Goal: Task Accomplishment & Management: Manage account settings

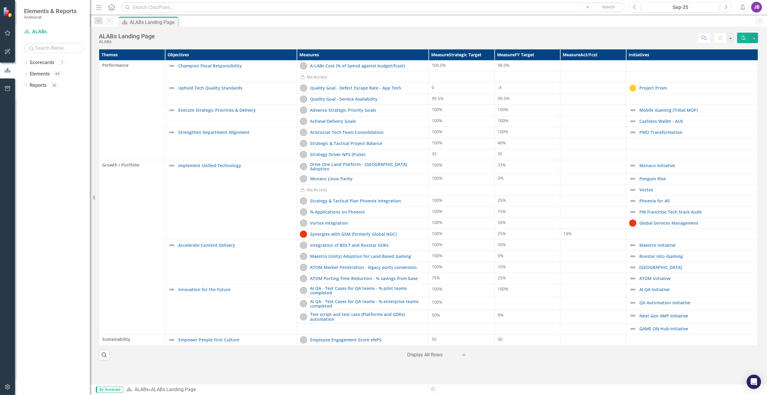
click at [293, 32] on div "ALABs Landing Page ALABs Score: N/A Sep-25 Completed Comment Favorite PDF" at bounding box center [428, 36] width 677 height 18
click at [376, 167] on link "Drive One Land Platform - [GEOGRAPHIC_DATA] Adoption" at bounding box center [367, 166] width 115 height 9
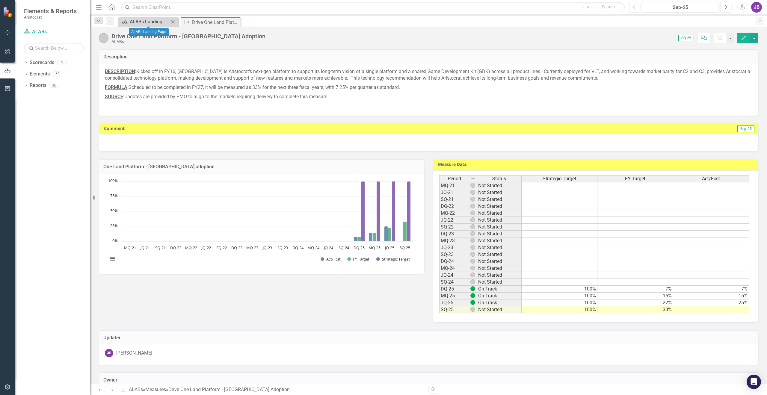
click at [147, 21] on div "ALABs Landing Page" at bounding box center [150, 21] width 40 height 7
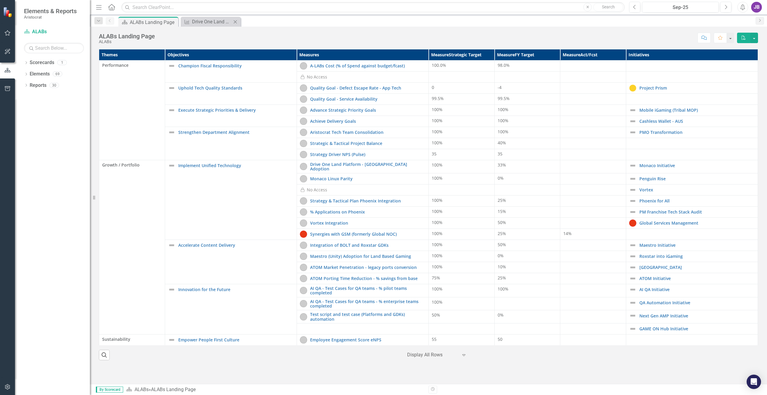
click at [214, 26] on div "Measure Drive One Land Platform - Monaco Adoption Close" at bounding box center [211, 22] width 60 height 10
click at [214, 22] on div "Drive One Land Platform - [GEOGRAPHIC_DATA] Adoption" at bounding box center [212, 21] width 40 height 7
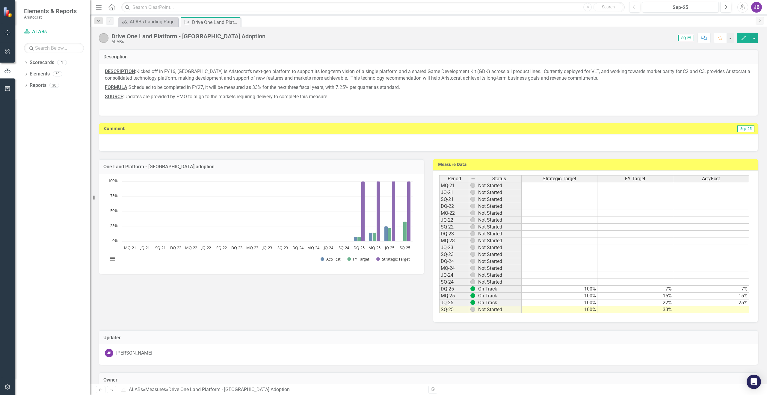
click at [684, 39] on span "SQ-25" at bounding box center [686, 38] width 16 height 7
click at [737, 129] on span "Sep-25" at bounding box center [746, 129] width 18 height 7
click at [757, 41] on button "button" at bounding box center [754, 38] width 8 height 10
click at [656, 87] on p "FORMULA : Scheduled to be completed in FY27, it will be measured as 33% for the…" at bounding box center [428, 87] width 647 height 9
click at [137, 22] on div "ALABs Landing Page" at bounding box center [150, 21] width 40 height 7
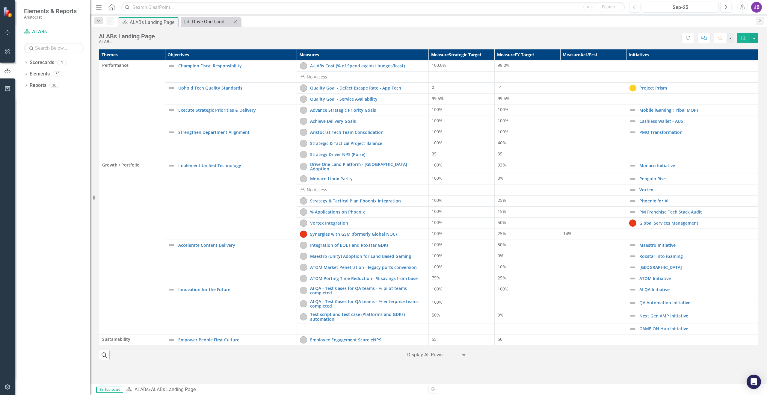
click at [206, 22] on div "Drive One Land Platform - [GEOGRAPHIC_DATA] Adoption" at bounding box center [212, 21] width 40 height 7
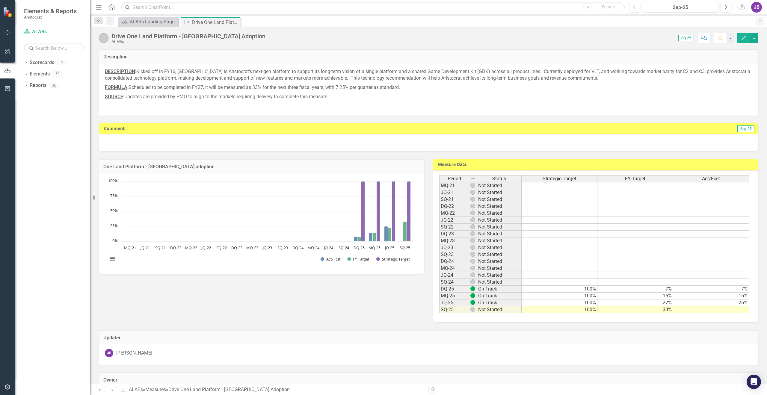
click at [686, 40] on span "SQ-25" at bounding box center [686, 38] width 16 height 7
click at [686, 38] on span "SQ-25" at bounding box center [686, 38] width 16 height 7
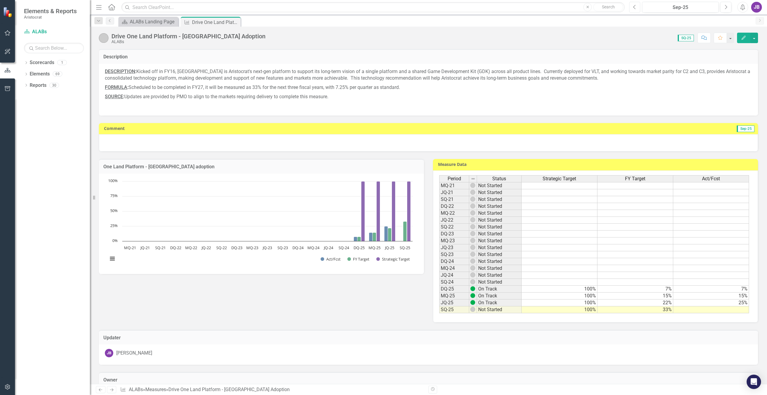
click at [634, 7] on icon "button" at bounding box center [634, 7] width 2 height 4
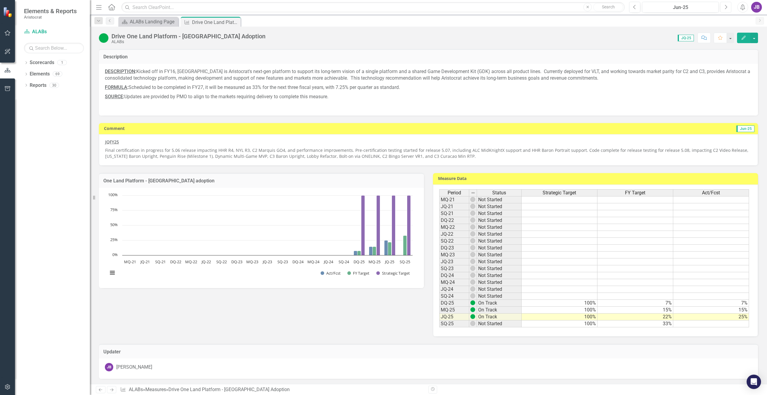
click at [726, 7] on icon "Next" at bounding box center [725, 6] width 3 height 5
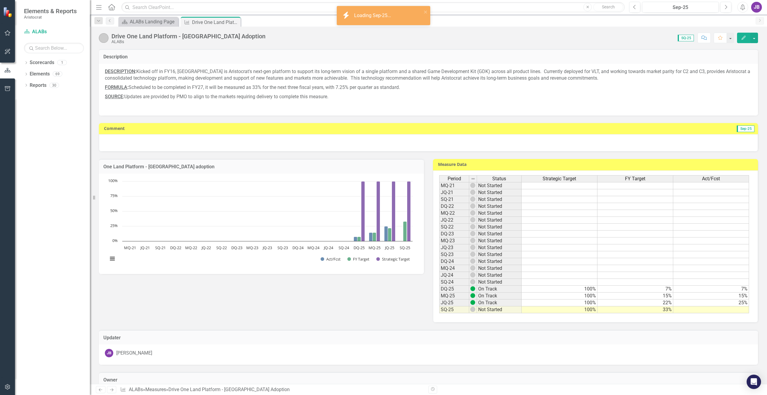
click at [668, 142] on div at bounding box center [428, 142] width 659 height 17
click at [121, 140] on div at bounding box center [428, 142] width 659 height 17
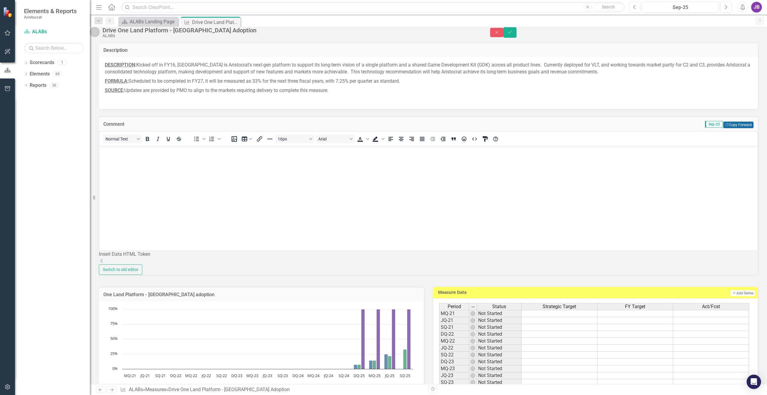
click at [740, 128] on button "Copy Forward Copy Forward" at bounding box center [738, 125] width 30 height 7
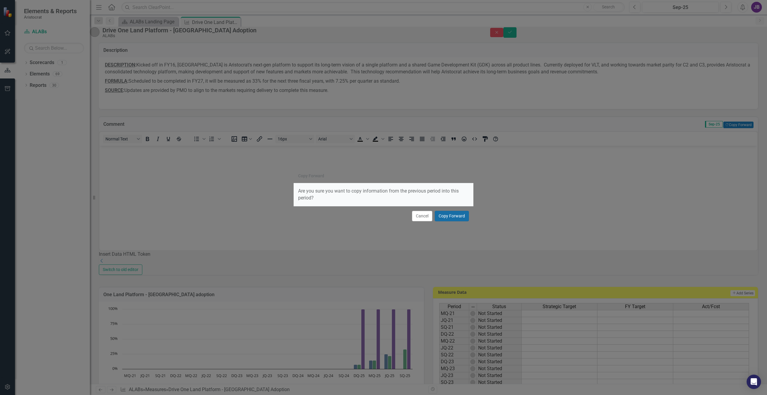
click at [448, 214] on button "Copy Forward" at bounding box center [452, 216] width 34 height 10
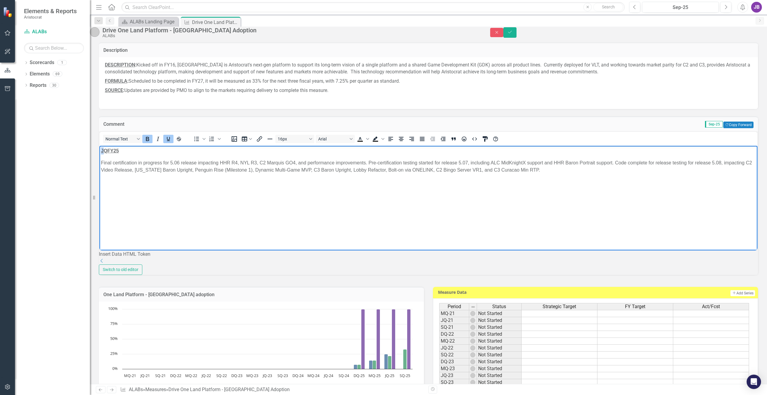
click at [99, 151] on html "JQFY25 Final certification in progress for 5.06 release impacting HHR R4, NYL R…" at bounding box center [428, 191] width 658 height 90
drag, startPoint x: 120, startPoint y: 150, endPoint x: 110, endPoint y: 152, distance: 10.6
click at [110, 152] on p "SQFY25" at bounding box center [428, 150] width 655 height 7
click at [123, 156] on body "SQFY25 Final certification in progress for 5.06 release impacting HHR R4, NYL R…" at bounding box center [428, 191] width 658 height 90
drag, startPoint x: 126, startPoint y: 151, endPoint x: 100, endPoint y: 152, distance: 25.2
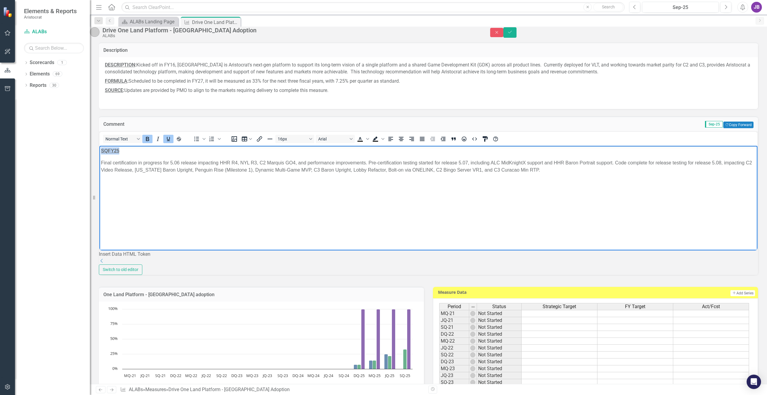
click at [100, 152] on body "SQFY25 Final certification in progress for 5.06 release impacting HHR R4, NYL R…" at bounding box center [428, 191] width 658 height 90
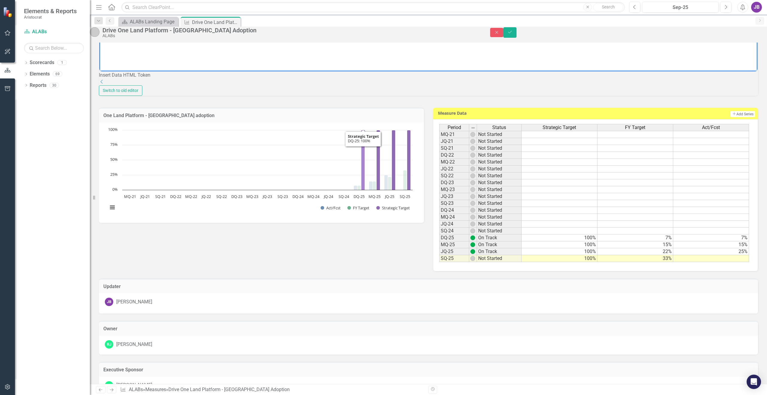
scroll to position [180, 0]
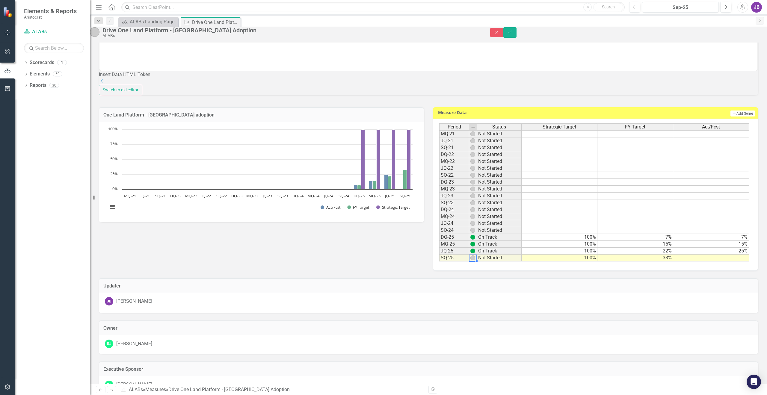
click at [471, 260] on img at bounding box center [472, 258] width 5 height 5
drag, startPoint x: 484, startPoint y: 289, endPoint x: 492, endPoint y: 290, distance: 7.5
click at [486, 262] on td "Not Started" at bounding box center [499, 258] width 45 height 7
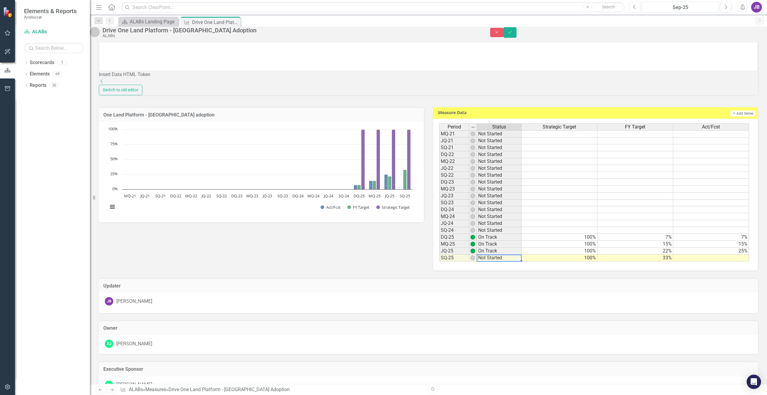
click at [495, 262] on td "Not Started" at bounding box center [499, 258] width 45 height 7
click at [516, 262] on td "Not Started" at bounding box center [499, 258] width 45 height 7
click at [519, 271] on div "Period Status Strategic Target FY Target Act/Fcst MQ-21 Not Started JQ-21 Not S…" at bounding box center [595, 195] width 325 height 152
click at [483, 262] on td "Not Started" at bounding box center [499, 258] width 45 height 7
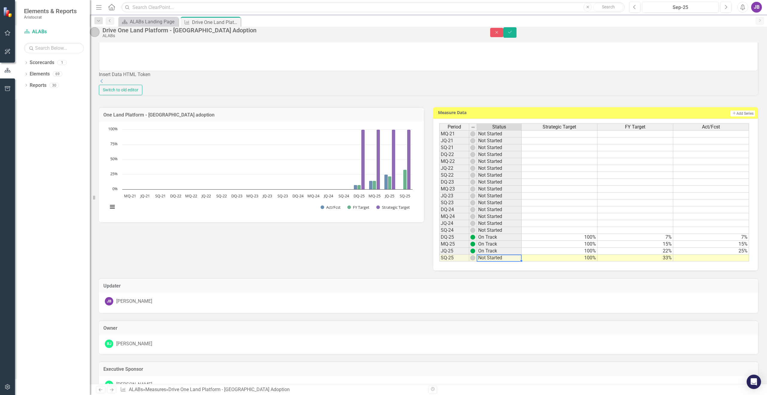
click at [483, 262] on td "Not Started" at bounding box center [499, 258] width 45 height 7
click at [470, 260] on img at bounding box center [472, 258] width 5 height 5
click at [456, 262] on td "SQ-25" at bounding box center [454, 258] width 30 height 7
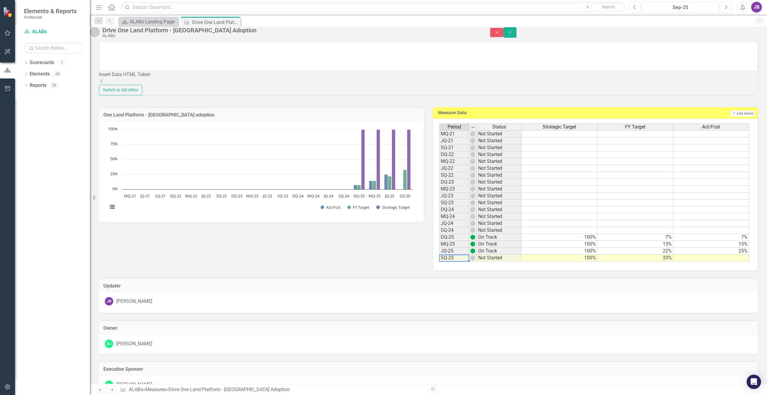
click at [456, 262] on td "SQ-25" at bounding box center [454, 258] width 30 height 7
click at [439, 262] on div "Period Status MQ-21 Not Started JQ-21 Not Started SQ-21 Not Started DQ-22 Not S…" at bounding box center [439, 192] width 0 height 138
click at [485, 262] on div at bounding box center [499, 261] width 45 height 1
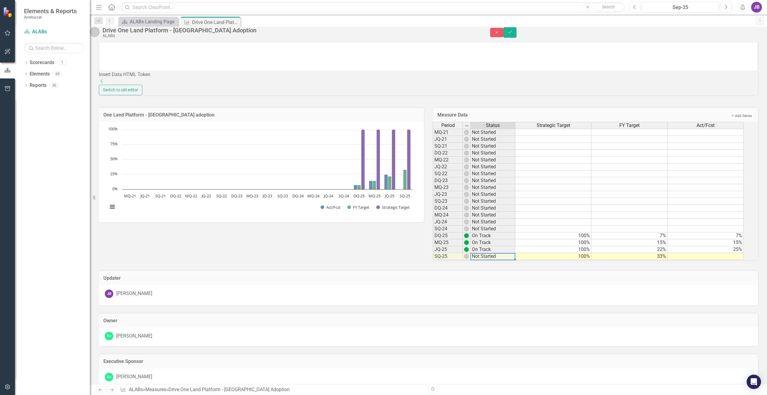
click at [485, 260] on td "Not Started" at bounding box center [493, 256] width 45 height 7
click at [487, 306] on div "Updater JB Jenny Brinkman" at bounding box center [428, 284] width 668 height 43
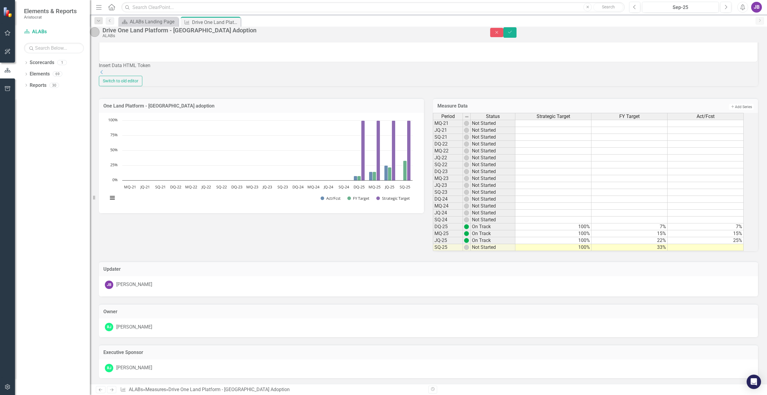
scroll to position [141, 0]
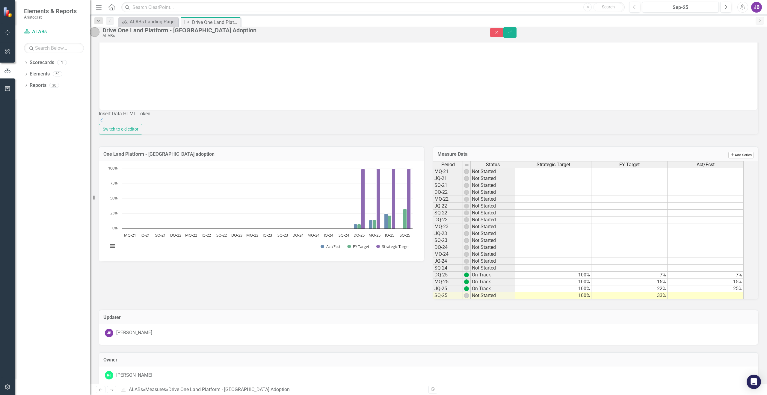
click at [735, 159] on button "Add Add Series" at bounding box center [740, 155] width 25 height 7
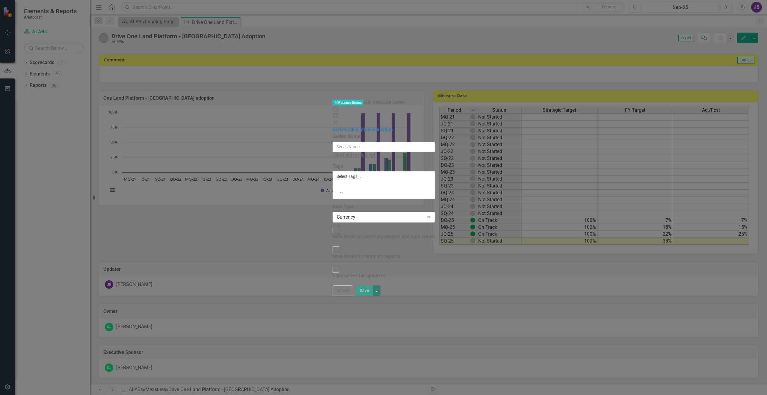
scroll to position [69, 0]
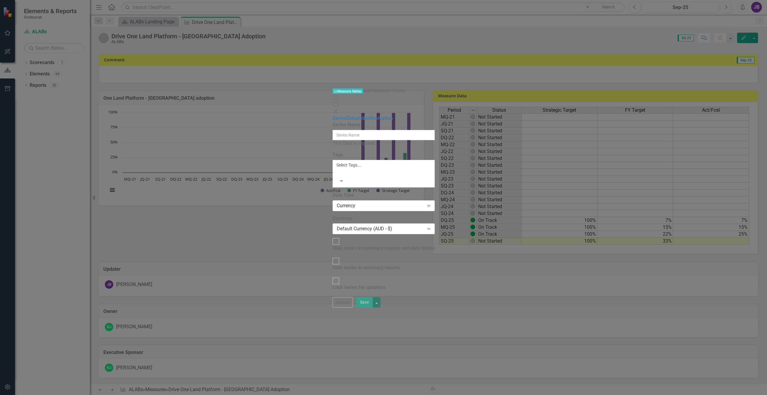
click at [339, 109] on icon "Close" at bounding box center [336, 111] width 6 height 5
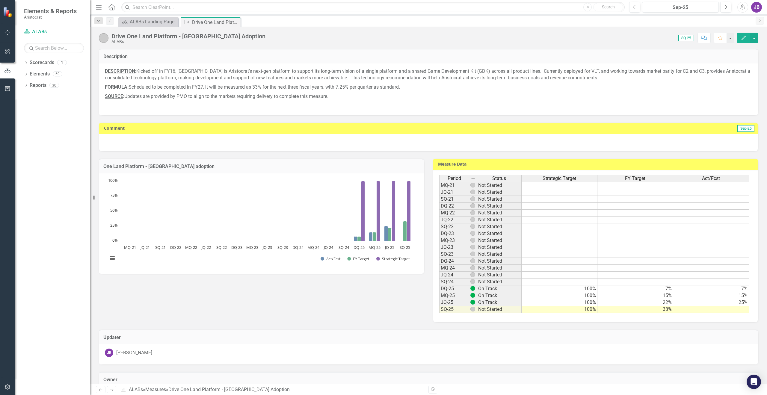
scroll to position [0, 0]
click at [142, 143] on div at bounding box center [428, 142] width 659 height 17
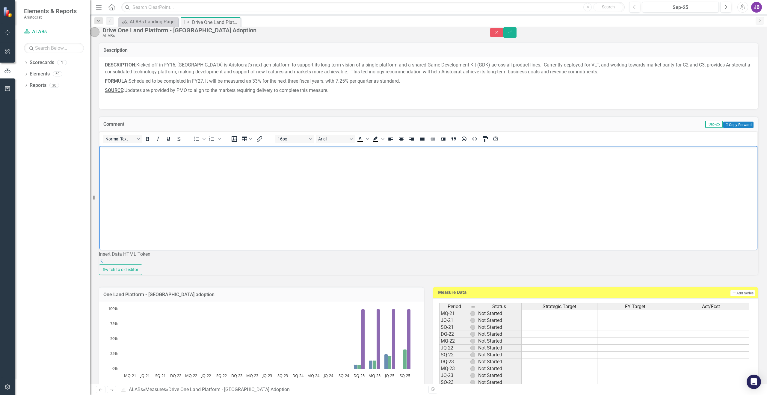
click at [130, 174] on body "Rich Text Area. Press ALT-0 for help." at bounding box center [428, 191] width 658 height 90
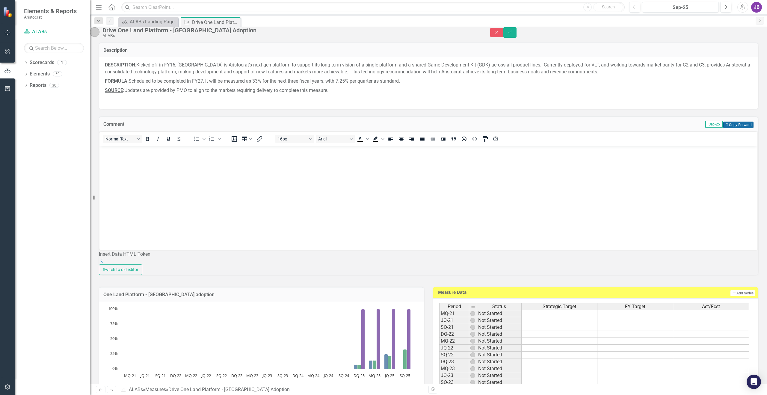
click at [739, 128] on button "Copy Forward Copy Forward" at bounding box center [738, 125] width 30 height 7
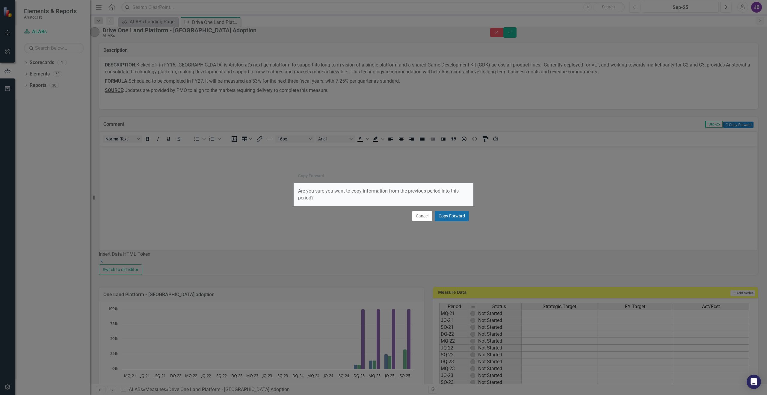
click at [457, 217] on button "Copy Forward" at bounding box center [452, 216] width 34 height 10
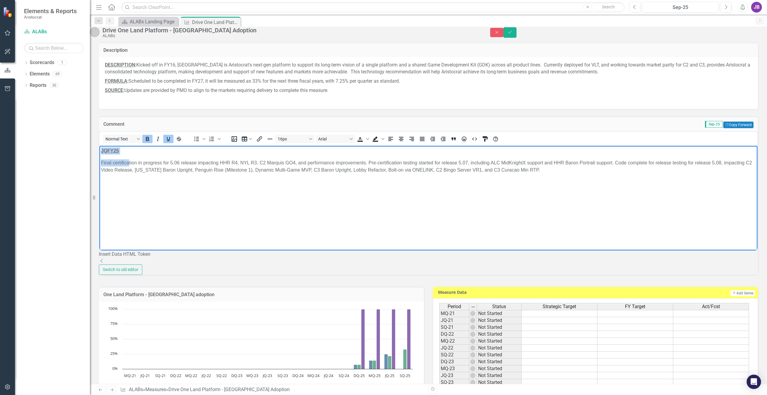
drag, startPoint x: 128, startPoint y: 157, endPoint x: 100, endPoint y: 149, distance: 29.0
click at [100, 149] on body "JQFY25 Final certification in progress for 5.06 release impacting HHR R4, NYL R…" at bounding box center [428, 191] width 658 height 90
click at [106, 153] on strong "JQFY25" at bounding box center [110, 150] width 18 height 5
click at [112, 150] on strong "JQFY25" at bounding box center [110, 150] width 18 height 5
drag, startPoint x: 120, startPoint y: 150, endPoint x: 105, endPoint y: 152, distance: 15.4
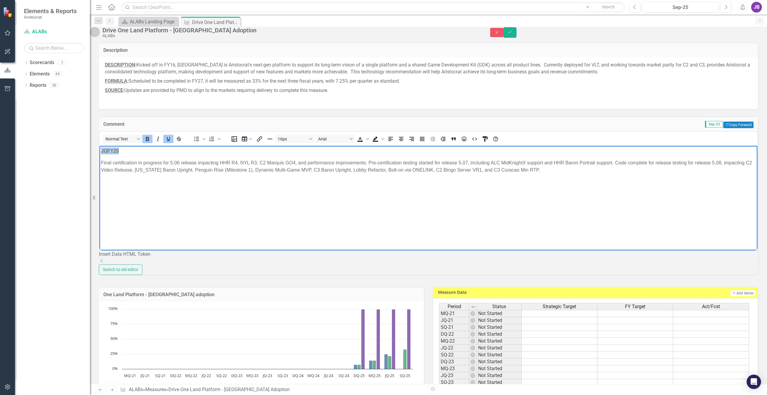
click at [99, 150] on html "JQFY25 Final certification in progress for 5.06 release impacting HHR R4, NYL R…" at bounding box center [428, 191] width 658 height 90
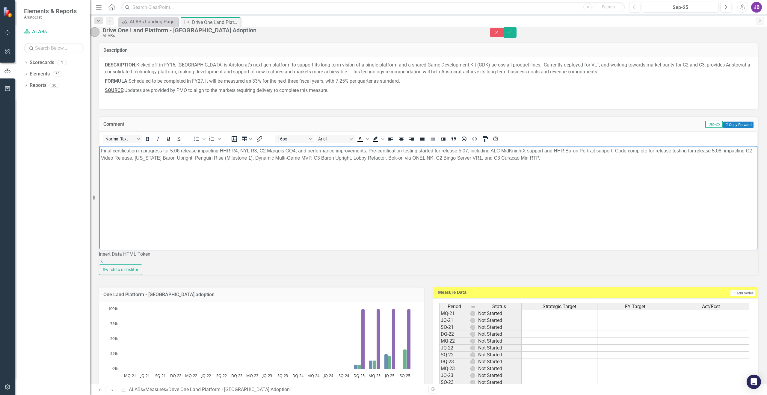
click at [577, 169] on body "Final certification in progress for 5.06 release impacting HHR R4, NYL R3, C2 M…" at bounding box center [428, 191] width 658 height 90
drag, startPoint x: 375, startPoint y: 151, endPoint x: 370, endPoint y: 150, distance: 5.7
click at [370, 150] on p "Final certification in progress for 5.06 release impacting HHR R4, NYL R3, C2 M…" at bounding box center [428, 154] width 655 height 14
click at [431, 150] on p "Final certification in progress for 5.06 release impacting HHR R4, NYL R3, C2 M…" at bounding box center [428, 154] width 655 height 14
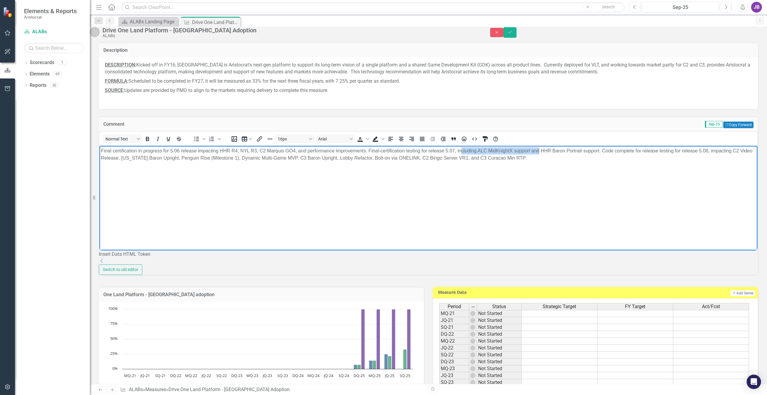
drag, startPoint x: 462, startPoint y: 151, endPoint x: 540, endPoint y: 150, distance: 78.2
click at [540, 150] on p "Final certification in progress for 5.06 release impacting HHR R4, NYL R3, C2 M…" at bounding box center [428, 154] width 655 height 14
drag, startPoint x: 554, startPoint y: 150, endPoint x: 584, endPoint y: 151, distance: 30.0
click at [584, 151] on p "Final certification in progress for 5.06 release impacting HHR R4, NYL R3, C2 M…" at bounding box center [428, 154] width 655 height 14
click at [601, 160] on p "Final certification in progress for 5.06 release impacting HHR R4, NYL R3, C2 M…" at bounding box center [428, 154] width 655 height 14
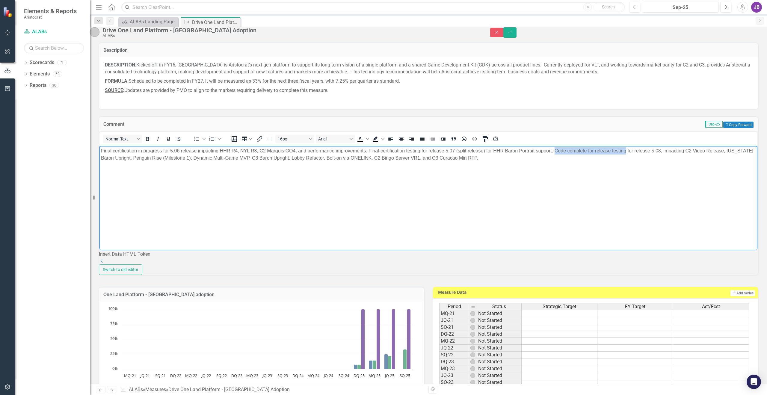
drag, startPoint x: 555, startPoint y: 150, endPoint x: 626, endPoint y: 150, distance: 70.7
click at [626, 150] on p "Final certification in progress for 5.06 release impacting HHR R4, NYL R3, C2 M…" at bounding box center [428, 154] width 655 height 14
drag, startPoint x: 151, startPoint y: 158, endPoint x: 207, endPoint y: 158, distance: 56.0
click at [207, 158] on p "Final certification in progress for 5.06 release impacting HHR R4, NYL R3, C2 M…" at bounding box center [428, 154] width 655 height 14
click at [208, 158] on p "Final certification in progress for 5.06 release impacting HHR R4, NYL R3, C2 M…" at bounding box center [428, 154] width 655 height 14
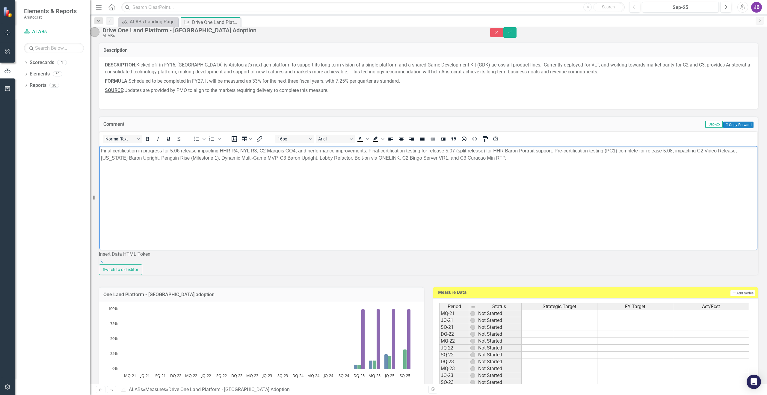
click at [205, 158] on p "Final certification in progress for 5.06 release impacting HHR R4, NYL R3, C2 M…" at bounding box center [428, 154] width 655 height 14
click at [542, 167] on body "Final certification in progress for 5.06 release impacting HHR R4, NYL R3, C2 M…" at bounding box center [428, 191] width 658 height 90
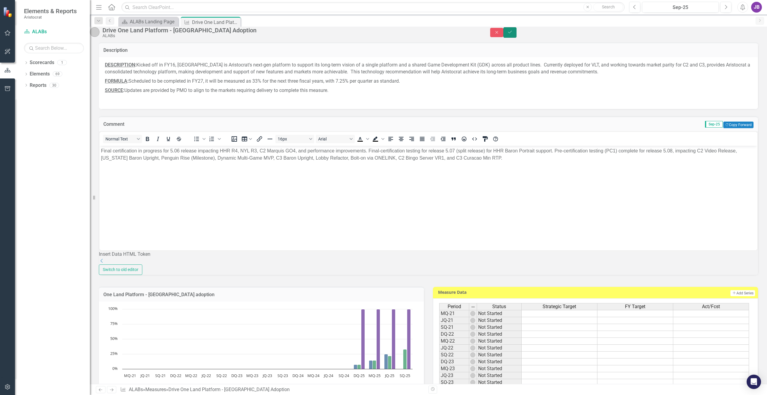
click at [517, 37] on button "Save" at bounding box center [509, 32] width 13 height 10
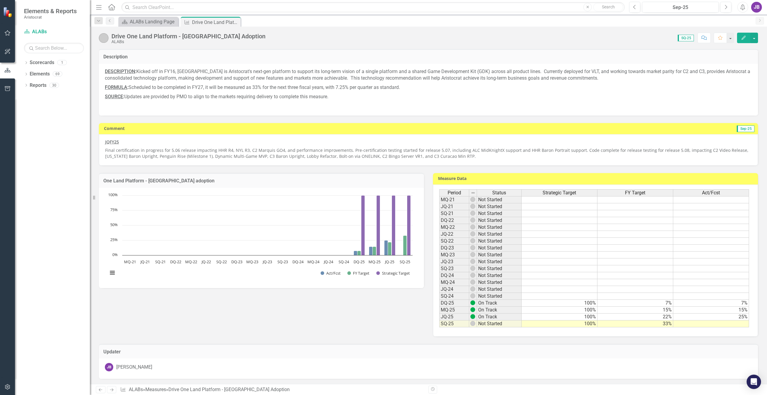
click at [506, 151] on p "Final certification in progress for 5.06 release impacting HHR R4, NYL R3, C2 M…" at bounding box center [428, 152] width 647 height 13
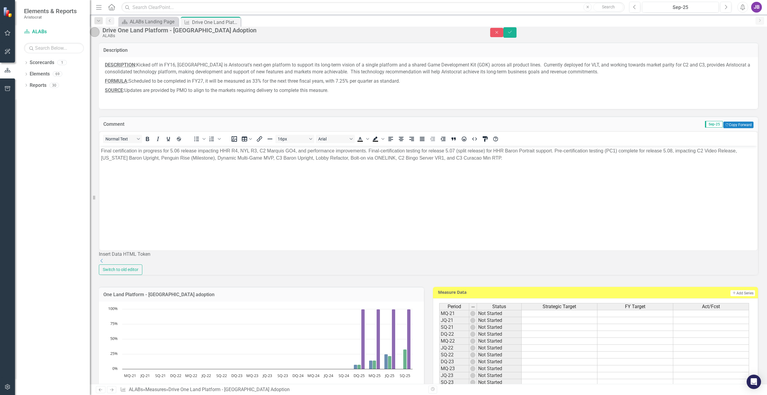
click at [135, 169] on body "Final certification in progress for 5.06 release impacting HHR R4, NYL R3, C2 M…" at bounding box center [428, 191] width 658 height 90
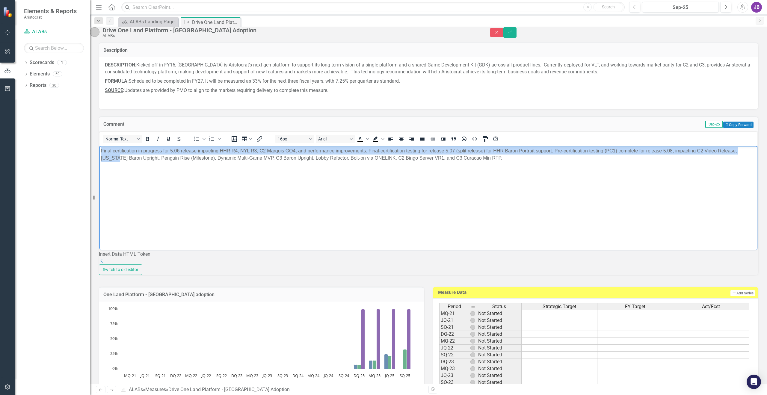
drag, startPoint x: 118, startPoint y: 171, endPoint x: 101, endPoint y: 153, distance: 25.0
click at [101, 153] on body "Final certification in progress for 5.06 release impacting HHR R4, NYL R3, C2 M…" at bounding box center [428, 191] width 658 height 90
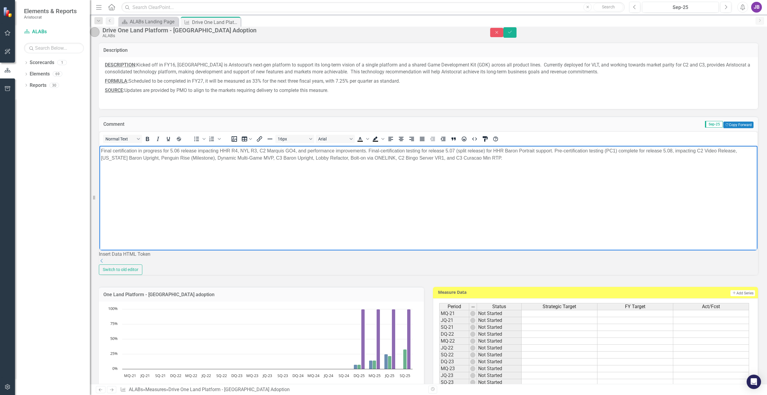
drag, startPoint x: 157, startPoint y: 175, endPoint x: 257, endPoint y: 180, distance: 99.9
click at [158, 175] on body "Final certification in progress for 5.06 release impacting HHR R4, NYL R3, C2 M…" at bounding box center [428, 191] width 658 height 90
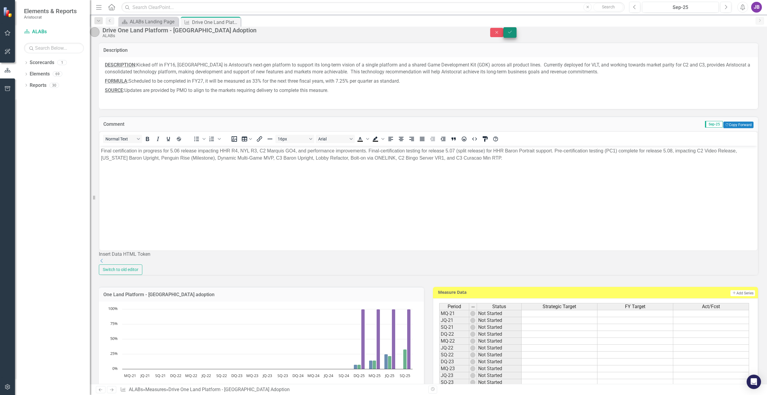
click at [517, 36] on button "Save" at bounding box center [509, 32] width 13 height 10
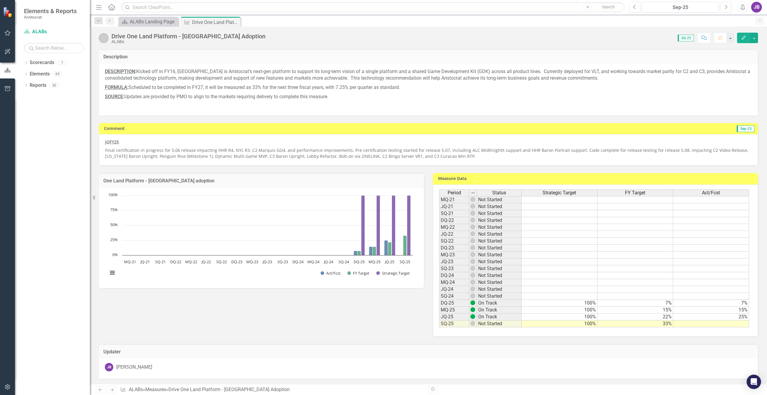
click at [263, 151] on p "Final certification in progress for 5.06 release impacting HHR R4, NYL R3, C2 M…" at bounding box center [428, 152] width 647 height 13
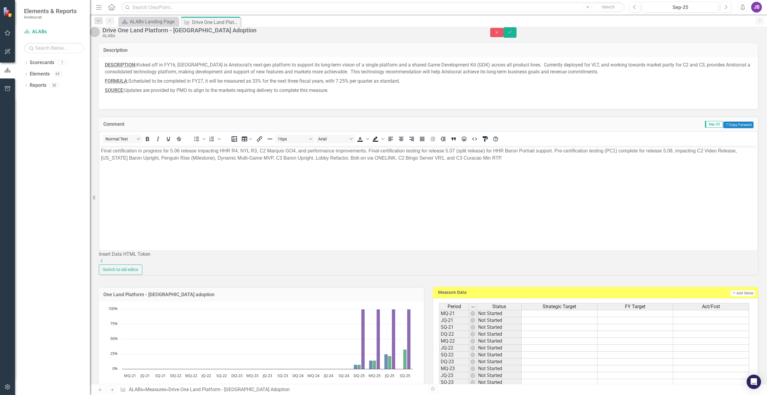
click at [133, 155] on p "Final certification in progress for 5.06 release impacting HHR R4, NYL R3, C2 M…" at bounding box center [428, 154] width 655 height 14
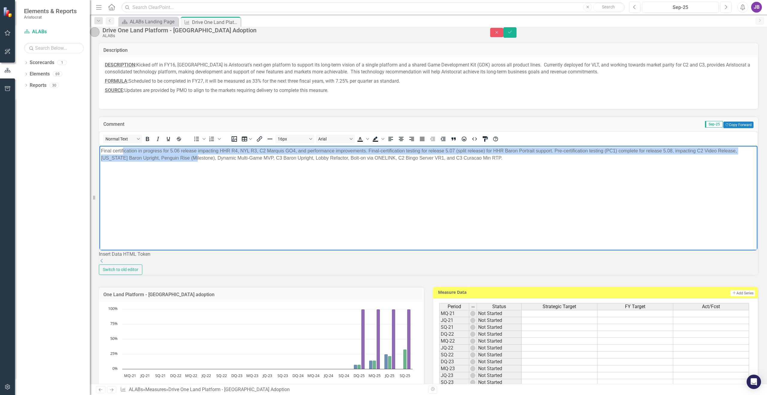
drag, startPoint x: 123, startPoint y: 150, endPoint x: 194, endPoint y: 168, distance: 73.2
click at [194, 168] on body "Final certification in progress for 5.06 release impacting HHR R4, NYL R3, C2 M…" at bounding box center [428, 191] width 658 height 90
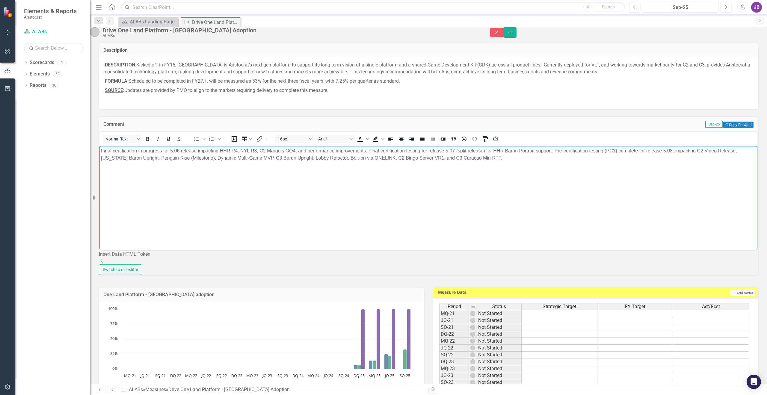
click at [215, 166] on body "Final certification in progress for 5.06 release impacting HHR R4, NYL R3, C2 M…" at bounding box center [428, 191] width 658 height 90
drag, startPoint x: 369, startPoint y: 150, endPoint x: 119, endPoint y: 152, distance: 250.2
click at [119, 152] on p "Final certification in progress for 5.06 release impacting HHR R4, NYL R3, C2 M…" at bounding box center [428, 154] width 655 height 14
click at [219, 162] on body "Final certification in progress for 5.06 release impacting HHR R4, NYL R3, C2 M…" at bounding box center [428, 191] width 658 height 90
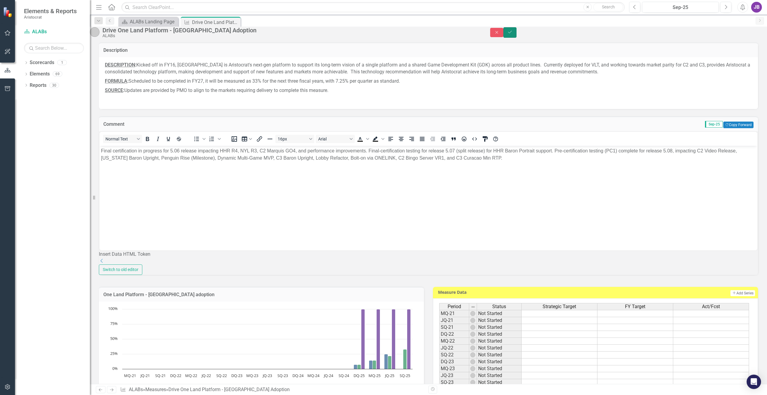
click at [513, 34] on icon "Save" at bounding box center [509, 32] width 5 height 4
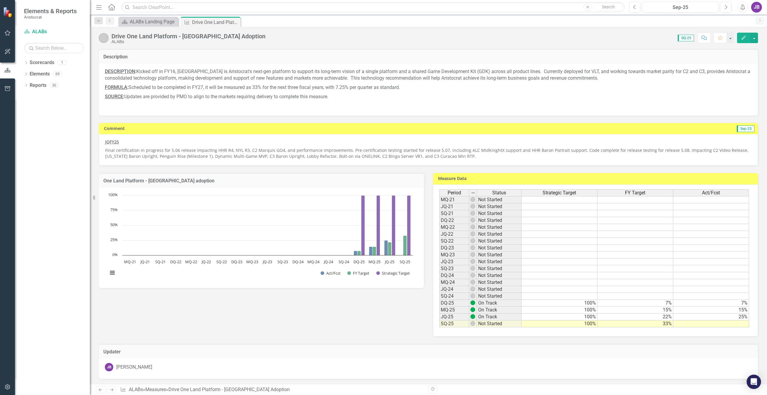
drag, startPoint x: 111, startPoint y: 142, endPoint x: 126, endPoint y: 153, distance: 18.3
click at [126, 153] on div "JQFY25 Final certification in progress for 5.06 release impacting HHR R4, NYL R…" at bounding box center [428, 149] width 647 height 20
click at [296, 158] on p "Final certification in progress for 5.06 release impacting HHR R4, NYL R3, C2 M…" at bounding box center [428, 152] width 647 height 13
click at [146, 20] on div "ALABs Landing Page" at bounding box center [150, 21] width 40 height 7
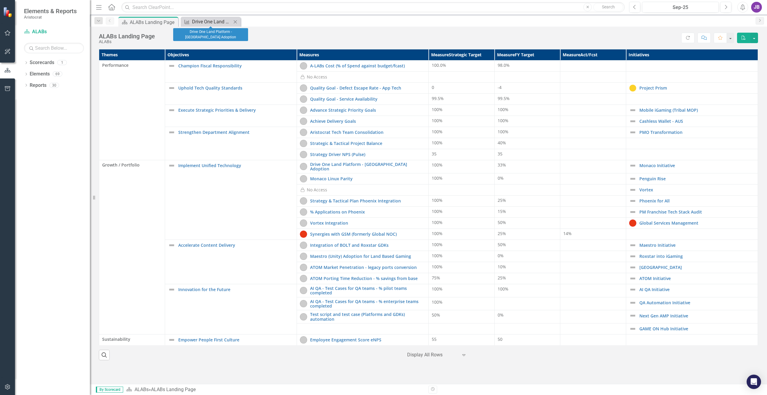
click at [215, 23] on div "Drive One Land Platform - [GEOGRAPHIC_DATA] Adoption" at bounding box center [212, 21] width 40 height 7
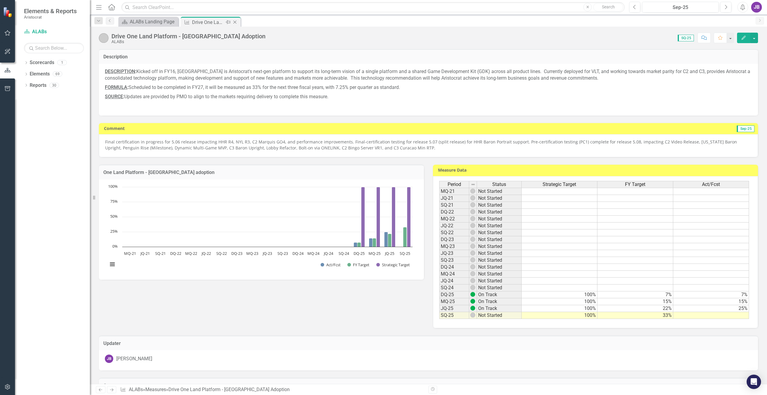
drag, startPoint x: 237, startPoint y: 22, endPoint x: 201, endPoint y: 23, distance: 35.7
click at [236, 22] on icon "Close" at bounding box center [235, 22] width 6 height 5
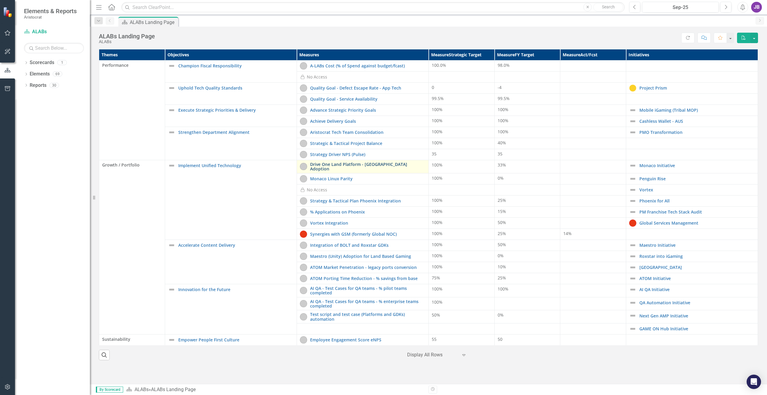
click at [352, 163] on link "Drive One Land Platform - [GEOGRAPHIC_DATA] Adoption" at bounding box center [367, 166] width 115 height 9
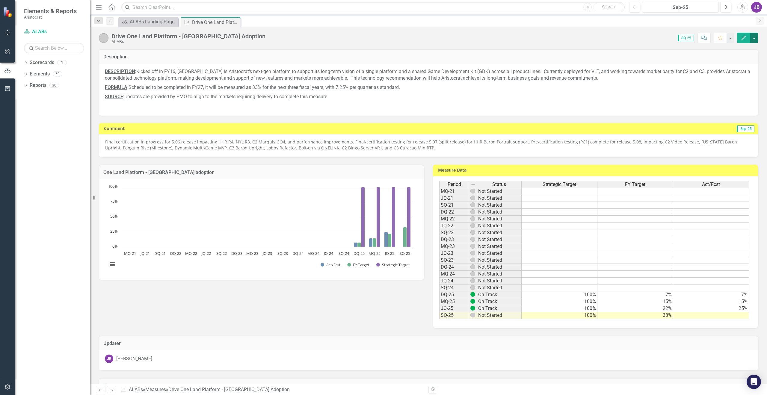
click at [753, 37] on button "button" at bounding box center [754, 38] width 8 height 10
click at [727, 50] on link "Edit Edit Measure" at bounding box center [728, 48] width 58 height 11
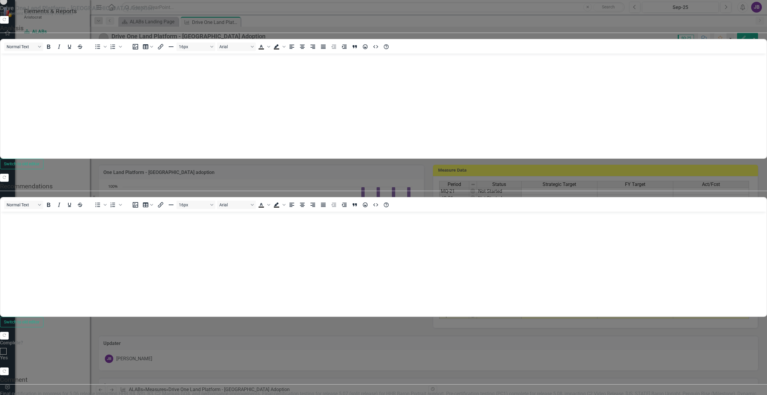
scroll to position [100, 0]
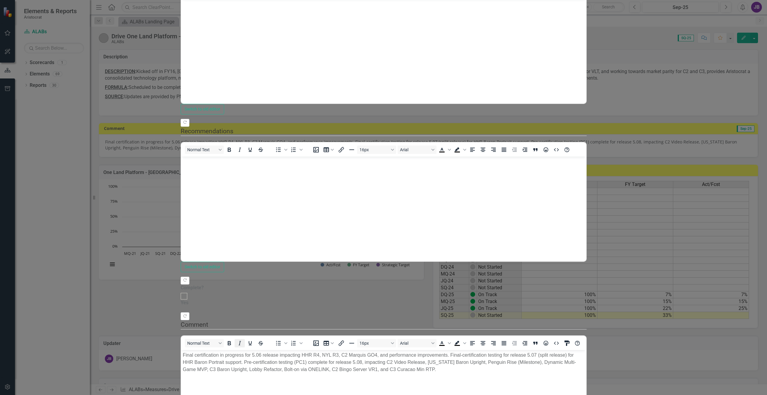
scroll to position [0, 0]
click at [231, 354] on p "Final certification in progress for 5.06 release impacting HHR R4, NYL R3, C2 M…" at bounding box center [383, 363] width 402 height 22
click at [440, 354] on p "Final certification received for 5.06 release impacting HHR R4, NYL R3, C2 Marq…" at bounding box center [383, 363] width 402 height 22
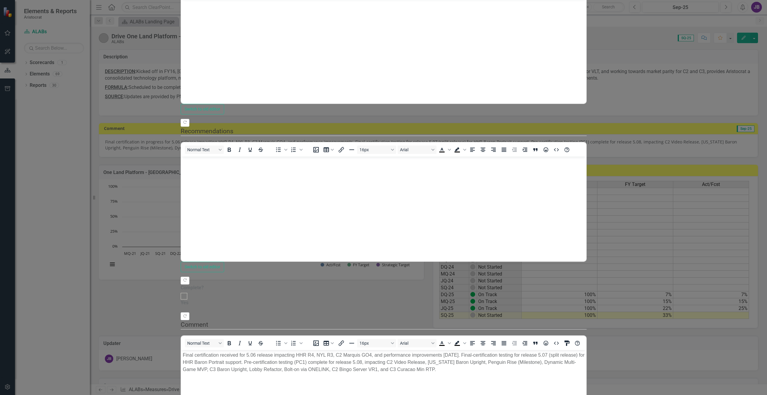
drag, startPoint x: 747, startPoint y: 388, endPoint x: 376, endPoint y: 44, distance: 505.9
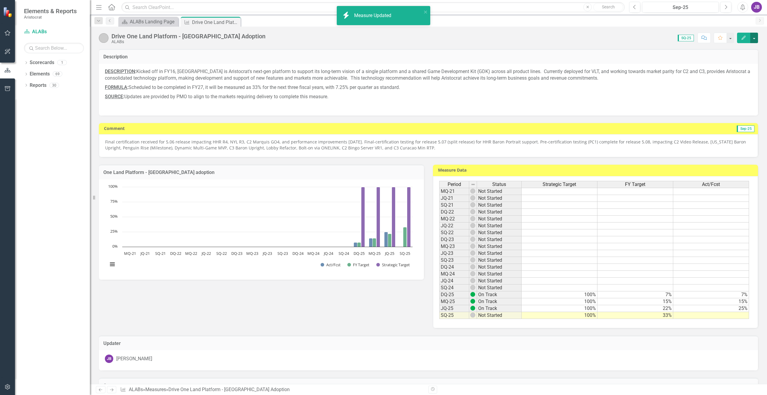
click at [754, 36] on button "button" at bounding box center [754, 38] width 8 height 10
click at [729, 50] on link "Edit Edit Measure" at bounding box center [728, 48] width 58 height 11
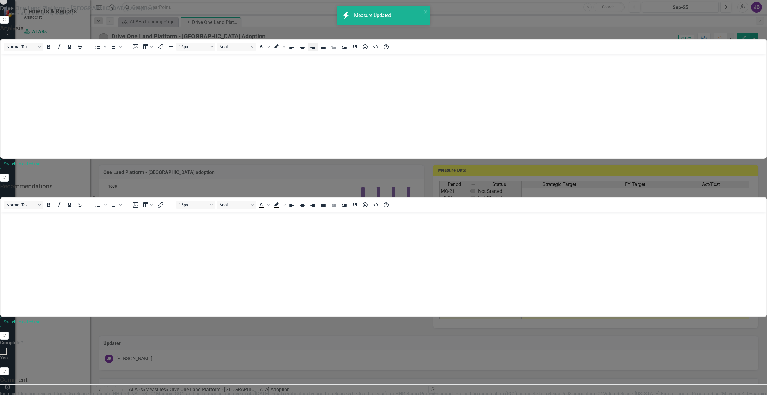
scroll to position [0, 0]
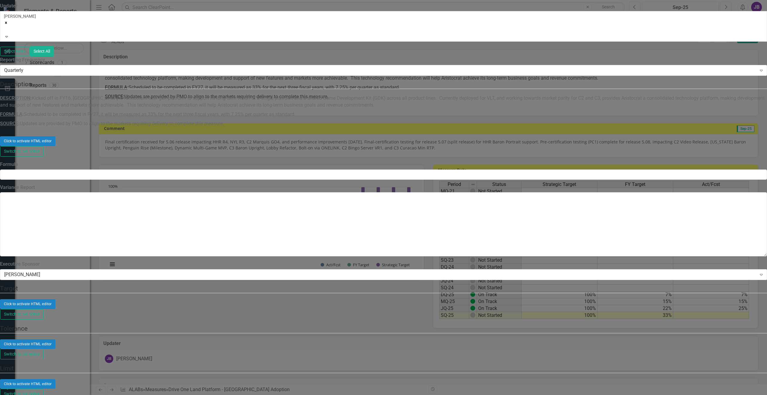
type textarea "35"
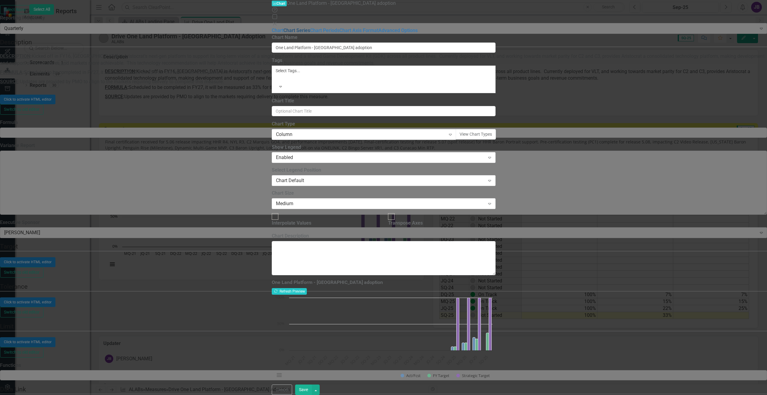
click at [283, 33] on link "Chart Series" at bounding box center [296, 31] width 27 height 6
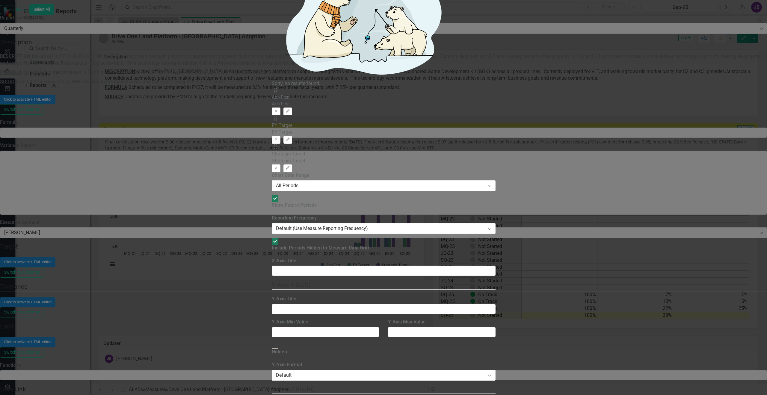
click at [272, 76] on div "Charts Chart One Land Platform - Monaco adoption Help Maximize Close Chart Char…" at bounding box center [384, 198] width 224 height 1056
click at [272, 81] on div "Charts Chart One Land Platform - Monaco adoption Help Maximize Close Chart Char…" at bounding box center [384, 198] width 224 height 1056
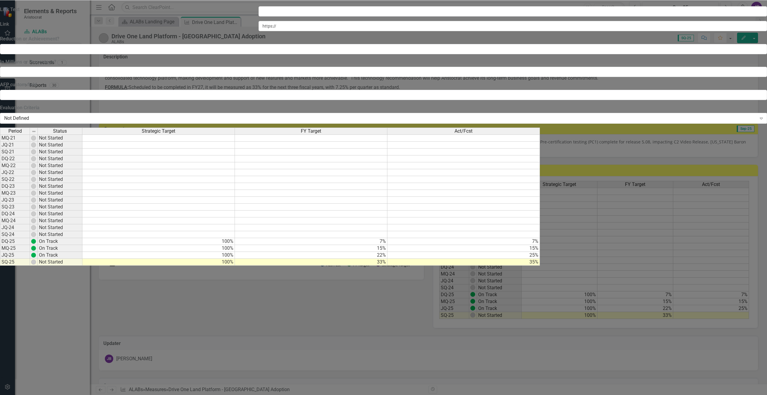
click at [82, 259] on td "Not Started" at bounding box center [60, 262] width 45 height 7
click at [83, 195] on div "Period Status MQ-21 Not Started JQ-21 Not Started SQ-21 Not Started DQ-22 Not S…" at bounding box center [41, 306] width 83 height 357
click at [82, 259] on td "Not Started" at bounding box center [60, 262] width 45 height 7
click at [540, 259] on td "35%" at bounding box center [463, 262] width 153 height 7
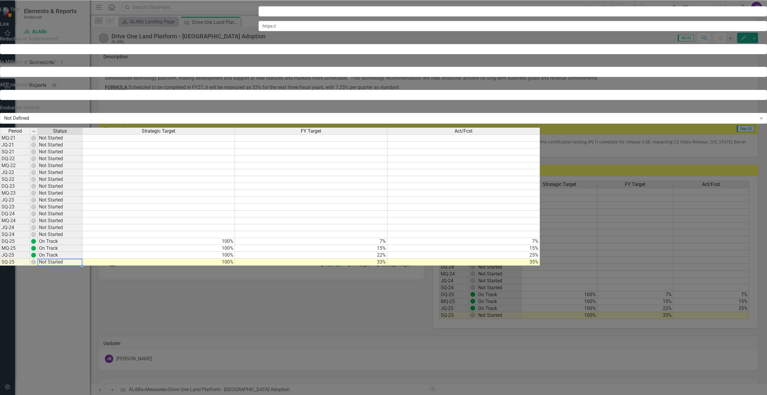
click at [82, 259] on td "Not Started" at bounding box center [60, 262] width 45 height 7
click at [36, 260] on img at bounding box center [33, 262] width 5 height 5
click at [83, 175] on div "Period Status MQ-21 Not Started JQ-21 Not Started SQ-21 Not Started DQ-22 Not S…" at bounding box center [41, 306] width 83 height 357
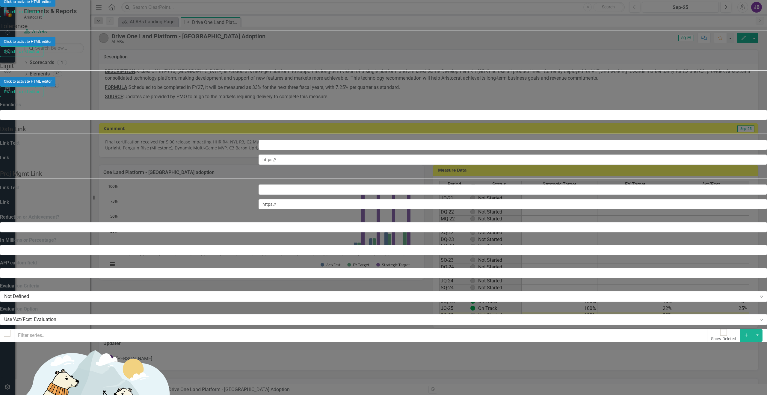
scroll to position [630, 0]
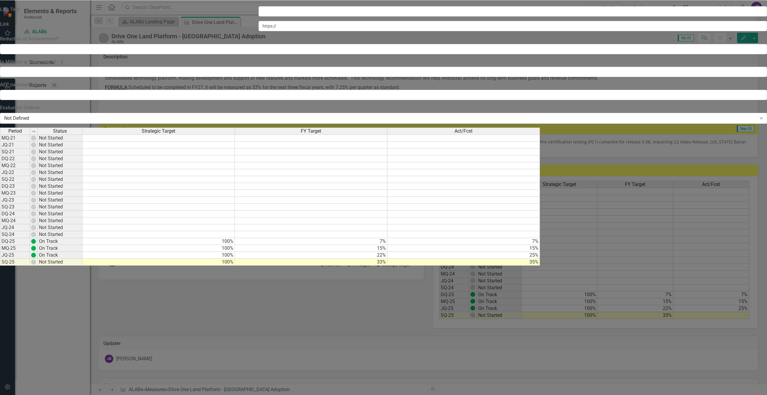
click at [540, 259] on td "35%" at bounding box center [463, 262] width 153 height 7
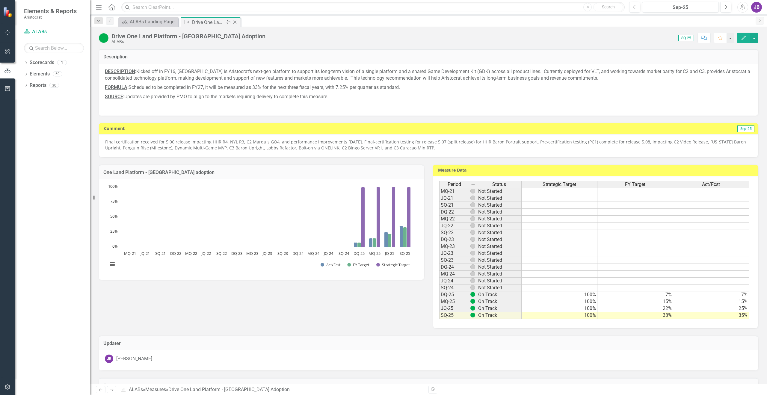
click at [233, 22] on icon "Close" at bounding box center [235, 22] width 6 height 5
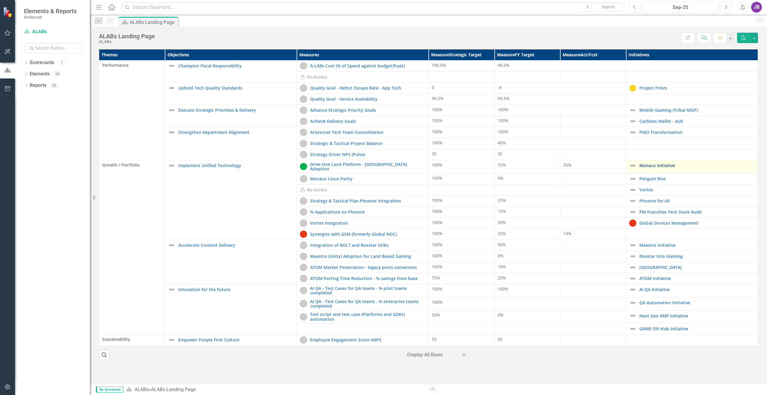
click at [658, 166] on link "Monaco Initiative" at bounding box center [696, 165] width 115 height 4
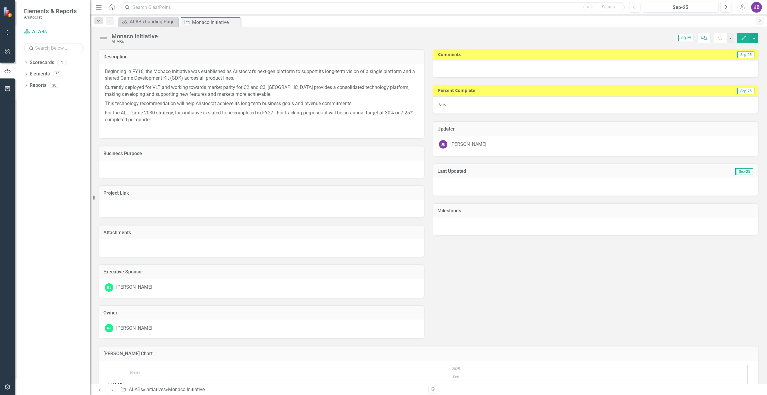
click at [660, 69] on div at bounding box center [595, 68] width 325 height 17
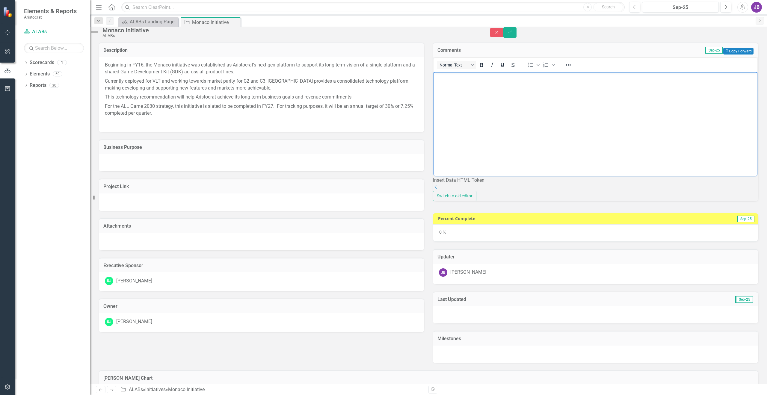
click at [496, 98] on body "Rich Text Area. Press ALT-0 for help." at bounding box center [596, 117] width 324 height 90
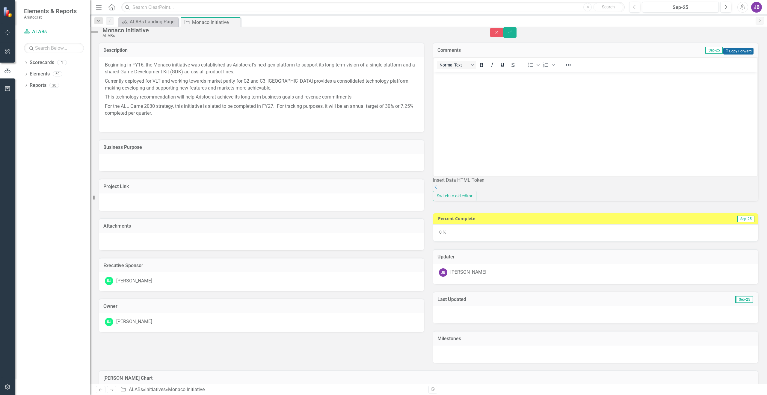
click at [735, 55] on button "Copy Forward Copy Forward" at bounding box center [738, 51] width 30 height 7
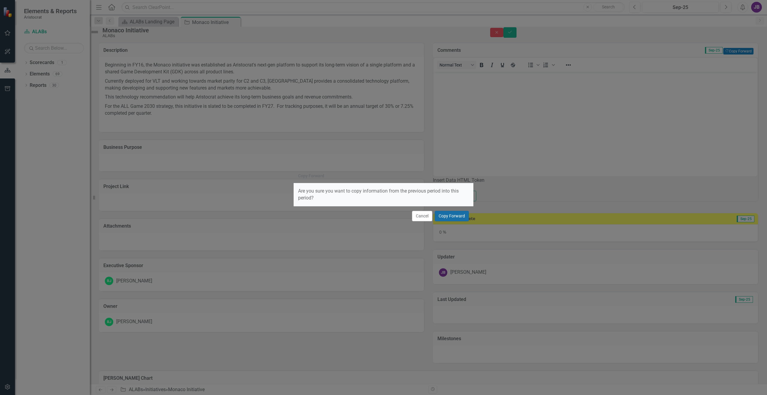
drag, startPoint x: 455, startPoint y: 212, endPoint x: 463, endPoint y: 210, distance: 7.9
click at [455, 213] on button "Copy Forward" at bounding box center [452, 216] width 34 height 10
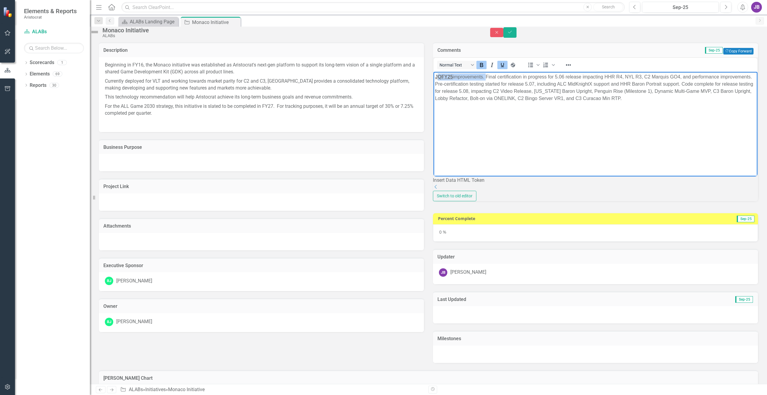
drag, startPoint x: 486, startPoint y: 76, endPoint x: 451, endPoint y: 74, distance: 35.4
click at [435, 72] on html "JQFY25 improvements. Final certification in progress for 5.06 release impacting…" at bounding box center [596, 117] width 324 height 90
click at [605, 124] on body "Final certification in progress for 5.06 release impacting HHR R4, NYL R3, C2 M…" at bounding box center [596, 117] width 324 height 90
click at [517, 35] on button "Save" at bounding box center [509, 32] width 13 height 10
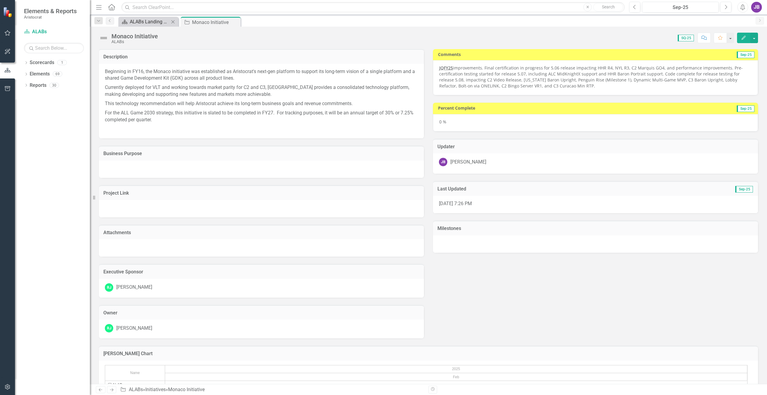
click at [144, 22] on div "ALABs Landing Page" at bounding box center [150, 21] width 40 height 7
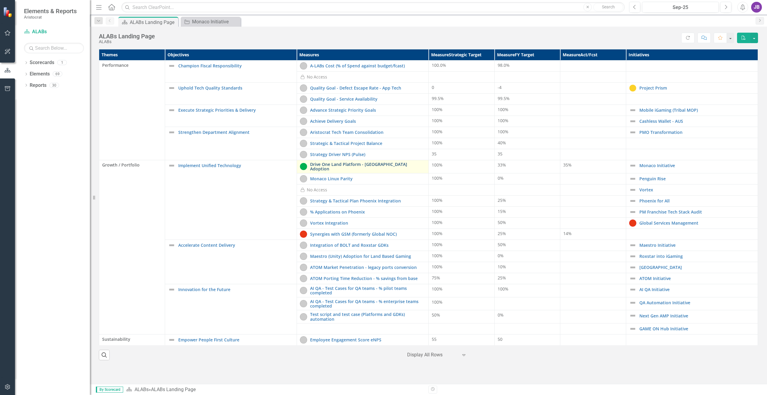
click at [331, 165] on link "Drive One Land Platform - [GEOGRAPHIC_DATA] Adoption" at bounding box center [367, 166] width 115 height 9
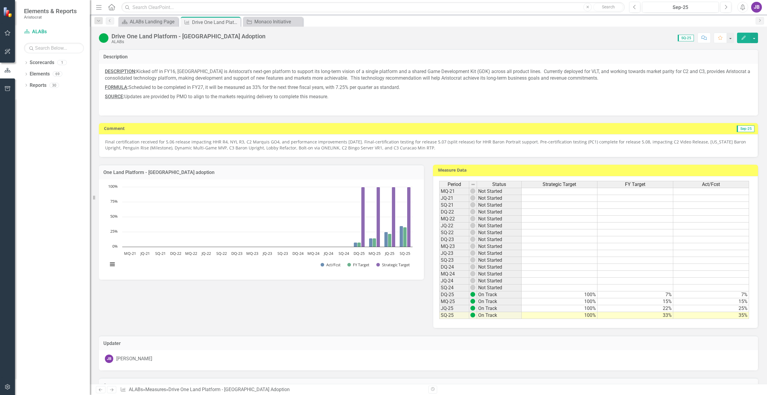
drag, startPoint x: 413, startPoint y: 150, endPoint x: 199, endPoint y: 148, distance: 213.9
click at [226, 150] on p "Final certification received for 5.06 release impacting HHR R4, NYL R3, C2 Marq…" at bounding box center [428, 145] width 647 height 12
drag, startPoint x: 140, startPoint y: 144, endPoint x: 125, endPoint y: 138, distance: 16.1
click at [139, 144] on p "Final certification received for 5.06 release impacting HHR R4, NYL R3, C2 Marq…" at bounding box center [428, 145] width 647 height 12
drag, startPoint x: 123, startPoint y: 142, endPoint x: 186, endPoint y: 142, distance: 63.2
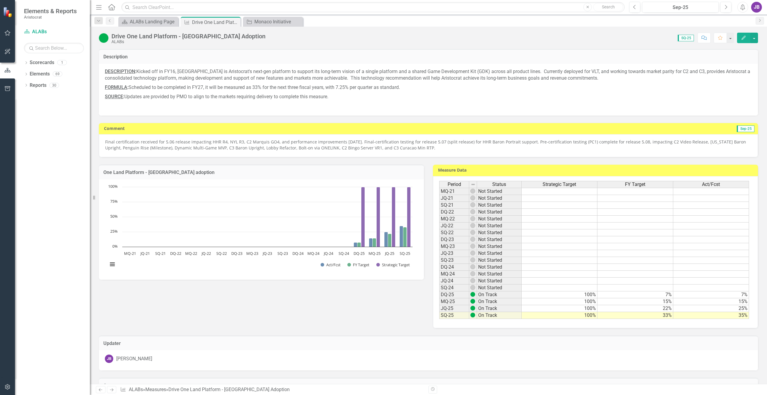
click at [186, 142] on div "Final certification received for 5.06 release impacting HHR R4, NYL R3, C2 Marq…" at bounding box center [428, 145] width 659 height 23
click at [186, 142] on p "Final certification received for 5.06 release impacting HHR R4, NYL R3, C2 Marq…" at bounding box center [428, 145] width 647 height 12
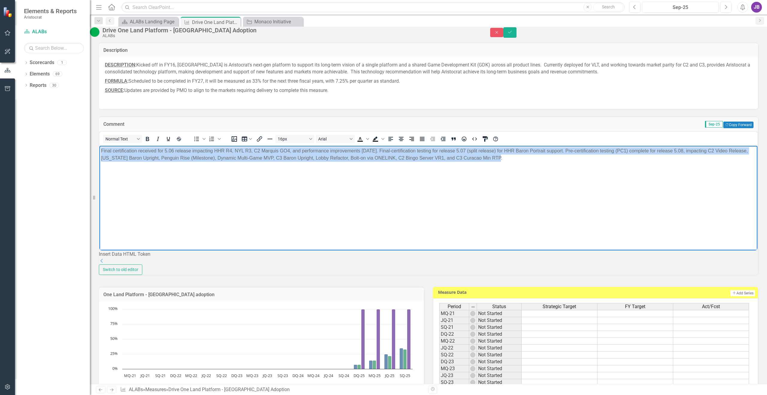
drag, startPoint x: 100, startPoint y: 149, endPoint x: 540, endPoint y: 169, distance: 440.0
click at [540, 169] on body "Final certification received for 5.06 release impacting HHR R4, NYL R3, C2 Marq…" at bounding box center [428, 191] width 658 height 90
copy p "Final certification received for 5.06 release impacting HHR R4, NYL R3, C2 Marq…"
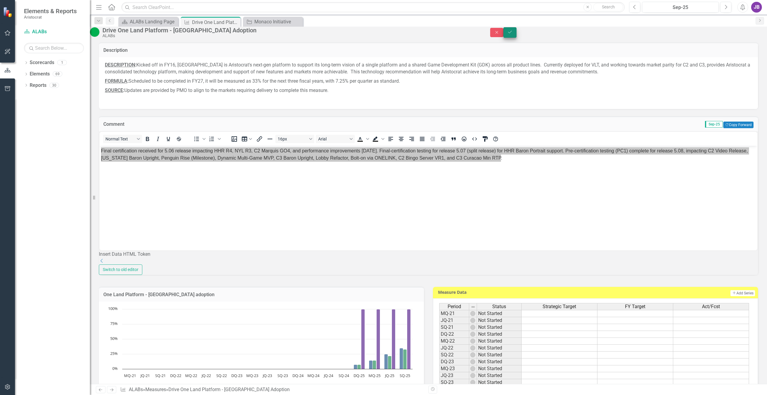
click at [517, 37] on button "Save" at bounding box center [509, 32] width 13 height 10
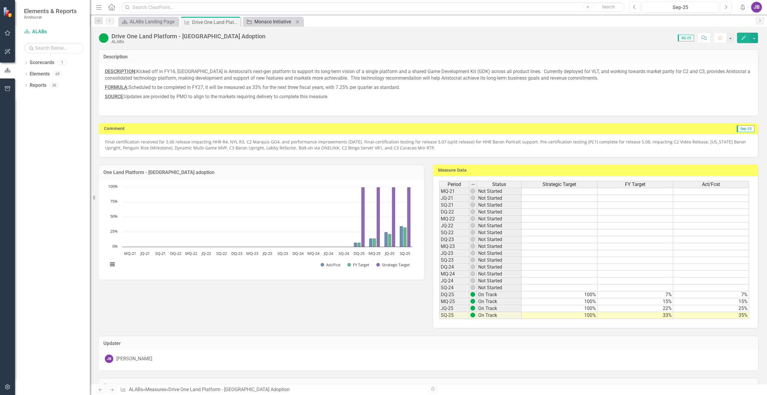
click at [260, 21] on div "Monaco Initiative" at bounding box center [274, 21] width 40 height 7
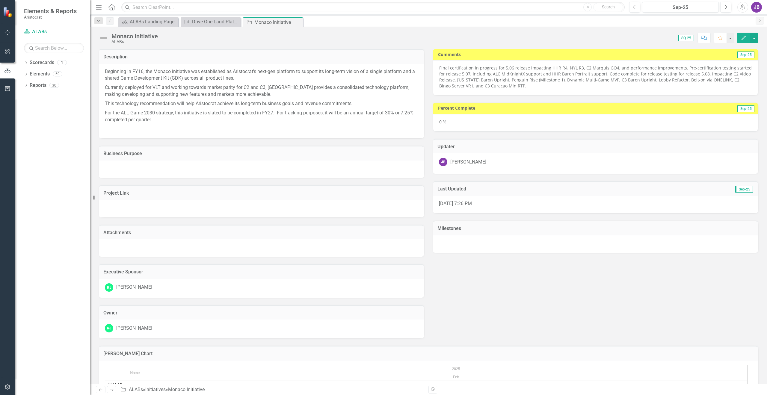
click at [506, 84] on p "Final certification in progress for 5.06 release impacting HHR R4, NYL R3, C2 M…" at bounding box center [595, 77] width 313 height 24
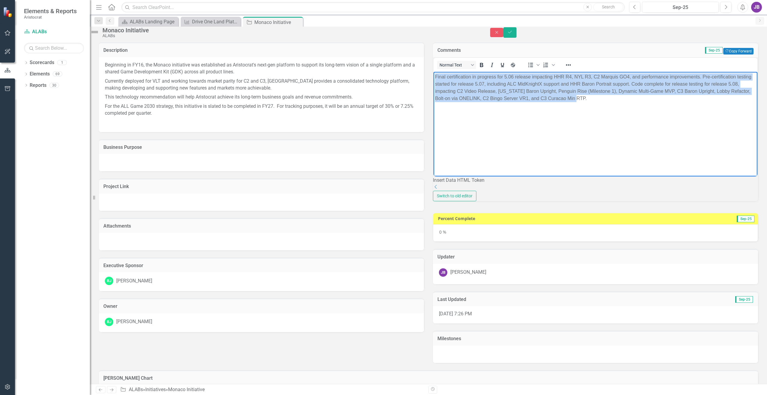
drag, startPoint x: 631, startPoint y: 97, endPoint x: 431, endPoint y: 72, distance: 201.2
click at [434, 72] on html "Final certification in progress for 5.06 release impacting HHR R4, NYL R3, C2 M…" at bounding box center [596, 117] width 324 height 90
paste body "Rich Text Area. Press ALT-0 for help."
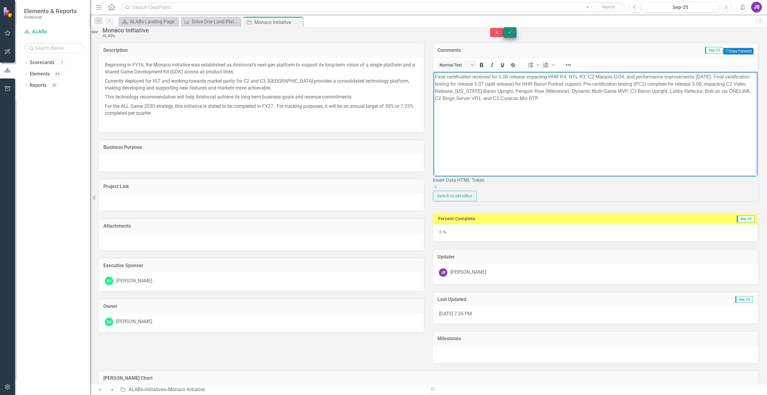
click at [513, 34] on icon "Save" at bounding box center [509, 32] width 5 height 4
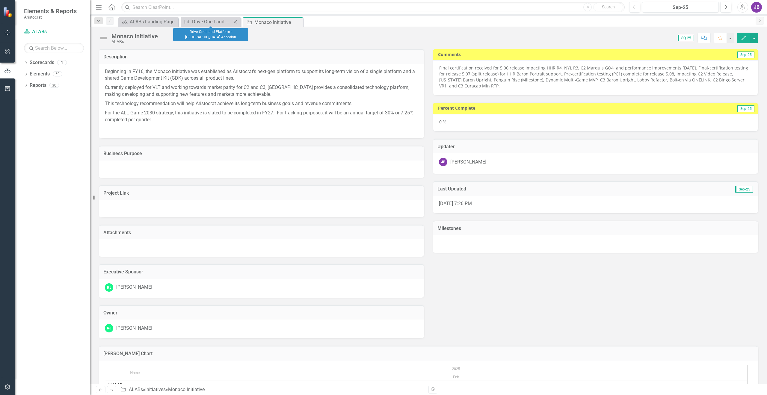
click at [234, 22] on icon "Close" at bounding box center [235, 21] width 6 height 5
drag, startPoint x: 234, startPoint y: 22, endPoint x: 198, endPoint y: 24, distance: 36.3
click at [0, 0] on icon "Close" at bounding box center [0, 0] width 0 height 0
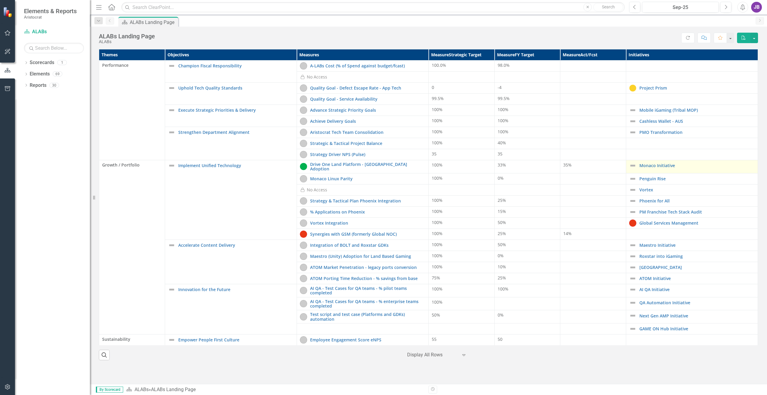
drag, startPoint x: 631, startPoint y: 166, endPoint x: 634, endPoint y: 167, distance: 3.1
click at [631, 166] on img at bounding box center [632, 165] width 7 height 7
click at [653, 167] on link "Monaco Initiative" at bounding box center [696, 165] width 115 height 4
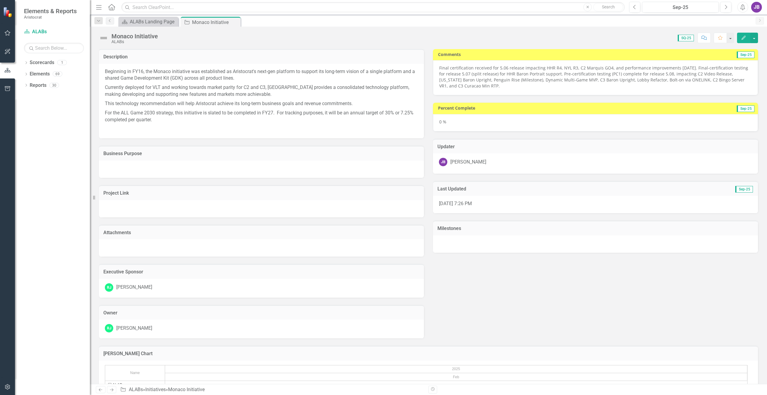
click at [725, 126] on div "0 %" at bounding box center [595, 122] width 325 height 17
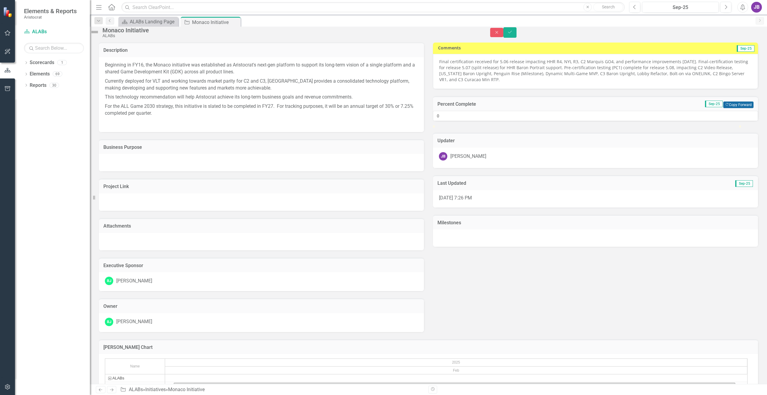
click at [737, 108] on button "Copy Forward Copy Forward" at bounding box center [738, 105] width 30 height 7
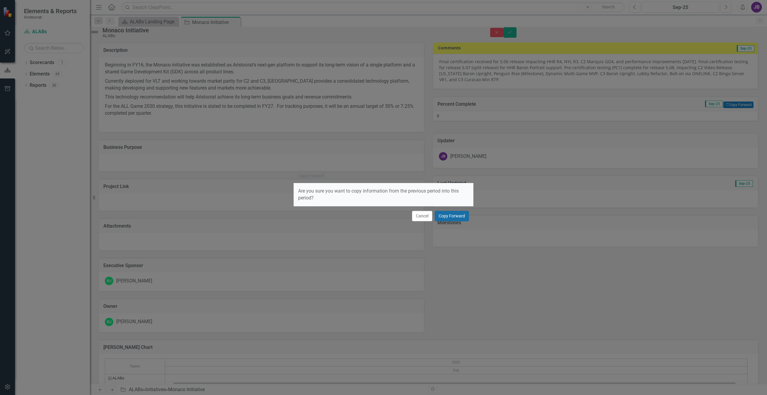
click at [450, 212] on button "Copy Forward" at bounding box center [452, 216] width 34 height 10
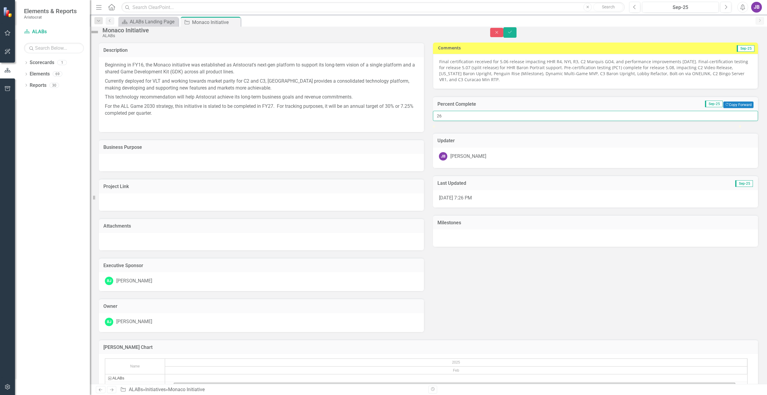
click at [742, 121] on input "26" at bounding box center [595, 116] width 325 height 10
click at [742, 121] on input "27" at bounding box center [595, 116] width 325 height 10
click at [742, 121] on input "28" at bounding box center [595, 116] width 325 height 10
click at [742, 121] on input "29" at bounding box center [595, 116] width 325 height 10
click at [742, 121] on input "30" at bounding box center [595, 116] width 325 height 10
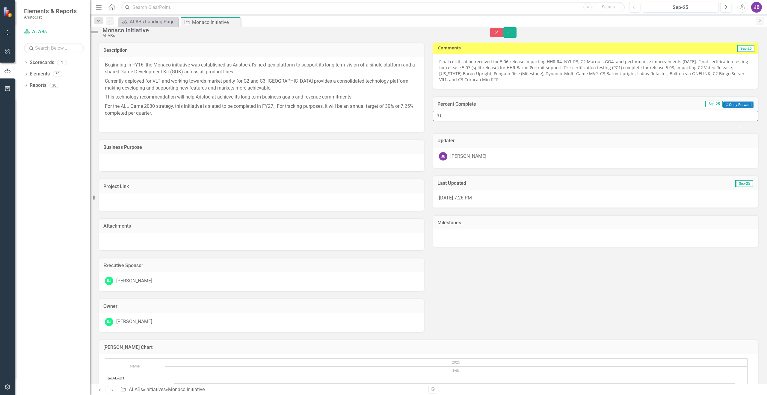
click at [742, 121] on input "31" at bounding box center [595, 116] width 325 height 10
click at [742, 121] on input "32" at bounding box center [595, 116] width 325 height 10
click at [743, 121] on input "33" at bounding box center [595, 116] width 325 height 10
click at [743, 121] on input "34" at bounding box center [595, 116] width 325 height 10
type input "35"
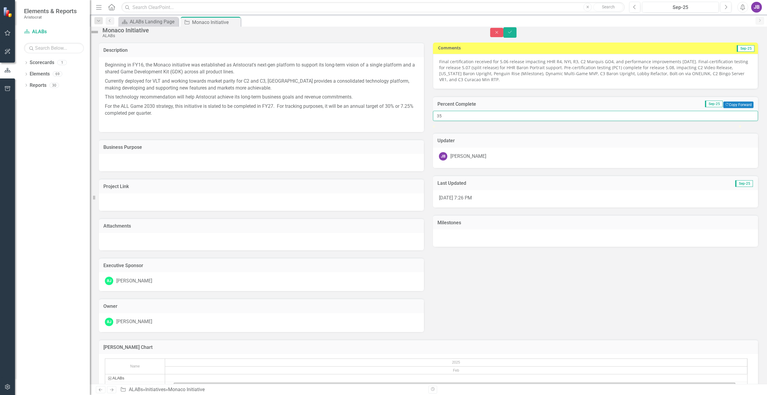
click at [743, 121] on input "35" at bounding box center [595, 116] width 325 height 10
click at [513, 34] on icon "Save" at bounding box center [509, 32] width 5 height 4
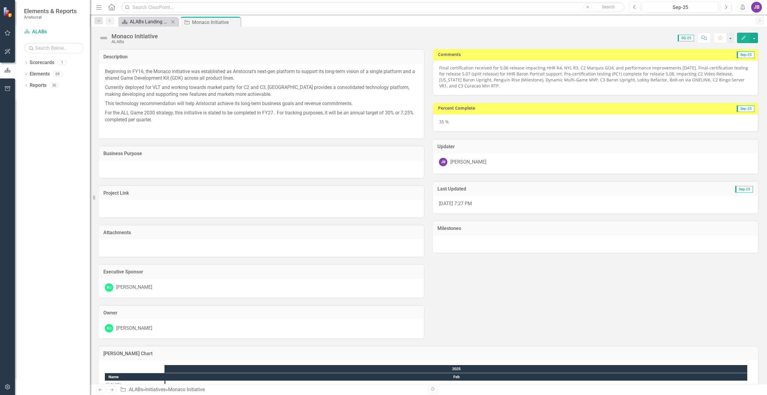
click at [150, 22] on div "ALABs Landing Page" at bounding box center [150, 21] width 40 height 7
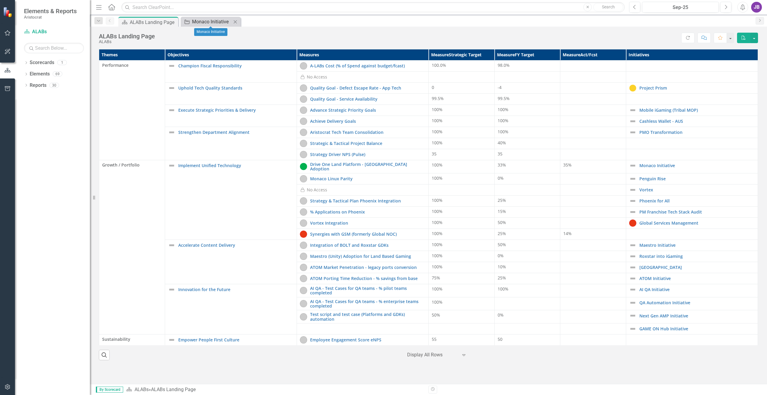
click at [199, 22] on div "Monaco Initiative" at bounding box center [212, 21] width 40 height 7
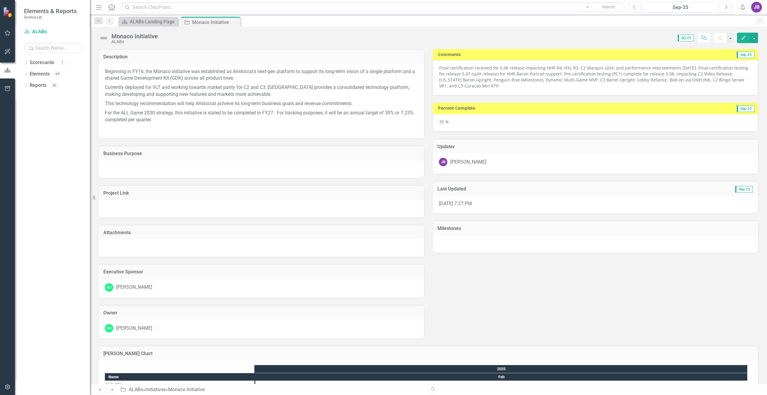
drag, startPoint x: 148, startPoint y: 111, endPoint x: 180, endPoint y: 119, distance: 32.9
click at [180, 119] on p "For the ALL Game 2030 strategy, this initiative is slated to be completed in FY…" at bounding box center [261, 116] width 313 height 16
click at [555, 274] on div "Description Beginning in FY16, the Monaco initiative was established as Aristoc…" at bounding box center [428, 190] width 668 height 297
click at [235, 22] on icon at bounding box center [234, 22] width 3 height 3
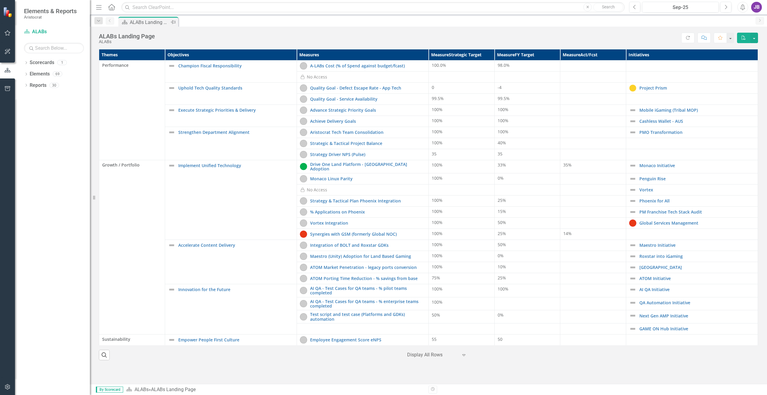
click at [153, 22] on div "ALABs Landing Page" at bounding box center [150, 22] width 40 height 7
click at [340, 176] on link "Monaco Linux Parity" at bounding box center [367, 178] width 115 height 4
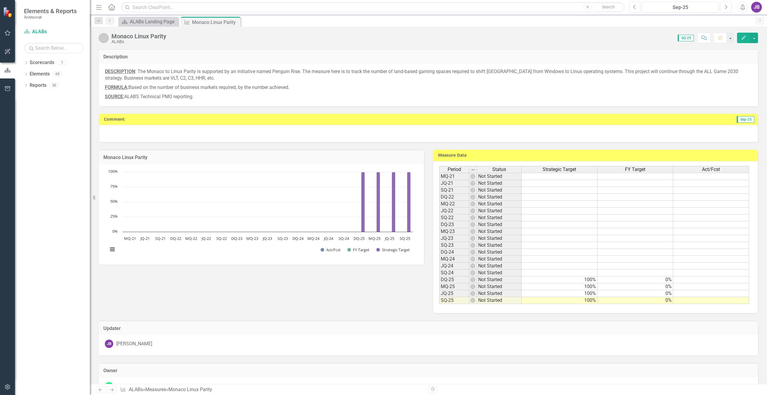
click at [527, 133] on div at bounding box center [428, 133] width 659 height 17
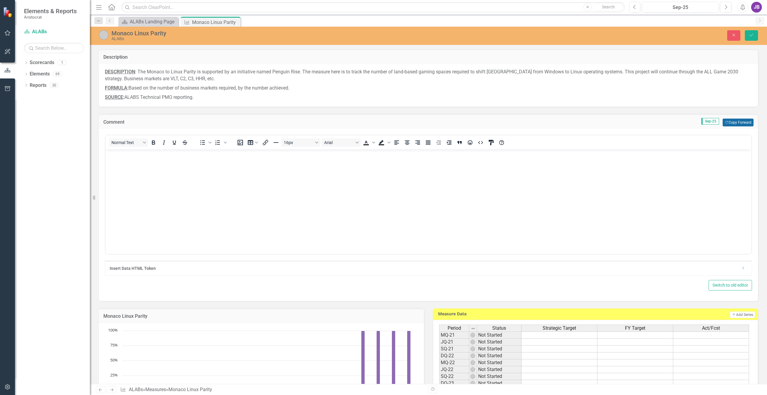
click at [735, 123] on button "Copy Forward Copy Forward" at bounding box center [738, 123] width 31 height 8
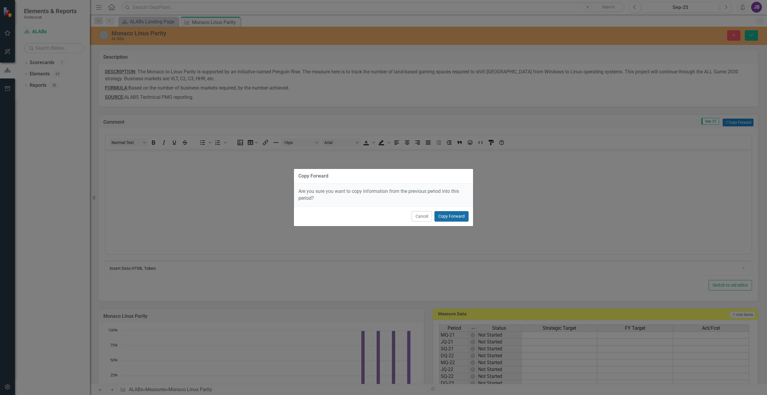
click at [457, 215] on button "Copy Forward" at bounding box center [451, 216] width 34 height 10
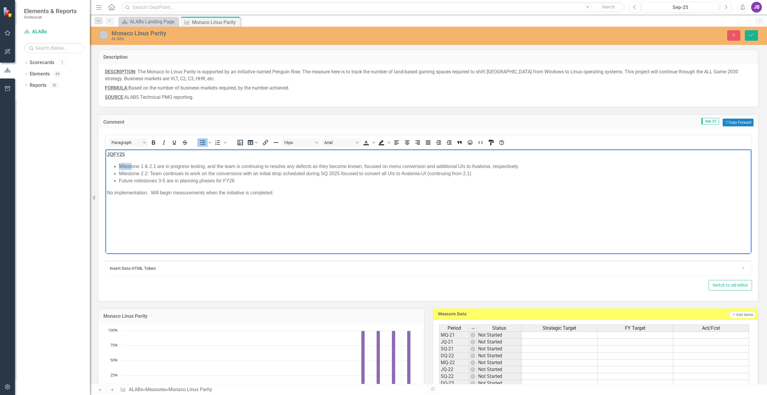
drag, startPoint x: 132, startPoint y: 158, endPoint x: 106, endPoint y: 159, distance: 25.8
click at [106, 159] on body "JQFY25 Milestone 1 & 2.1 are in progress testing, and the team is continuing to…" at bounding box center [428, 195] width 646 height 90
click at [113, 155] on strong "JQFY25" at bounding box center [116, 154] width 18 height 5
drag, startPoint x: 133, startPoint y: 153, endPoint x: 99, endPoint y: 155, distance: 34.2
click at [105, 155] on html "JQFY25 Milestone 1 & 2.1 are in progress testing, and the team is continuing to…" at bounding box center [428, 195] width 646 height 90
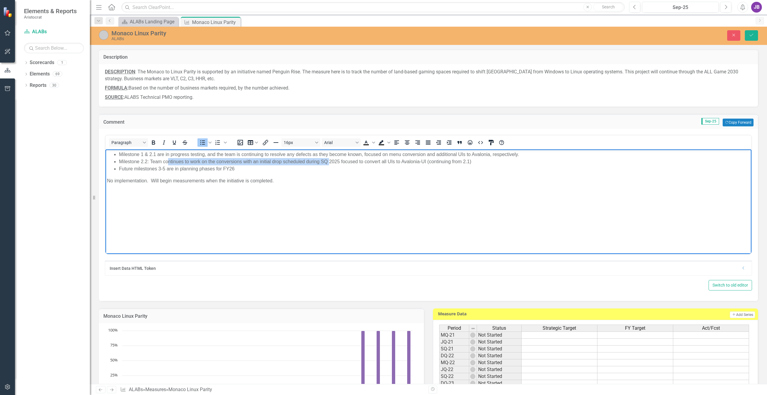
drag, startPoint x: 167, startPoint y: 161, endPoint x: 329, endPoint y: 162, distance: 162.4
click at [329, 162] on li "Milestone 2.2: Team continues to work on the conversions with an initial drop s…" at bounding box center [434, 161] width 631 height 7
click at [247, 161] on li "Milestone 2.2: Team continues to work on the conversions with an initial drop s…" at bounding box center [434, 161] width 631 height 7
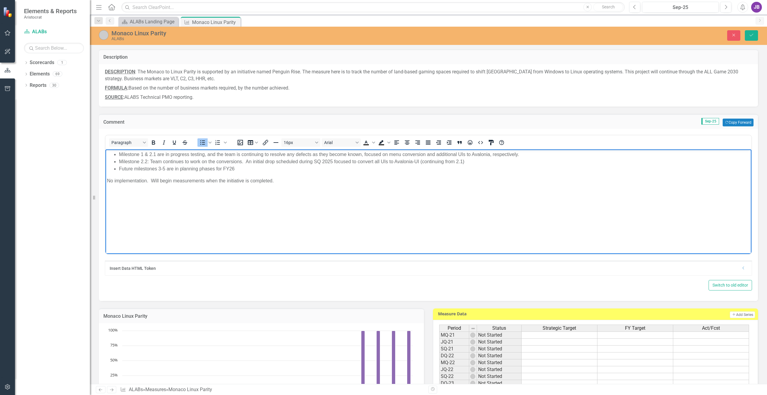
click at [285, 162] on li "Milestone 2.2: Team continues to work on the conversions. An initial drop sched…" at bounding box center [434, 161] width 631 height 7
click at [377, 163] on li "Milestone 2.2: Team continues to work on the conversions. An initial drop sched…" at bounding box center [434, 161] width 631 height 7
click at [468, 161] on li "Milestone 2.2: Team continues to work on the conversions. An initial drop sched…" at bounding box center [434, 161] width 631 height 7
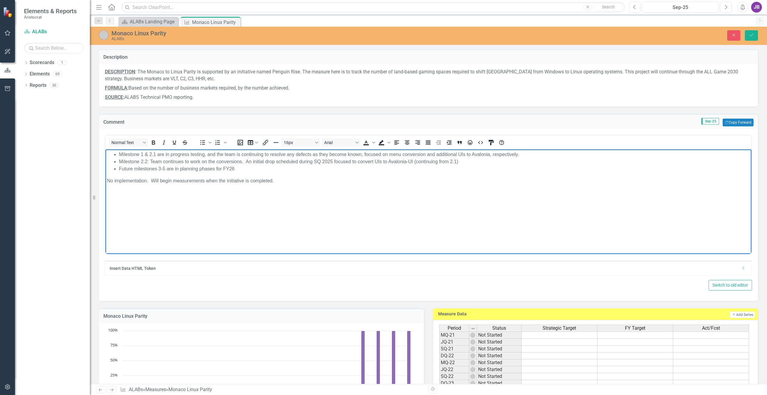
click at [458, 186] on body "Milestone 1 & 2.1 are in progress testing, and the team is continuing to resolv…" at bounding box center [428, 195] width 646 height 90
drag, startPoint x: 127, startPoint y: 168, endPoint x: 250, endPoint y: 174, distance: 123.9
click at [250, 174] on body "Milestone 1 & 2.1 are in progress testing, and the team is continuing to resolv…" at bounding box center [428, 195] width 646 height 90
drag, startPoint x: 288, startPoint y: 174, endPoint x: 90, endPoint y: 180, distance: 197.2
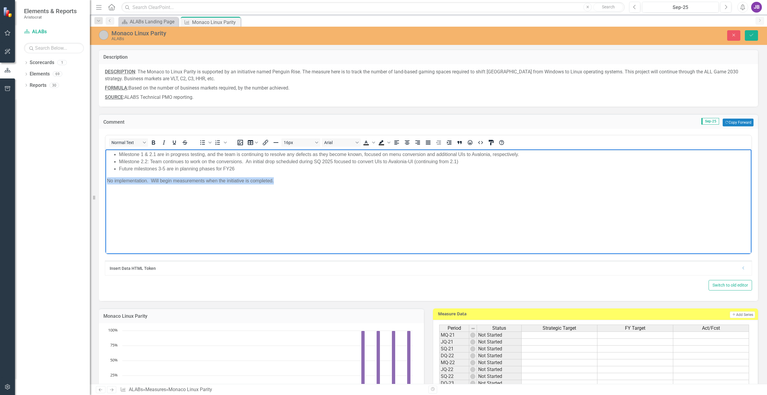
click at [105, 180] on html "Milestone 1 & 2.1 are in progress testing, and the team is continuing to resolv…" at bounding box center [428, 195] width 646 height 90
click at [219, 207] on body "Milestone 1 & 2.1 are in progress testing, and the team is continuing to resolv…" at bounding box center [428, 195] width 646 height 90
click at [139, 207] on body "Milestone 1 & 2.1 are in progress testing, and the team is continuing to resolv…" at bounding box center [428, 195] width 646 height 90
click at [292, 161] on li "Milestone 2.2: Team continues to work on the conversions. An initial drop sched…" at bounding box center [434, 161] width 631 height 7
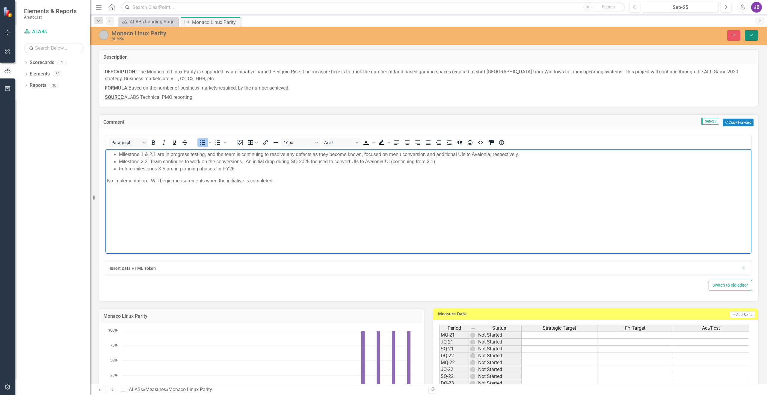
click at [755, 36] on button "Save" at bounding box center [751, 35] width 13 height 10
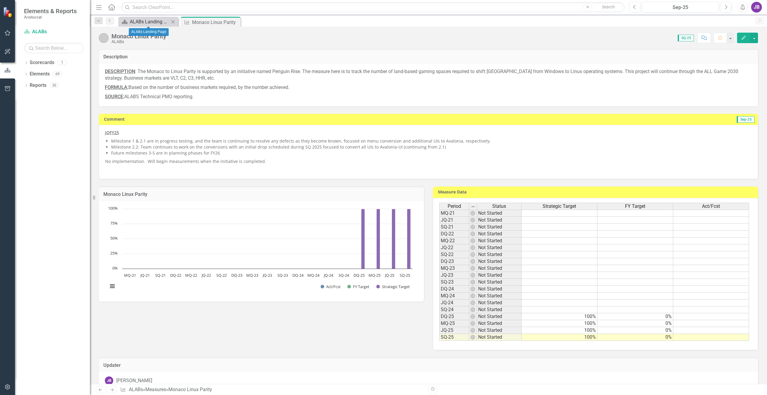
click at [136, 24] on div "ALABs Landing Page" at bounding box center [150, 21] width 40 height 7
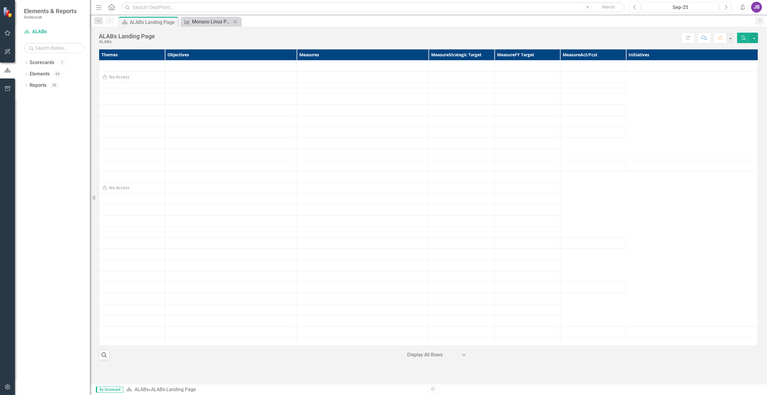
click at [206, 21] on div "Monaco Linux Parity" at bounding box center [212, 21] width 40 height 7
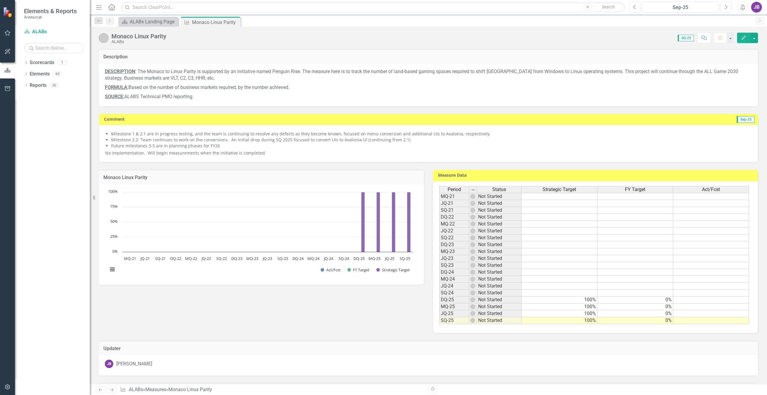
drag, startPoint x: 234, startPoint y: 22, endPoint x: 200, endPoint y: 22, distance: 34.2
click at [0, 0] on icon "Close" at bounding box center [0, 0] width 0 height 0
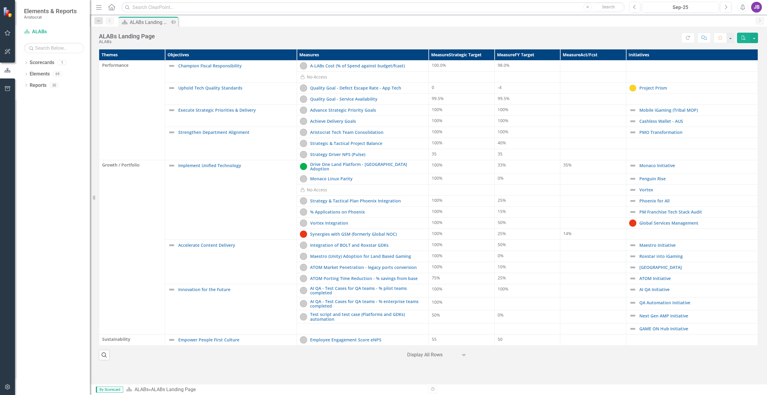
click at [147, 21] on div "ALABs Landing Page" at bounding box center [150, 22] width 40 height 7
click at [318, 178] on link "Monaco Linux Parity" at bounding box center [367, 178] width 115 height 4
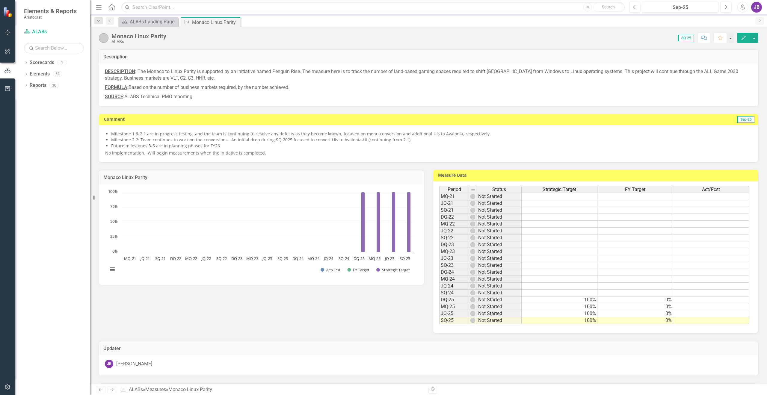
drag, startPoint x: 234, startPoint y: 23, endPoint x: 186, endPoint y: 22, distance: 47.9
click at [0, 0] on icon "Close" at bounding box center [0, 0] width 0 height 0
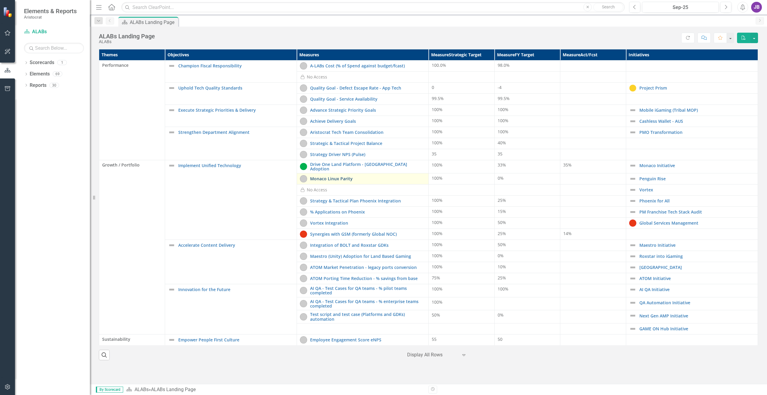
click at [342, 176] on link "Monaco Linux Parity" at bounding box center [367, 178] width 115 height 4
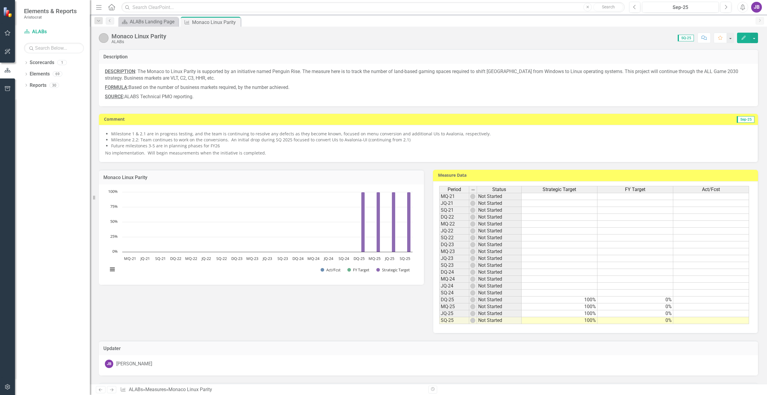
drag, startPoint x: 271, startPoint y: 156, endPoint x: 128, endPoint y: 143, distance: 143.8
click at [128, 143] on div "Milestone 1 & 2.1 are in progress testing, and the team is continuing to resolv…" at bounding box center [428, 143] width 647 height 25
click at [350, 148] on li "Future milestones 3-5 are in planning phases for FY26" at bounding box center [431, 146] width 641 height 6
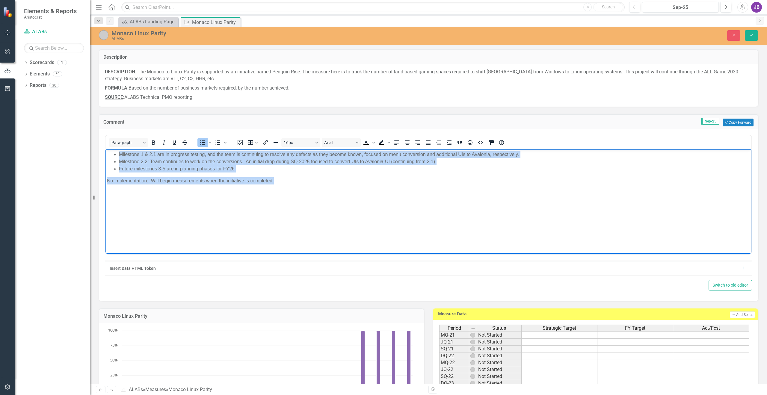
drag, startPoint x: 283, startPoint y: 182, endPoint x: 209, endPoint y: 303, distance: 141.4
click at [105, 151] on html "Milestone 1 & 2.1 are in progress testing, and the team is continuing to resolv…" at bounding box center [428, 195] width 646 height 90
copy body "Milestone 1 & 2.1 are in progress testing, and the team is continuing to resolv…"
click at [440, 208] on body "Milestone 1 & 2.1 are in progress testing, and the team is continuing to resolv…" at bounding box center [428, 195] width 646 height 90
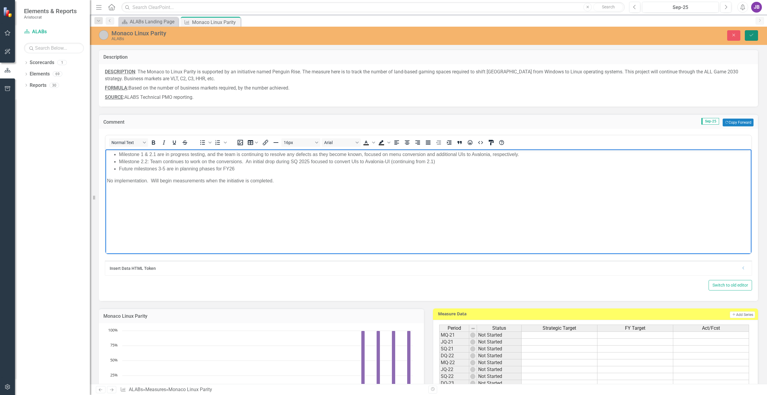
click at [756, 35] on button "Save" at bounding box center [751, 35] width 13 height 10
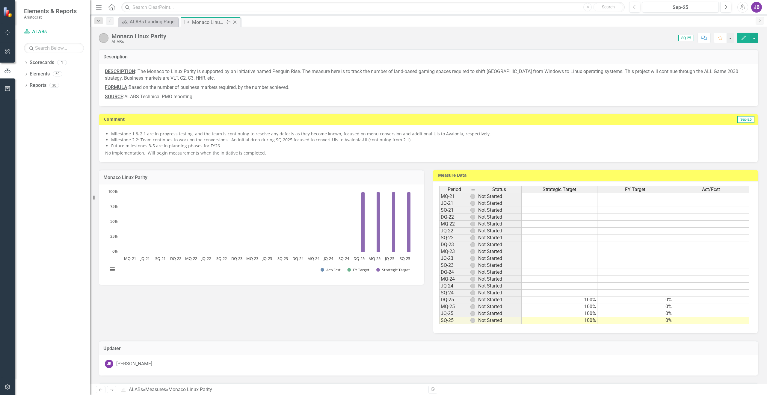
click at [235, 21] on icon "Close" at bounding box center [235, 22] width 6 height 5
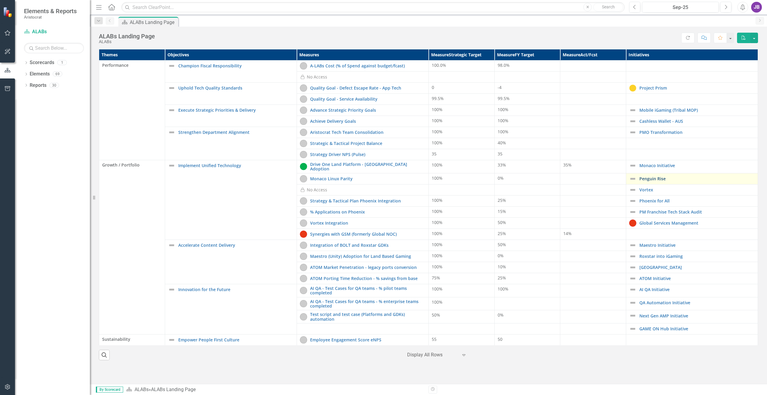
click at [652, 177] on link "Penguin Rise" at bounding box center [696, 178] width 115 height 4
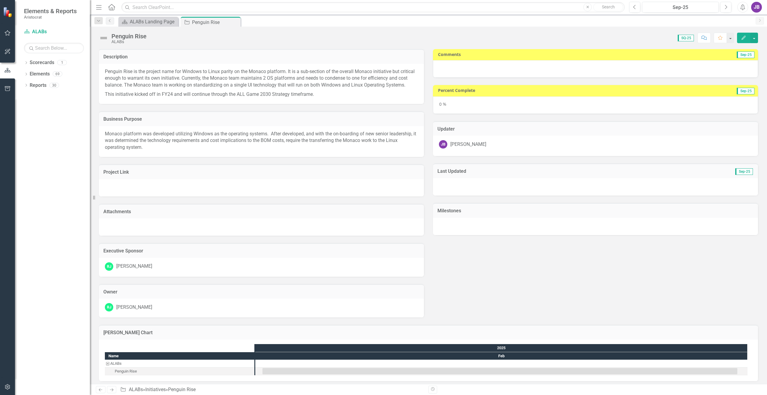
click at [459, 67] on div at bounding box center [595, 68] width 325 height 17
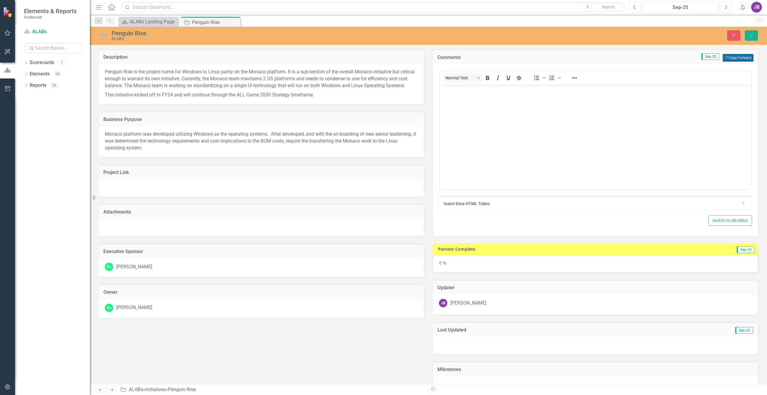
click at [740, 57] on button "Copy Forward Copy Forward" at bounding box center [738, 58] width 31 height 8
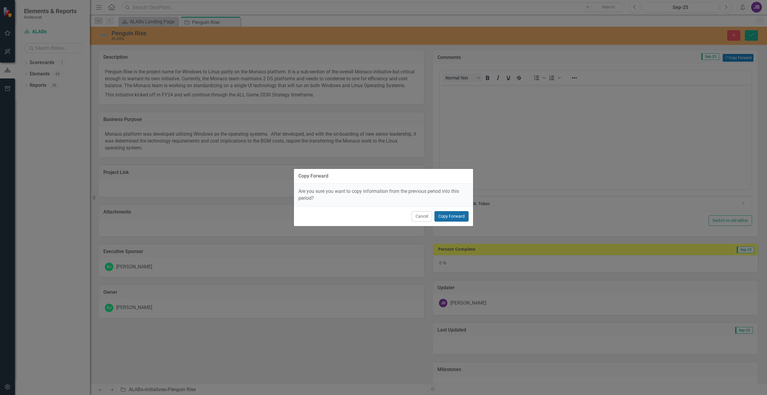
click at [451, 217] on button "Copy Forward" at bounding box center [451, 216] width 34 height 10
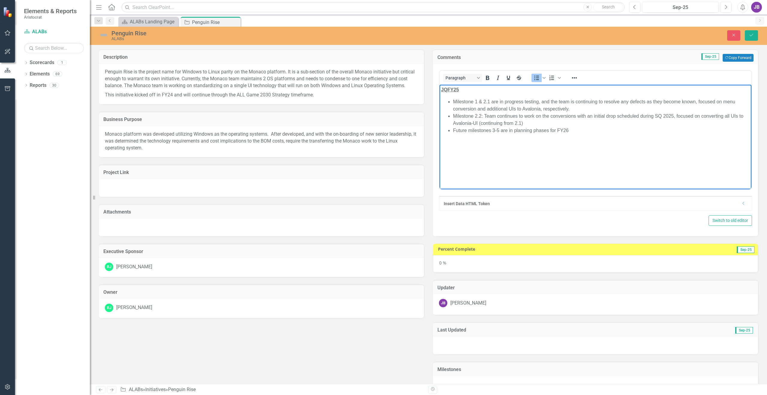
click at [522, 124] on li "Milestone 2.2: Team continues to work on the conversions with an initial drop s…" at bounding box center [601, 120] width 297 height 14
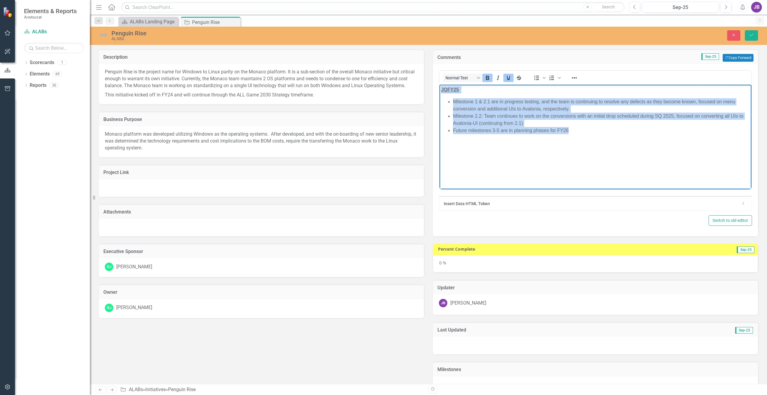
drag, startPoint x: 587, startPoint y: 132, endPoint x: 874, endPoint y: 172, distance: 290.2
click at [440, 85] on html "JQFY25 Milestone 1 & 2.1 are in progress testing, and the team is continuing to…" at bounding box center [596, 130] width 312 height 90
paste body "Rich Text Area. Press ALT-0 for help."
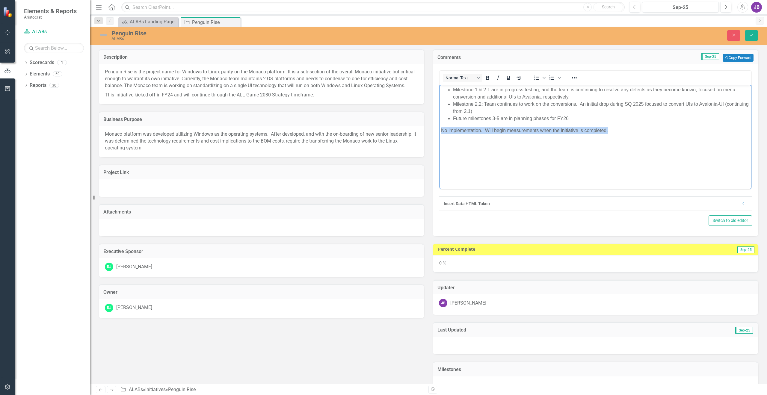
drag, startPoint x: 612, startPoint y: 130, endPoint x: 407, endPoint y: 131, distance: 204.6
click at [440, 131] on html "Milestone 1 & 2.1 are in progress testing, and the team is continuing to resolv…" at bounding box center [596, 130] width 312 height 90
click at [451, 91] on ul "Milestone 1 & 2.1 are in progress testing, and the team is continuing to resolv…" at bounding box center [595, 104] width 309 height 36
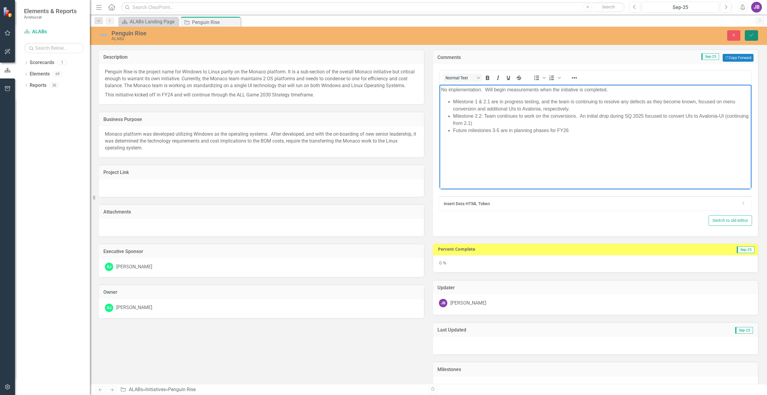
click at [753, 36] on icon "Save" at bounding box center [751, 35] width 5 height 4
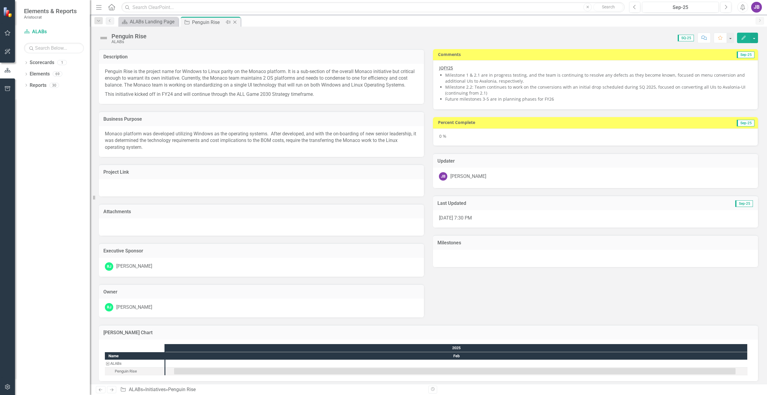
click at [233, 22] on icon "Close" at bounding box center [235, 22] width 6 height 5
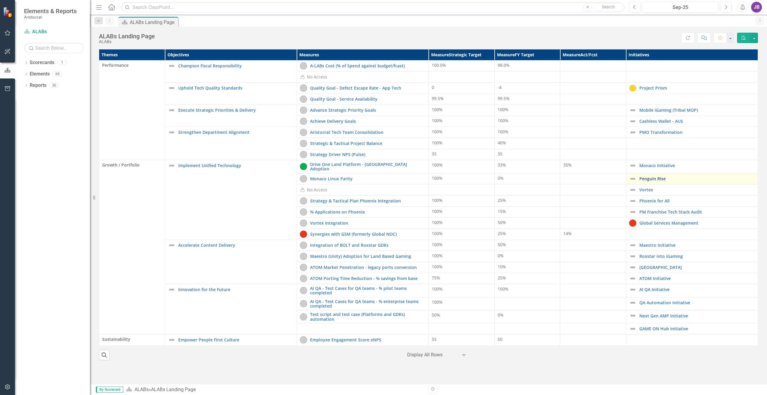
click at [647, 176] on link "Penguin Rise" at bounding box center [696, 178] width 115 height 4
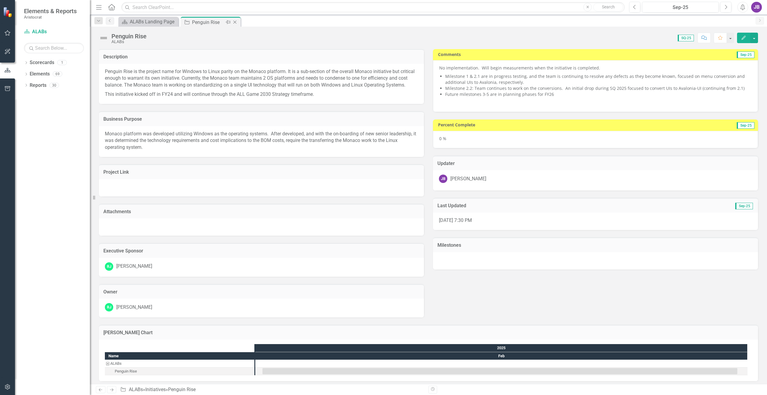
click at [234, 22] on icon "Close" at bounding box center [235, 22] width 6 height 5
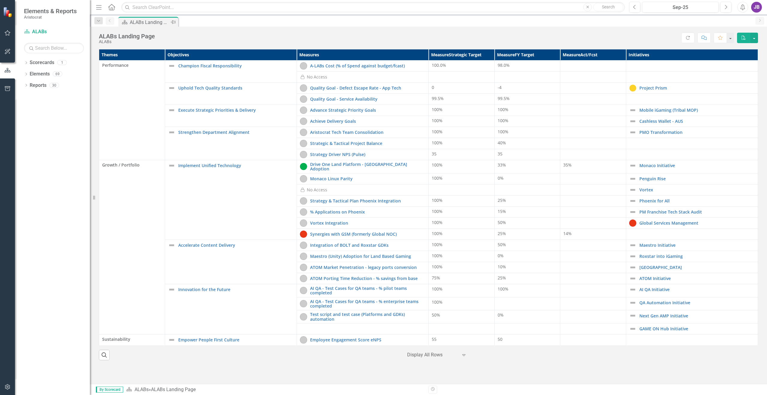
click at [160, 23] on div "ALABs Landing Page" at bounding box center [150, 22] width 40 height 7
click at [334, 176] on link "Monaco Linux Parity" at bounding box center [367, 178] width 115 height 4
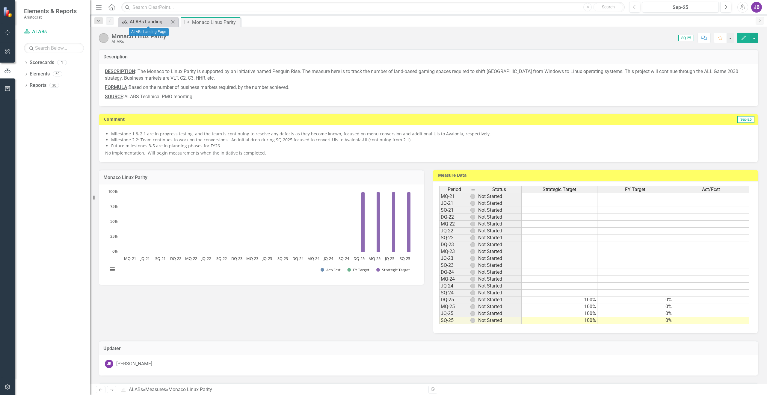
click at [161, 20] on div "ALABs Landing Page" at bounding box center [150, 21] width 40 height 7
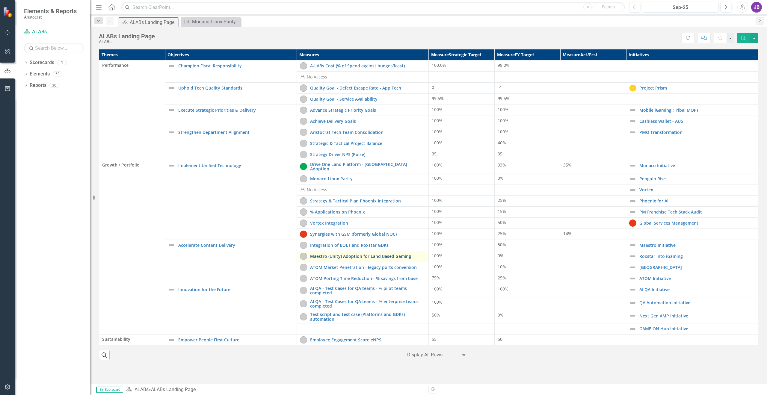
click at [349, 255] on link "Maestro (Unity) Adoption for Land Based Gaming" at bounding box center [367, 256] width 115 height 4
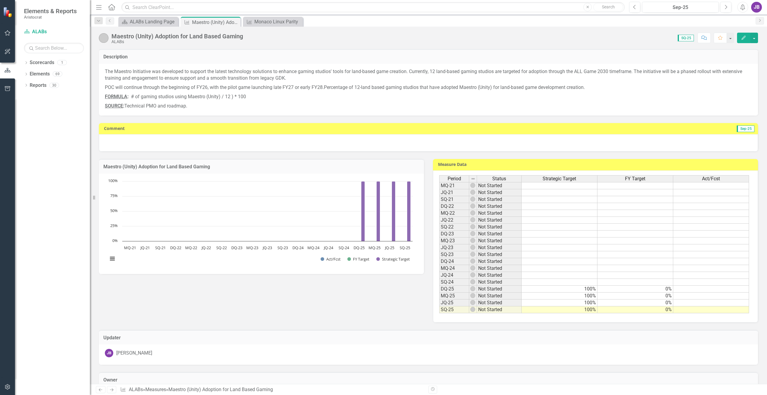
click at [496, 144] on div at bounding box center [428, 142] width 659 height 17
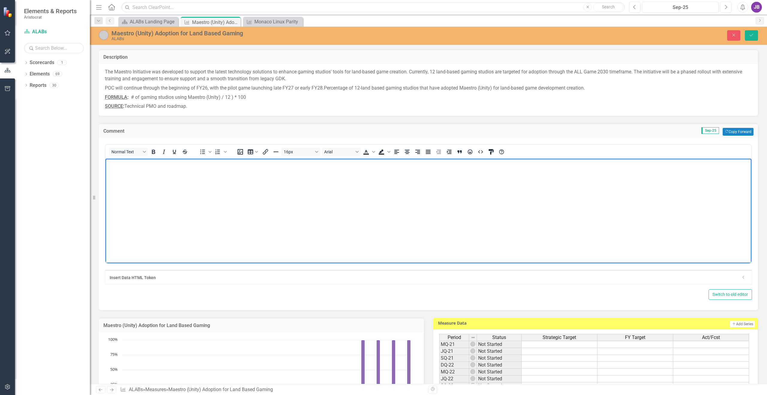
click at [565, 170] on body "Rich Text Area. Press ALT-0 for help." at bounding box center [428, 204] width 646 height 90
click at [735, 132] on button "Copy Forward Copy Forward" at bounding box center [738, 132] width 31 height 8
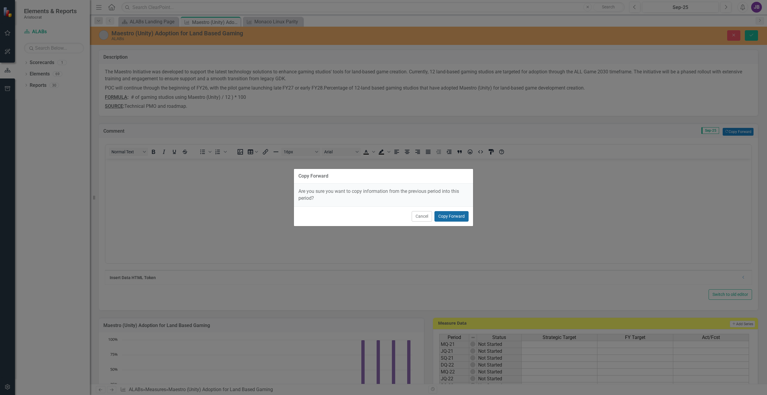
click at [453, 213] on button "Copy Forward" at bounding box center [451, 216] width 34 height 10
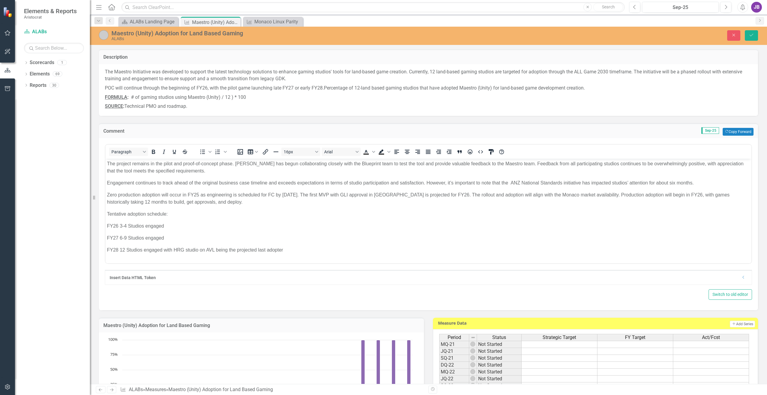
click at [196, 172] on p "The project remains in the pilot and proof-of-concept phase. [PERSON_NAME] has …" at bounding box center [428, 167] width 643 height 14
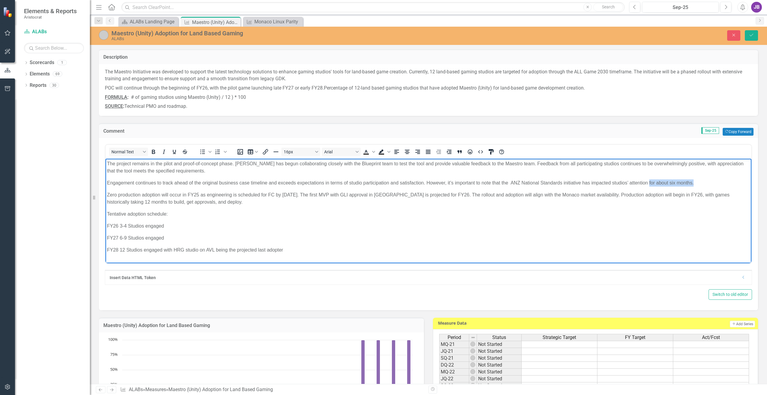
drag, startPoint x: 693, startPoint y: 182, endPoint x: 650, endPoint y: 182, distance: 43.7
click at [650, 182] on p "Engagement continues to track ahead of the original business case timeline and …" at bounding box center [428, 182] width 643 height 7
click at [194, 173] on p "The project remains in the pilot and proof-of-concept phase. [PERSON_NAME] has …" at bounding box center [428, 167] width 643 height 14
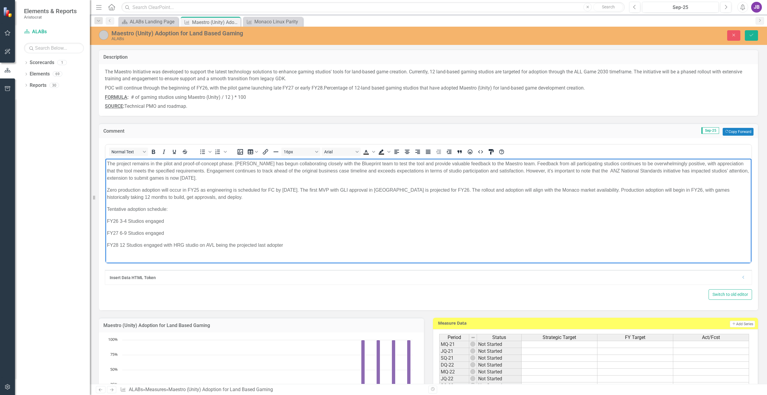
drag, startPoint x: 239, startPoint y: 189, endPoint x: 281, endPoint y: 196, distance: 43.4
click at [281, 196] on p "Zero production adoption will occur in FY25 as engineering is scheduled for FC …" at bounding box center [428, 194] width 643 height 14
click at [452, 189] on p "Zero production adoption will occur in FY25 as engineering is scheduled for FC …" at bounding box center [428, 194] width 643 height 14
drag, startPoint x: 197, startPoint y: 209, endPoint x: 198, endPoint y: 254, distance: 45.3
click at [198, 254] on body "The project remains in the pilot and proof-of-concept phase. [PERSON_NAME] has …" at bounding box center [428, 207] width 646 height 96
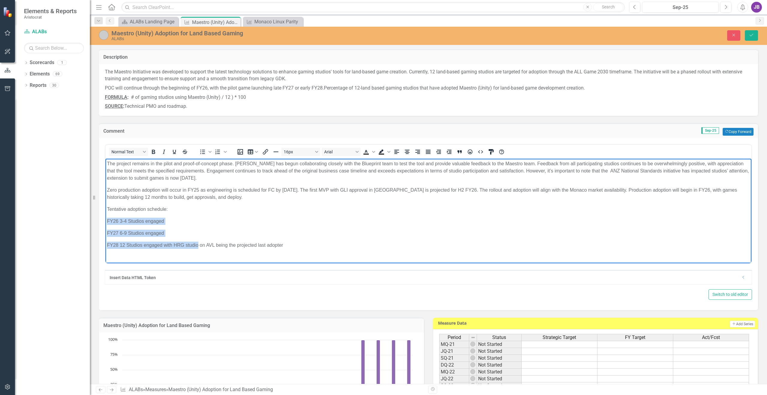
click at [198, 254] on body "The project remains in the pilot and proof-of-concept phase. [PERSON_NAME] has …" at bounding box center [428, 207] width 646 height 96
click at [170, 209] on p "Tentative adoption schedule:" at bounding box center [428, 209] width 643 height 7
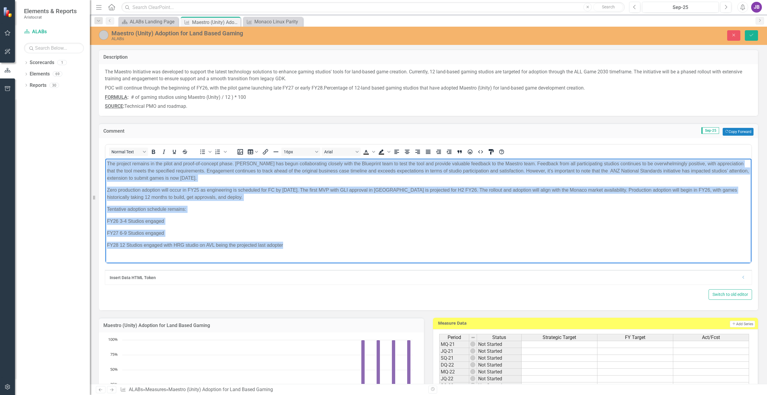
drag, startPoint x: 301, startPoint y: 249, endPoint x: 104, endPoint y: 164, distance: 214.6
click at [105, 164] on html "The project remains in the pilot and proof-of-concept phase. [PERSON_NAME] has …" at bounding box center [428, 207] width 646 height 96
copy body "Lor ipsumdo sitamet co adi elits doe tempo-in-utlabor etdol. Magn ali enima min…"
click at [598, 220] on p "FY26 3-4 Studios engaged" at bounding box center [428, 221] width 643 height 7
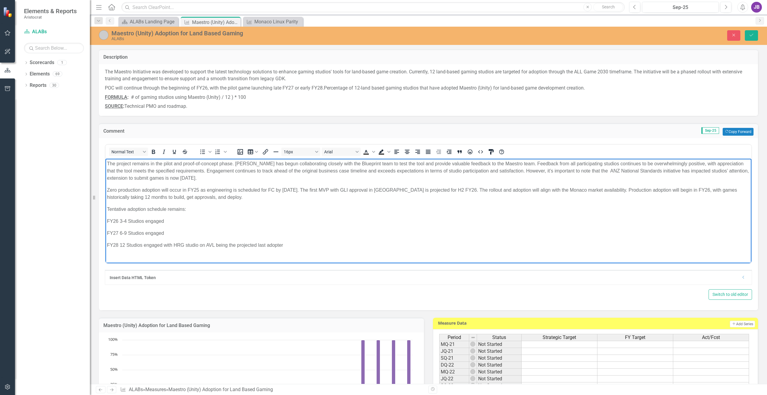
click at [232, 163] on p "The project remains in the pilot and proof-of-concept phase. [PERSON_NAME] has …" at bounding box center [428, 171] width 643 height 22
click at [245, 162] on p "The project remains in the pilot and proof-of-concept phase. [PERSON_NAME] has …" at bounding box center [428, 171] width 643 height 22
click at [545, 164] on p "The project remains in the pilot and proof-of-concept phase. Mojo, [PERSON_NAME…" at bounding box center [428, 171] width 643 height 22
click at [230, 170] on p "The project remains in the pilot and proof-of-concept phase. Mojo, [PERSON_NAME…" at bounding box center [428, 171] width 643 height 22
drag, startPoint x: 159, startPoint y: 169, endPoint x: 173, endPoint y: 179, distance: 18.3
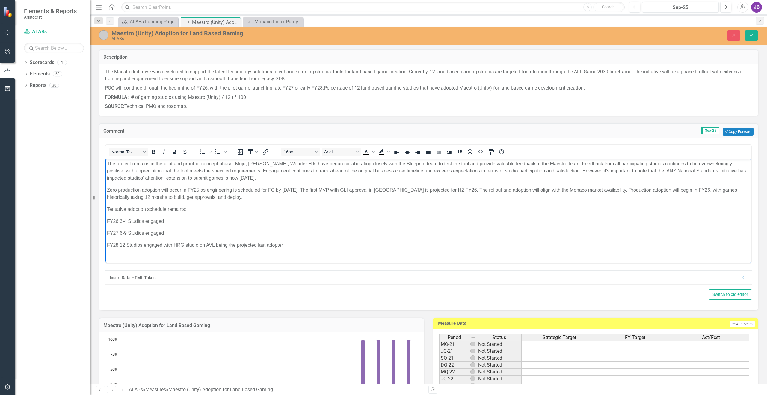
click at [159, 169] on p "The project remains in the pilot and proof-of-concept phase. Mojo, [PERSON_NAME…" at bounding box center [428, 171] width 643 height 22
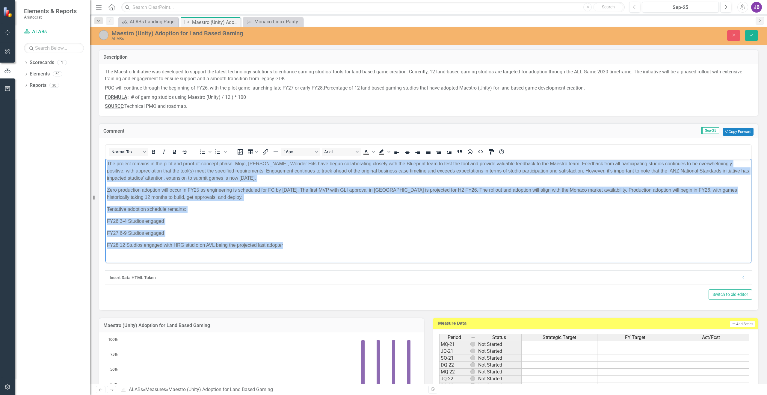
drag, startPoint x: 292, startPoint y: 245, endPoint x: 104, endPoint y: 163, distance: 204.7
click at [105, 163] on html "The project remains in the pilot and proof-of-concept phase. Mojo, [PERSON_NAME…" at bounding box center [428, 207] width 646 height 96
copy body "Lor ipsumdo sitamet co adi elits doe tempo-in-utlabor etdol. Magn, Al, Enimad M…"
click at [440, 219] on p "FY26 3-4 Studios engaged" at bounding box center [428, 221] width 643 height 7
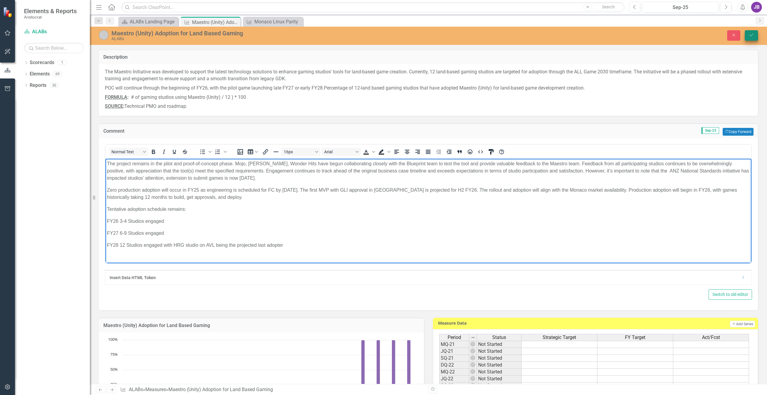
click at [750, 33] on icon "Save" at bounding box center [751, 35] width 5 height 4
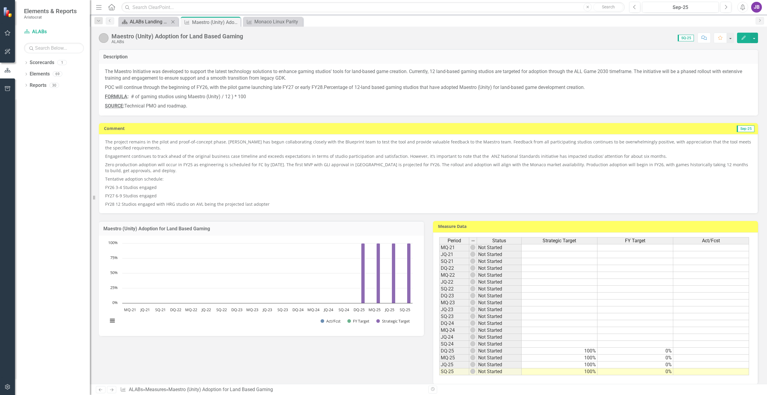
click at [151, 25] on div "ALABs Landing Page" at bounding box center [150, 21] width 40 height 7
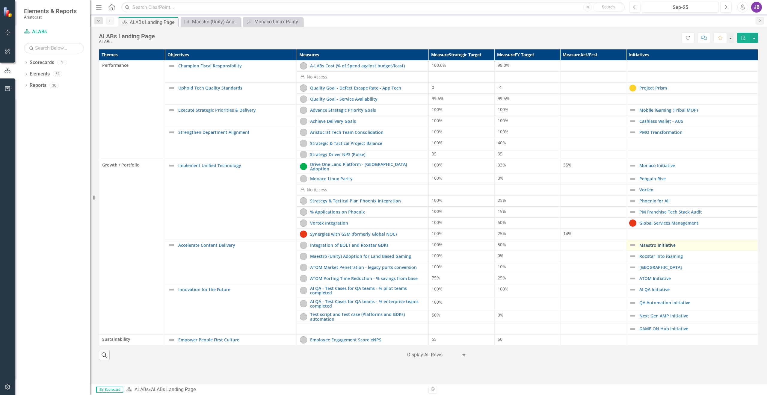
click at [670, 245] on link "Maestro Initiative" at bounding box center [696, 245] width 115 height 4
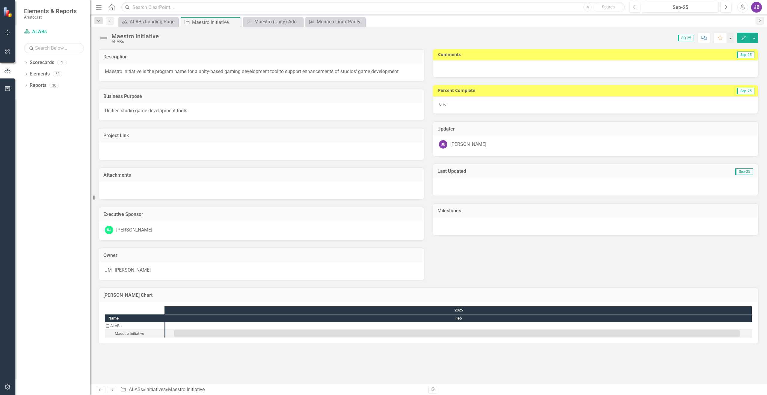
click at [541, 70] on div at bounding box center [595, 68] width 325 height 17
click at [541, 69] on div at bounding box center [595, 68] width 325 height 17
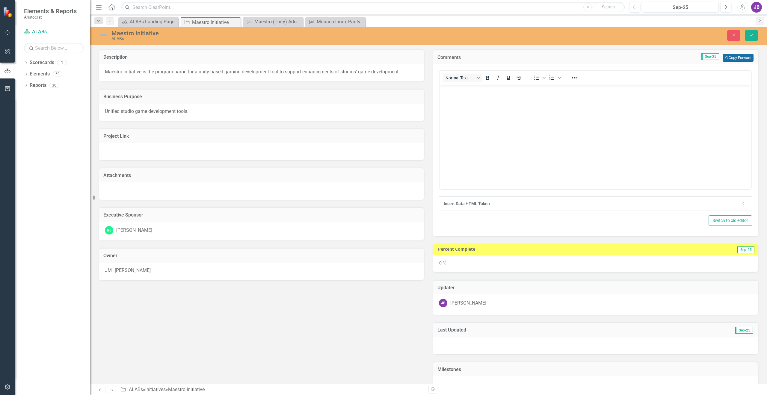
click at [739, 56] on button "Copy Forward Copy Forward" at bounding box center [738, 58] width 31 height 8
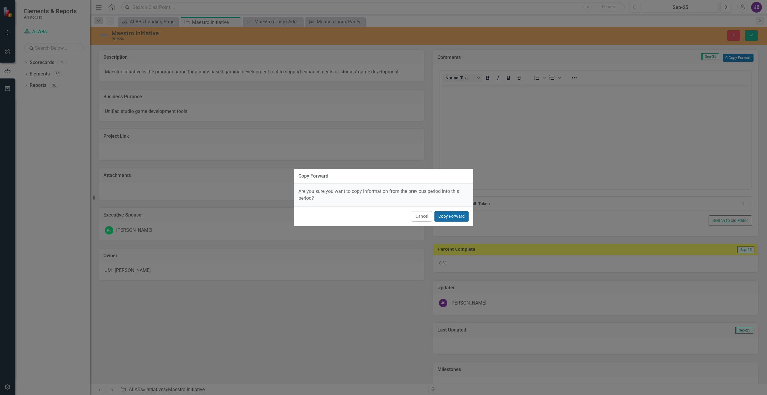
click at [455, 218] on button "Copy Forward" at bounding box center [451, 216] width 34 height 10
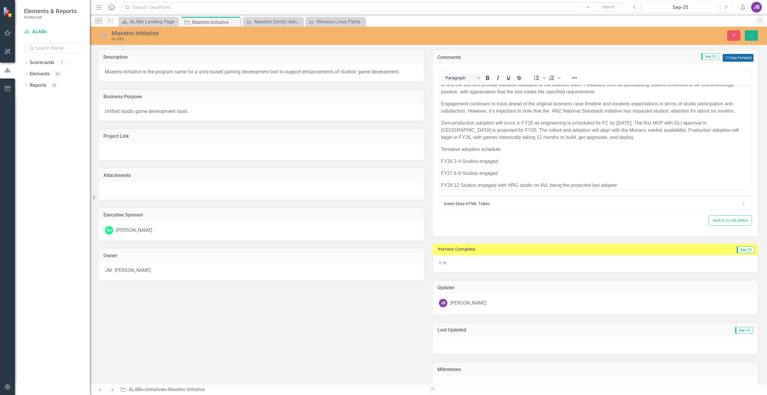
scroll to position [18, 0]
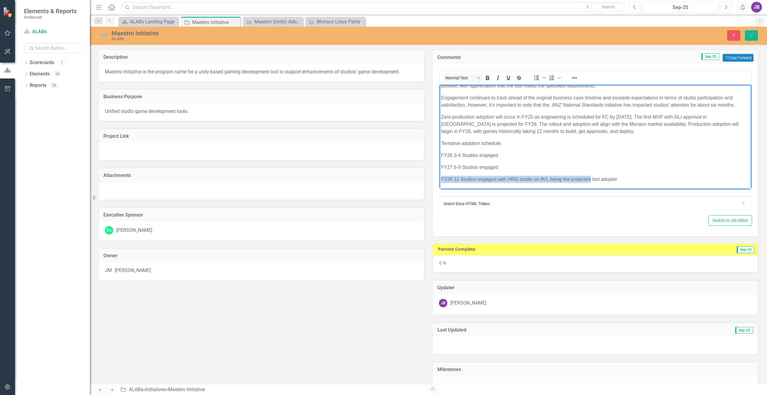
click at [567, 171] on body "JQFY25 - The project remains in the pilot and proof-of-concept phase. [PERSON_N…" at bounding box center [596, 128] width 312 height 123
click at [646, 180] on p "FY28 12 Studios engaged with HRG studio on AVL being the projected last adopter" at bounding box center [595, 179] width 309 height 7
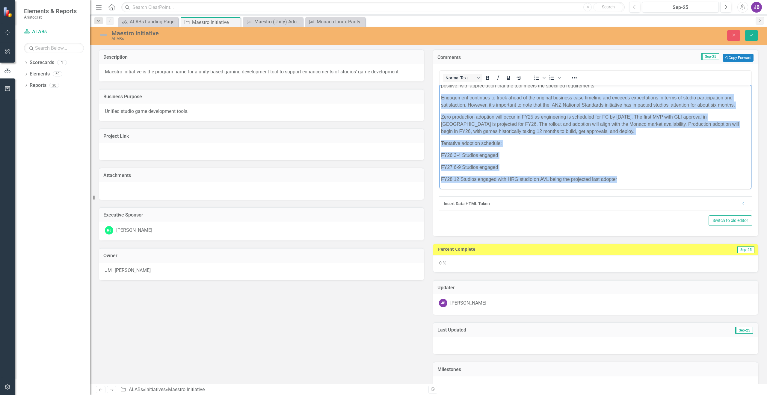
scroll to position [0, 0]
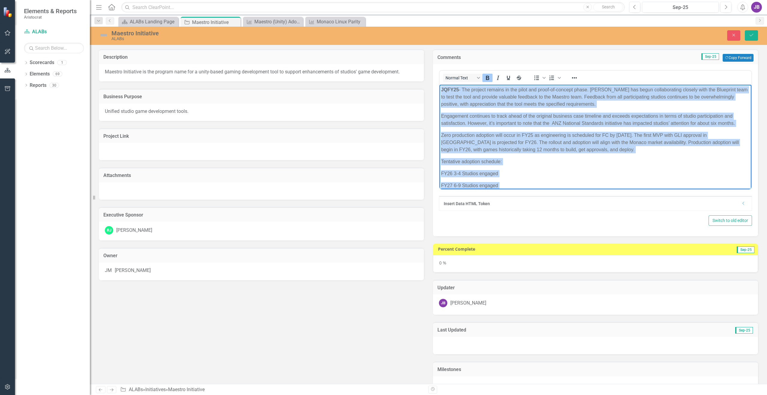
drag, startPoint x: 655, startPoint y: 181, endPoint x: 426, endPoint y: 76, distance: 252.2
click at [440, 85] on html "JQFY25 - The project remains in the pilot and proof-of-concept phase. [PERSON_N…" at bounding box center [596, 146] width 312 height 123
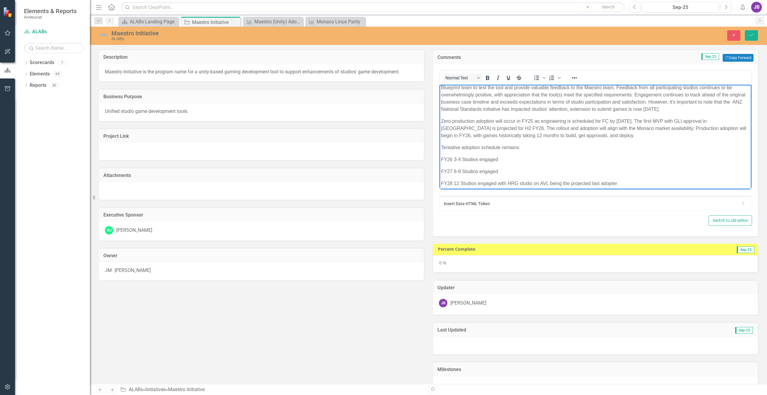
scroll to position [13, 0]
click at [492, 265] on div "0 %" at bounding box center [595, 263] width 325 height 17
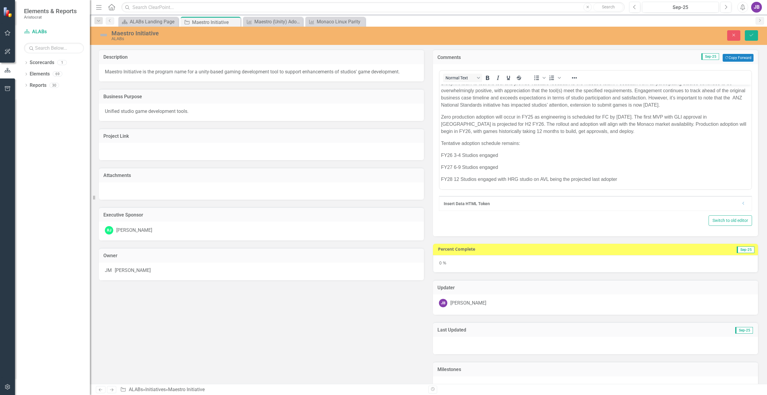
click at [492, 265] on div "0 %" at bounding box center [595, 263] width 325 height 17
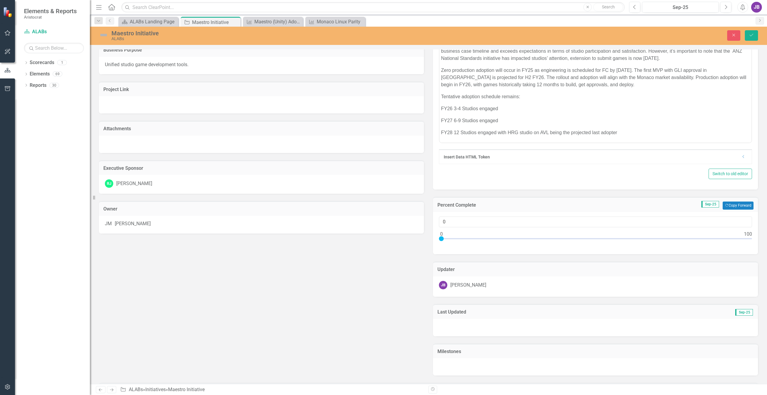
scroll to position [0, 0]
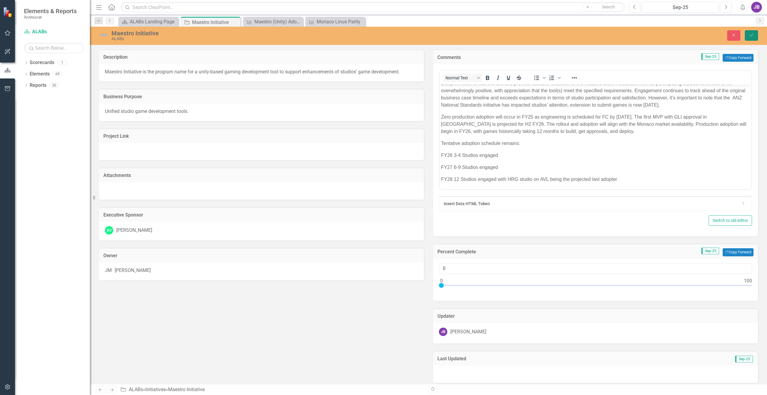
click at [749, 37] on icon "Save" at bounding box center [751, 35] width 5 height 4
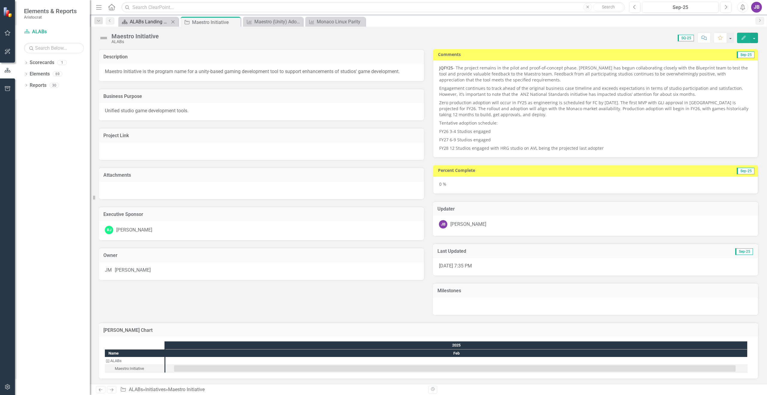
click at [161, 24] on div "ALABs Landing Page" at bounding box center [150, 21] width 40 height 7
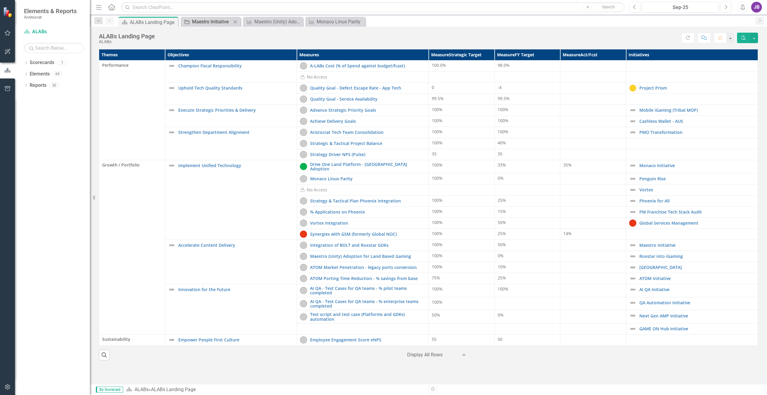
click at [223, 24] on div "Maestro Initiative" at bounding box center [212, 21] width 40 height 7
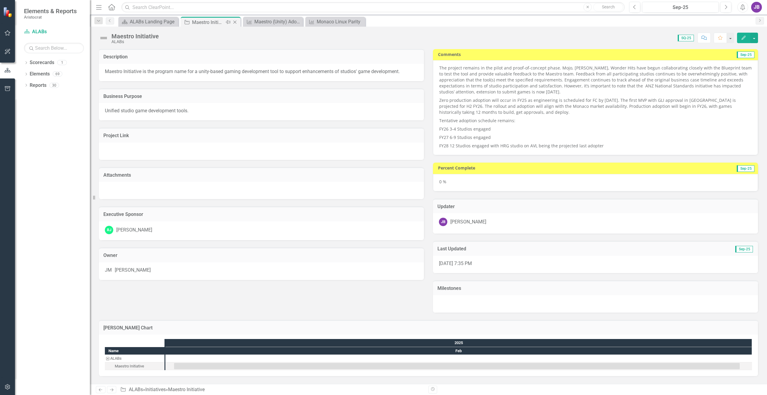
click at [236, 19] on div "Close" at bounding box center [235, 22] width 7 height 7
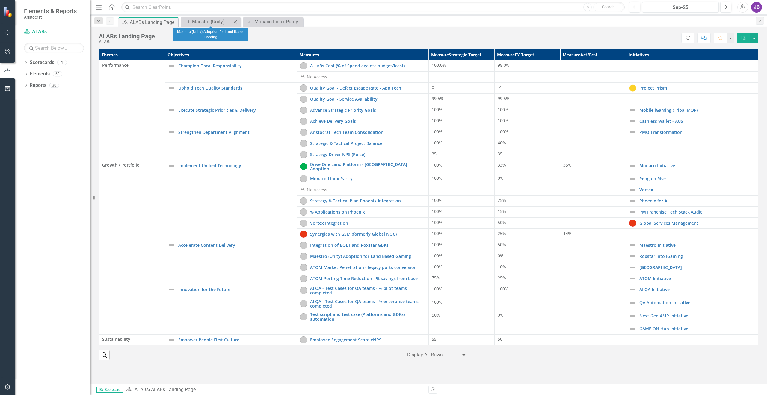
click at [236, 21] on icon "Close" at bounding box center [235, 21] width 6 height 5
click at [0, 0] on icon "Close" at bounding box center [0, 0] width 0 height 0
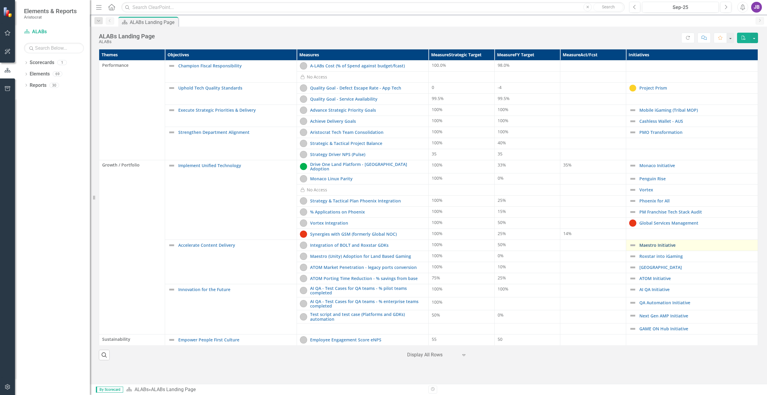
click at [645, 243] on link "Maestro Initiative" at bounding box center [696, 245] width 115 height 4
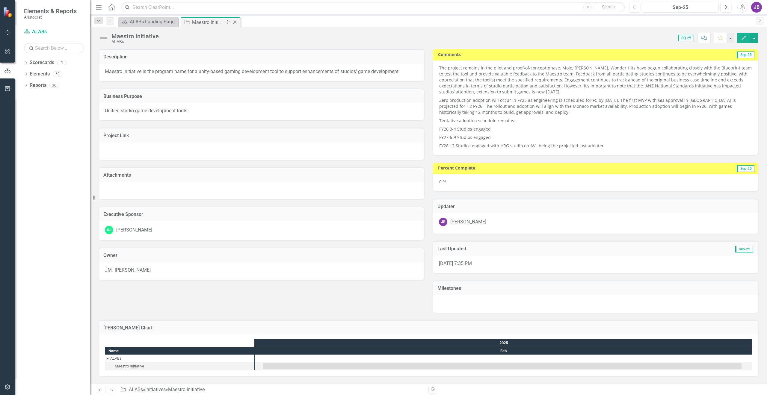
click at [237, 21] on icon "Close" at bounding box center [235, 22] width 6 height 5
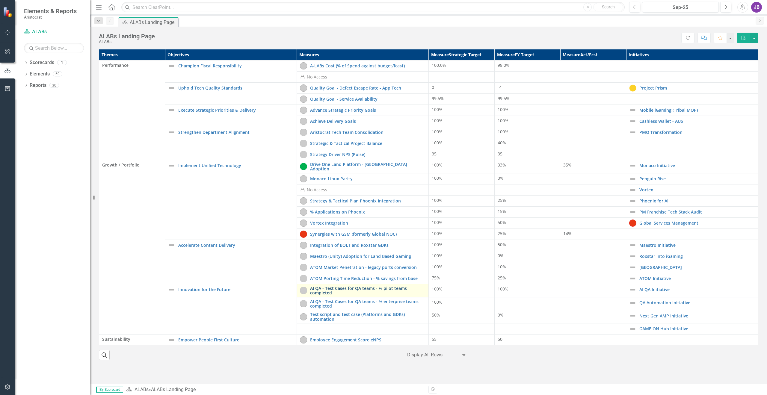
click at [353, 287] on link "AI QA - Test Cases for QA teams - % pilot teams completed" at bounding box center [367, 290] width 115 height 9
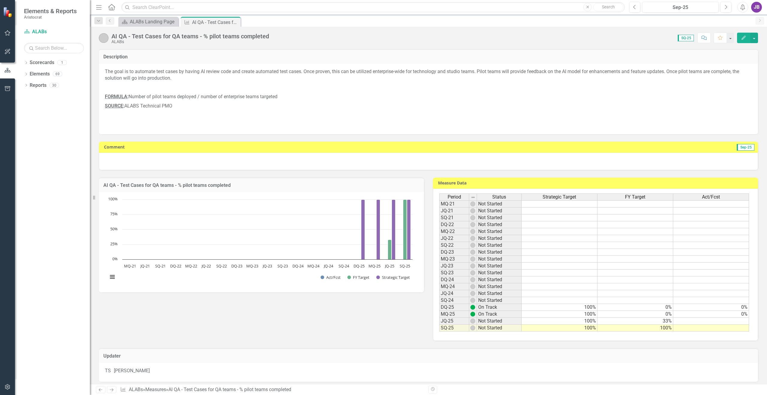
click at [0, 0] on div "Close" at bounding box center [0, 0] width 0 height 0
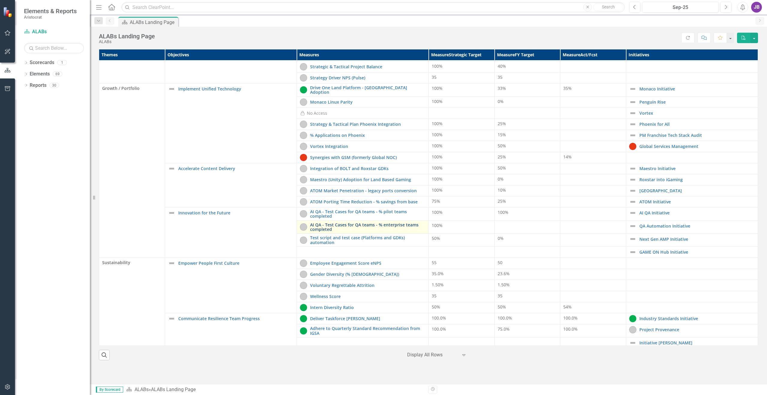
scroll to position [90, 0]
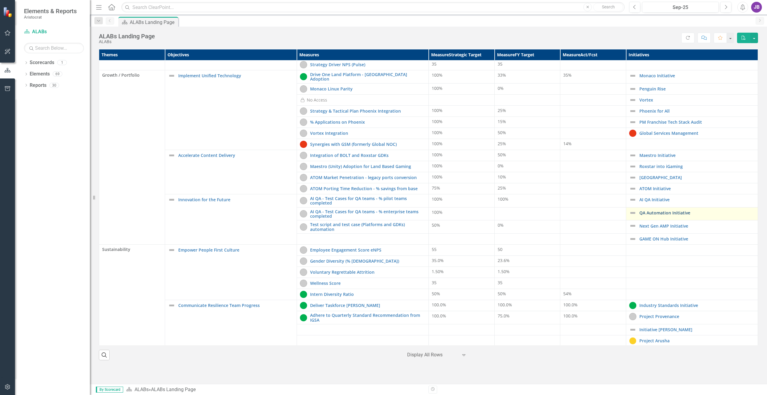
click at [656, 213] on link "QA Automation Initiative" at bounding box center [696, 213] width 115 height 4
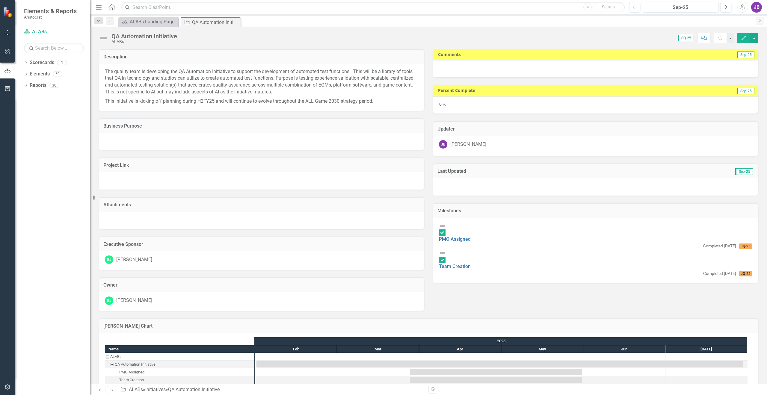
click at [591, 70] on div at bounding box center [595, 68] width 325 height 17
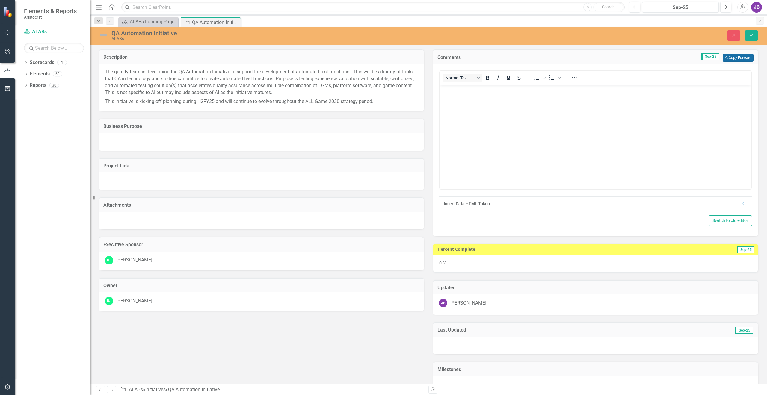
click at [744, 57] on button "Copy Forward Copy Forward" at bounding box center [738, 58] width 31 height 8
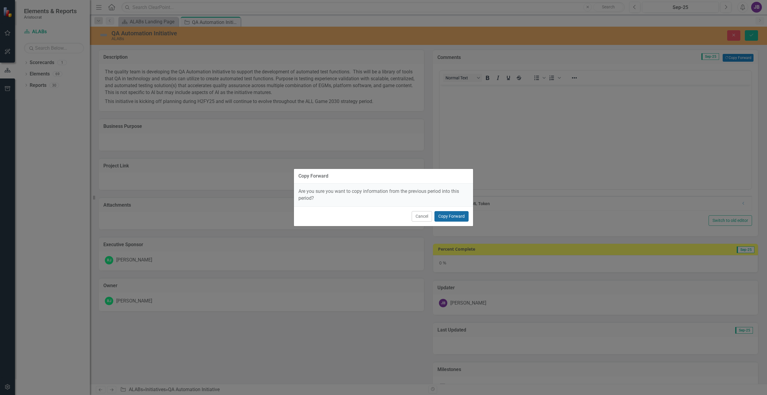
click at [461, 214] on button "Copy Forward" at bounding box center [451, 216] width 34 height 10
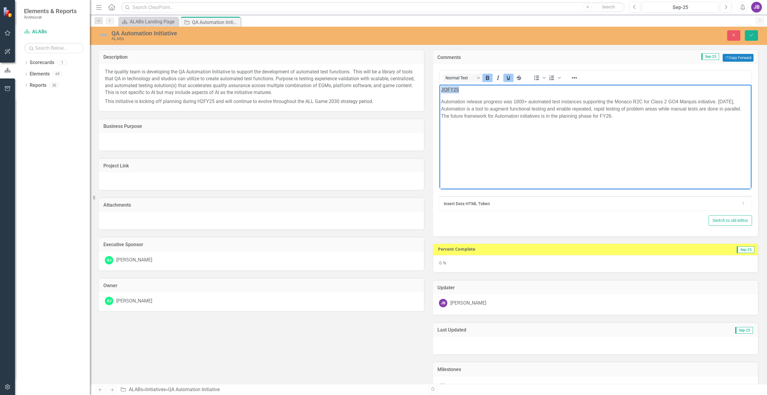
drag, startPoint x: 462, startPoint y: 88, endPoint x: 433, endPoint y: 87, distance: 29.4
click at [440, 87] on html "JQFY25 Automation release progress was 1800+ automated test instances supportin…" at bounding box center [596, 130] width 312 height 90
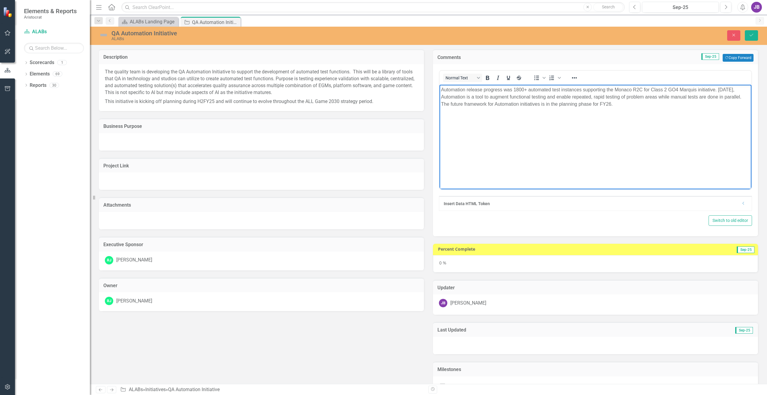
click at [715, 90] on p "Automation release progress was 1800+ automated test instances supporting the M…" at bounding box center [595, 97] width 309 height 22
click at [706, 103] on p "Automation release progress was 1800+ automated test instances supporting the M…" at bounding box center [595, 97] width 309 height 22
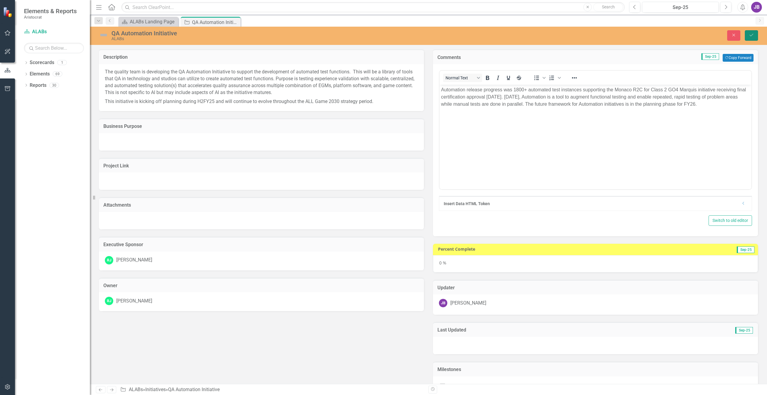
click at [750, 39] on button "Save" at bounding box center [751, 35] width 13 height 10
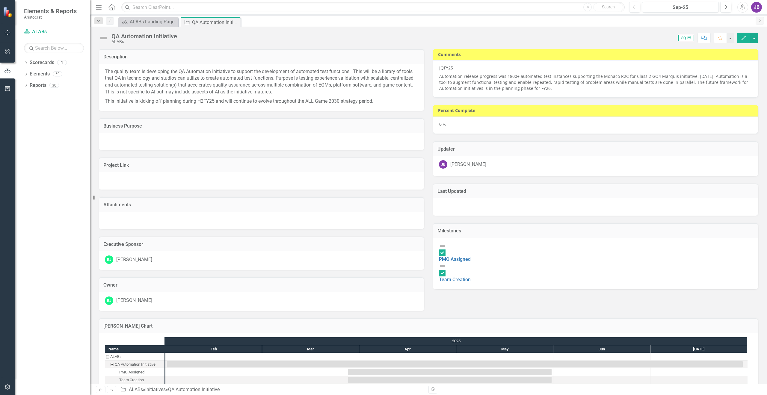
checkbox input "false"
checkbox input "true"
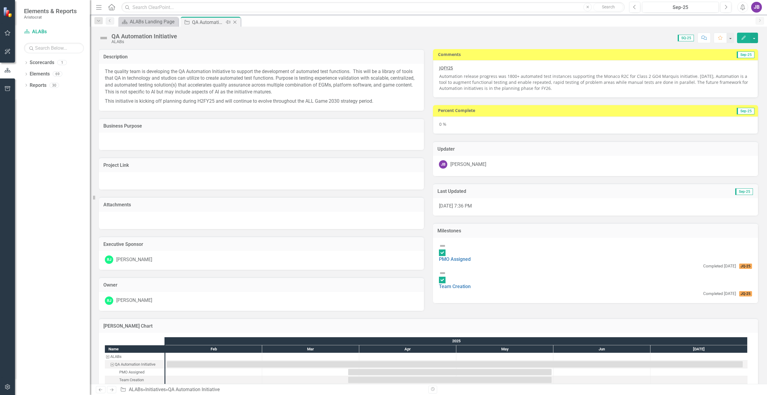
click at [235, 23] on icon "Close" at bounding box center [235, 22] width 6 height 5
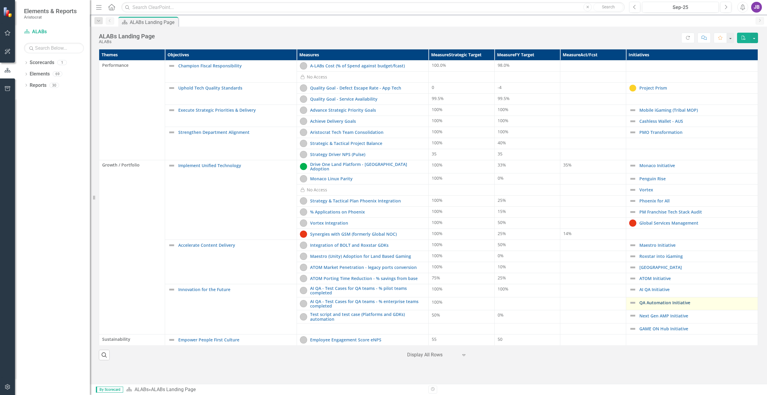
click at [650, 302] on link "QA Automation Initiative" at bounding box center [696, 303] width 115 height 4
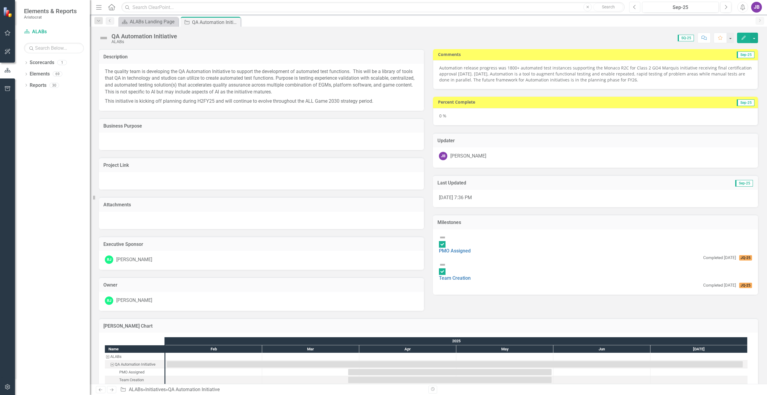
click at [635, 6] on icon "Previous" at bounding box center [634, 6] width 3 height 5
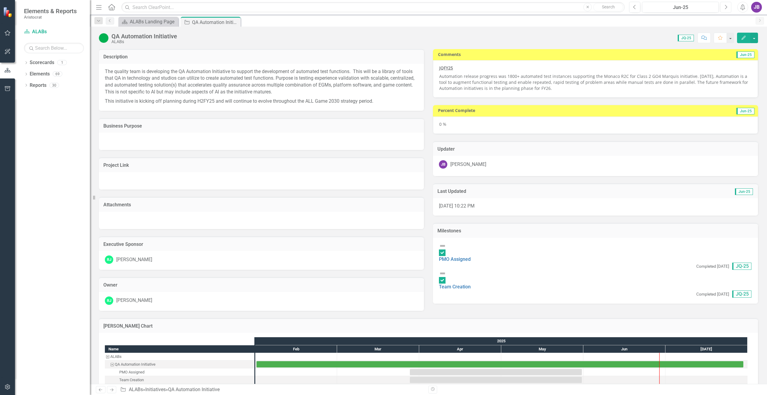
click at [727, 9] on icon "Next" at bounding box center [725, 6] width 3 height 5
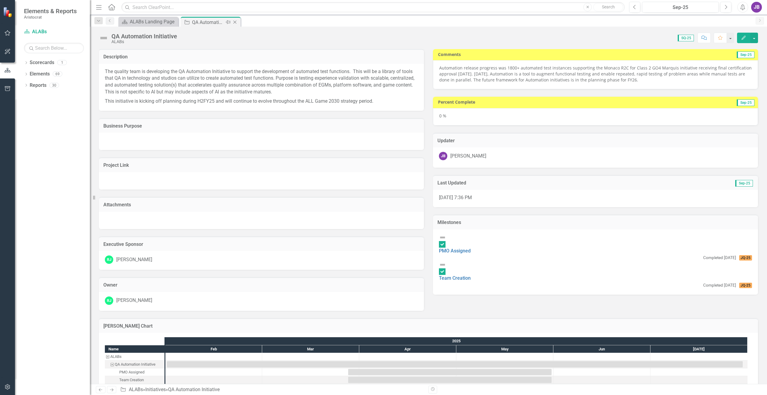
click at [236, 21] on icon at bounding box center [234, 22] width 3 height 3
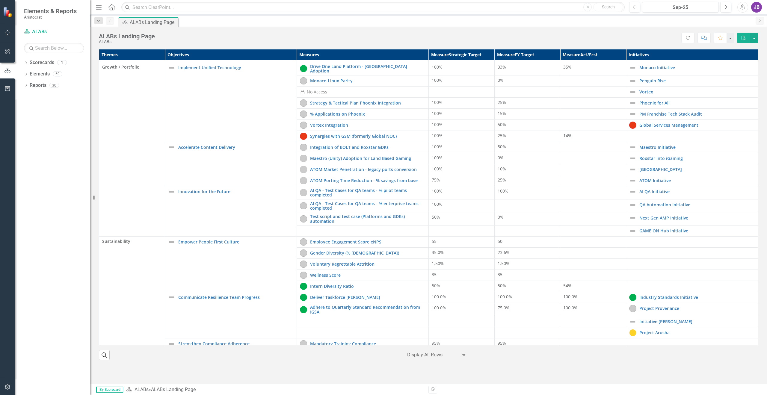
scroll to position [100, 0]
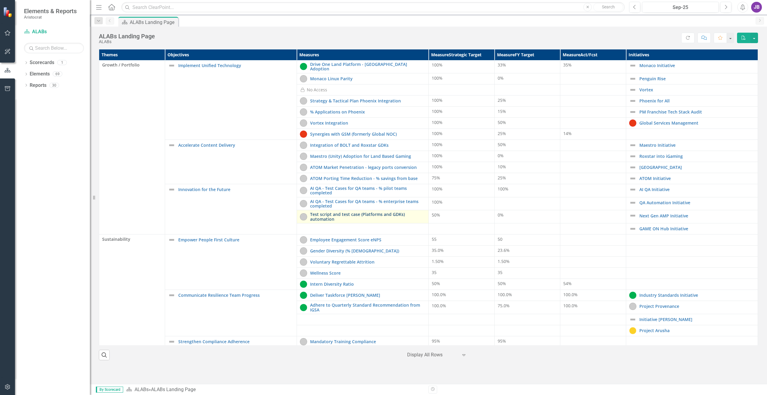
click at [393, 215] on link "Test script and test case (Platforms and GDKs) automation" at bounding box center [367, 216] width 115 height 9
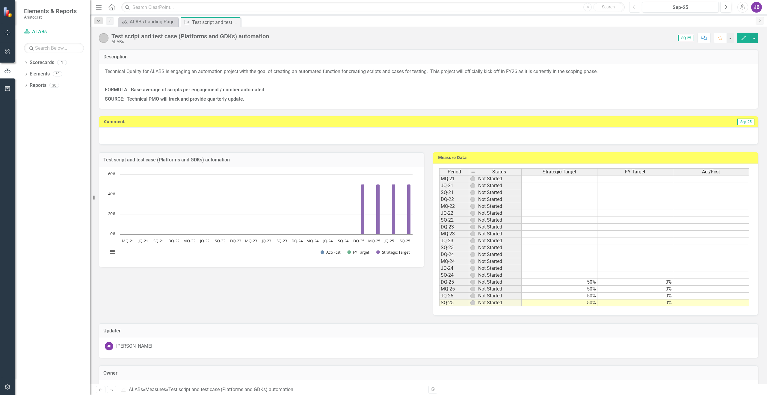
click at [636, 5] on icon "Previous" at bounding box center [634, 6] width 3 height 5
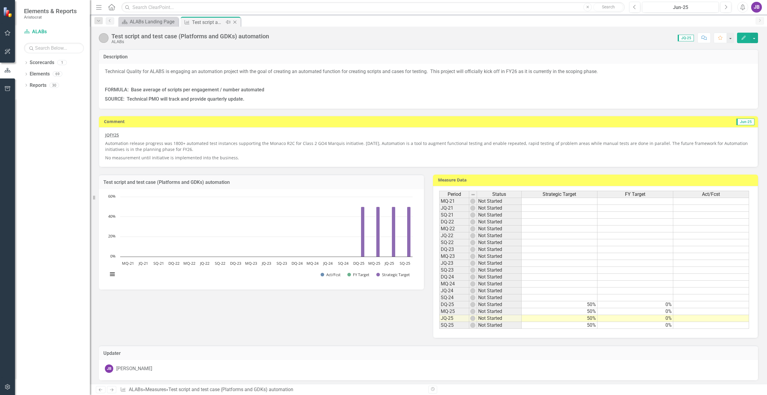
click at [216, 21] on div "Test script and test case (Platforms and GDKs) automation" at bounding box center [208, 22] width 32 height 7
click at [236, 22] on icon "Close" at bounding box center [235, 22] width 6 height 5
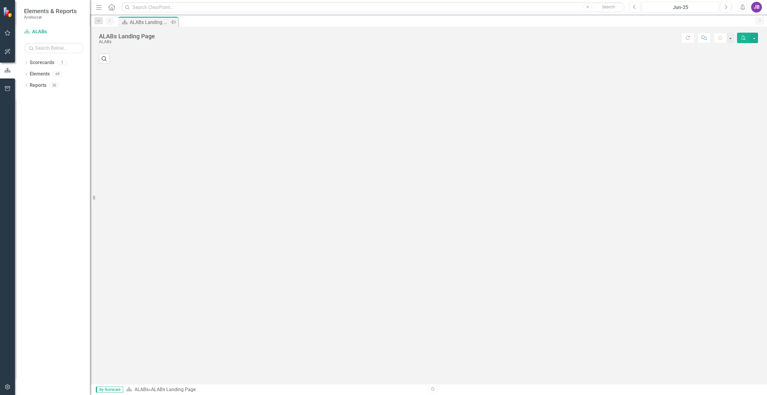
click at [141, 23] on div "ALABs Landing Page" at bounding box center [150, 22] width 40 height 7
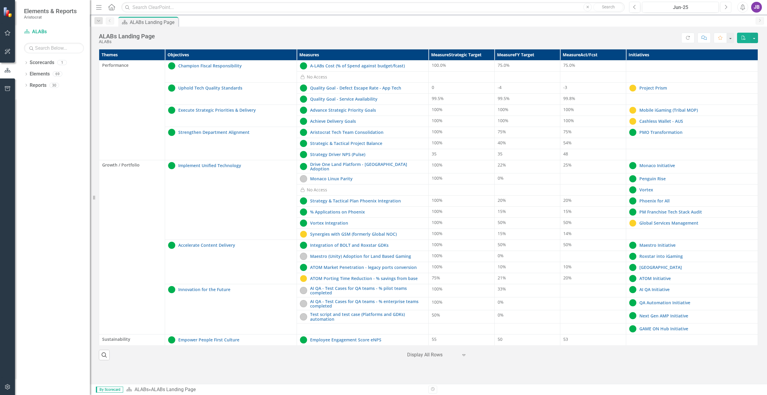
click at [728, 6] on button "Next" at bounding box center [725, 7] width 11 height 11
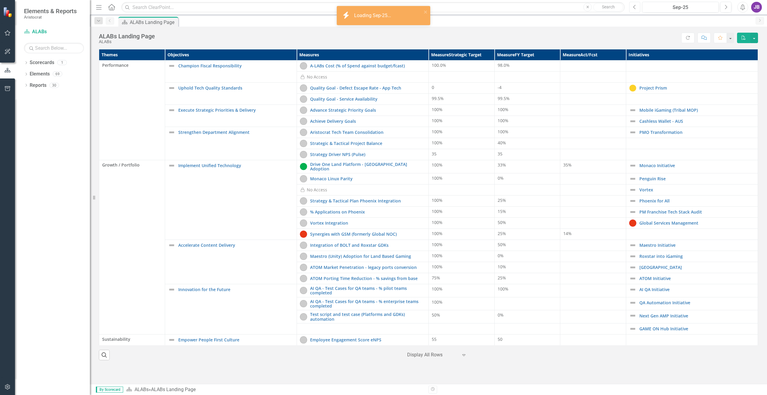
click at [633, 5] on button "Previous" at bounding box center [634, 7] width 11 height 11
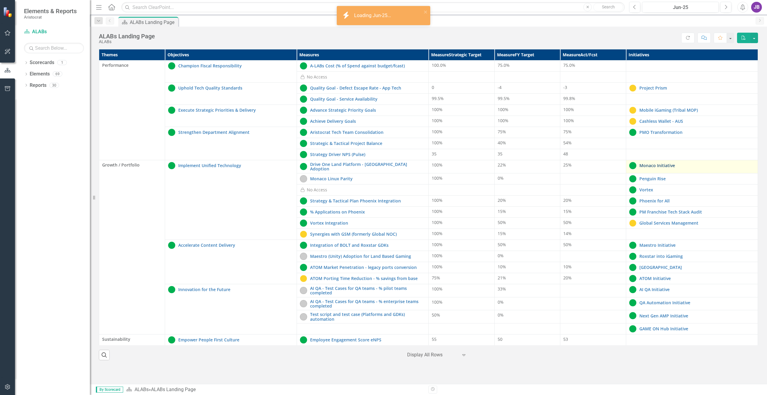
click at [646, 164] on link "Monaco Initiative" at bounding box center [696, 165] width 115 height 4
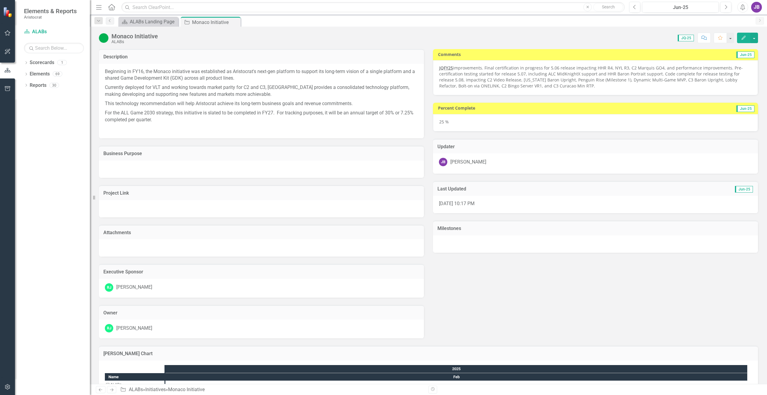
click at [0, 0] on icon "Close" at bounding box center [0, 0] width 0 height 0
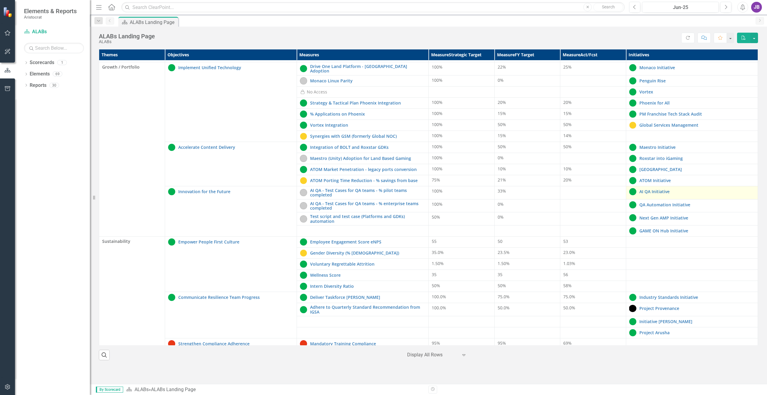
scroll to position [100, 0]
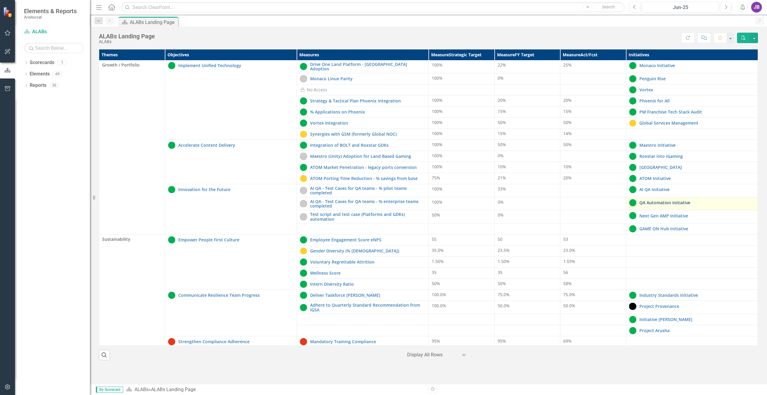
click at [644, 200] on link "QA Automation Initiative" at bounding box center [696, 202] width 115 height 4
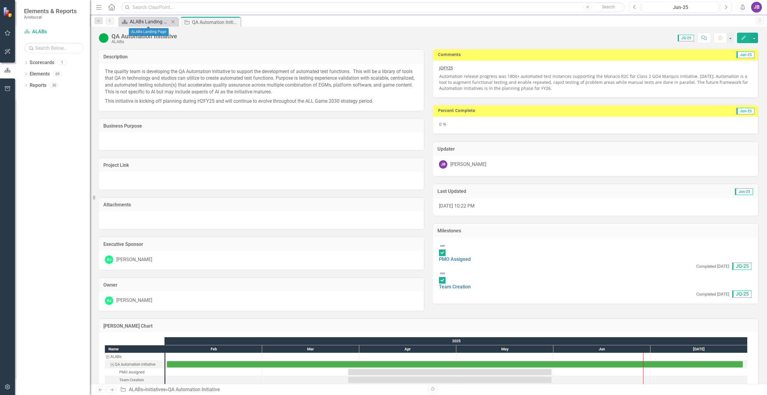
click at [145, 24] on div "ALABs Landing Page" at bounding box center [150, 21] width 40 height 7
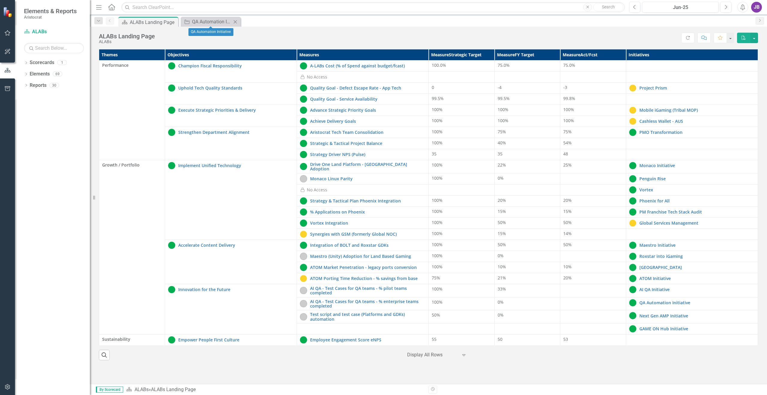
click at [237, 22] on icon "Close" at bounding box center [235, 21] width 6 height 5
click at [727, 8] on icon "Next" at bounding box center [725, 6] width 3 height 5
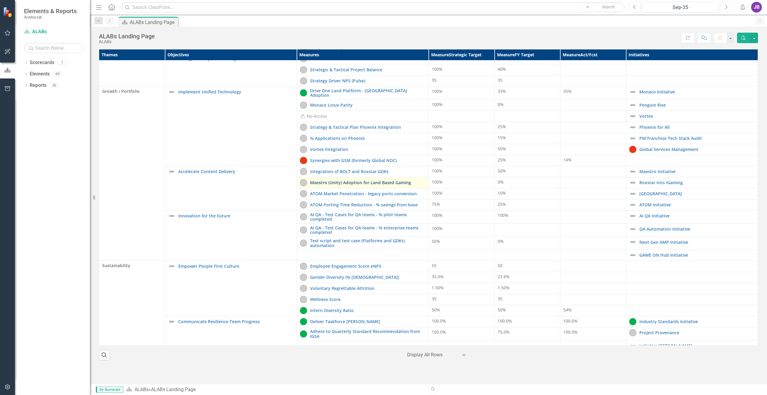
scroll to position [100, 0]
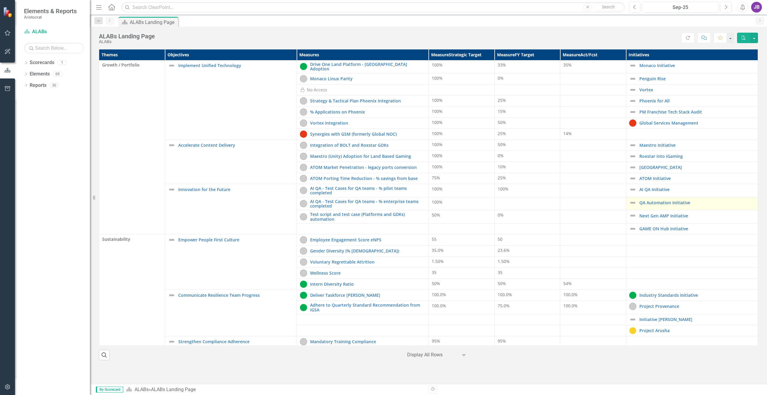
click at [650, 199] on div "QA Automation Initiative" at bounding box center [692, 202] width 126 height 7
click at [650, 200] on link "QA Automation Initiative" at bounding box center [696, 202] width 115 height 4
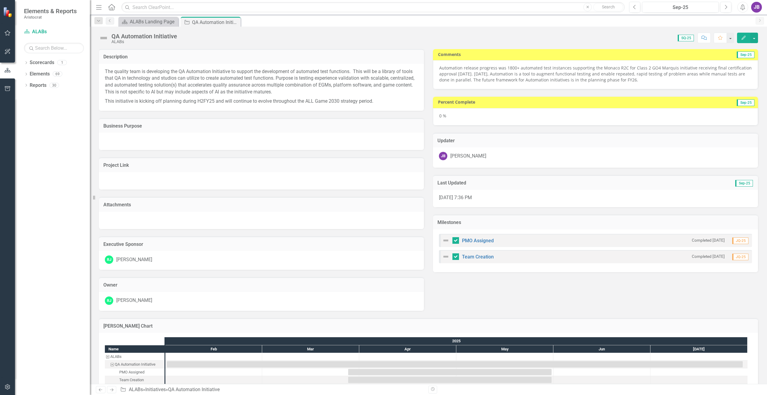
click at [552, 72] on p "Automation release progress was 1800+ automated test instances supporting the M…" at bounding box center [595, 74] width 313 height 18
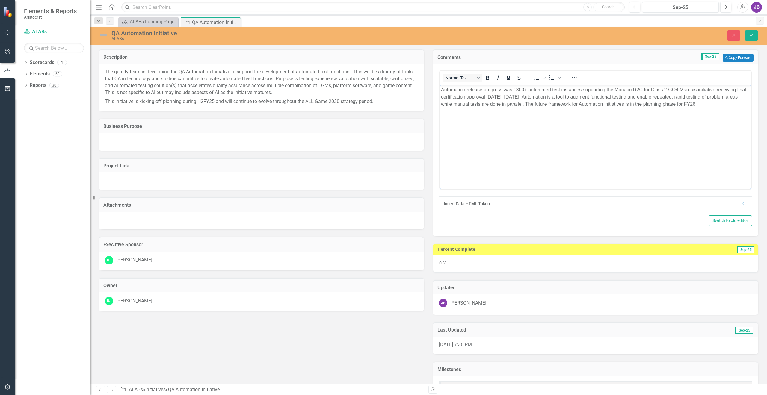
drag, startPoint x: 704, startPoint y: 104, endPoint x: 434, endPoint y: 89, distance: 270.0
click at [440, 89] on html "Automation release progress was 1800+ automated test instances supporting the M…" at bounding box center [596, 130] width 312 height 90
copy p "Automation release progress was 1800+ automated test instances supporting the M…"
click at [649, 146] on body "Automation release progress was 1800+ automated test instances supporting the M…" at bounding box center [596, 130] width 312 height 90
click at [751, 34] on icon "Save" at bounding box center [751, 35] width 5 height 4
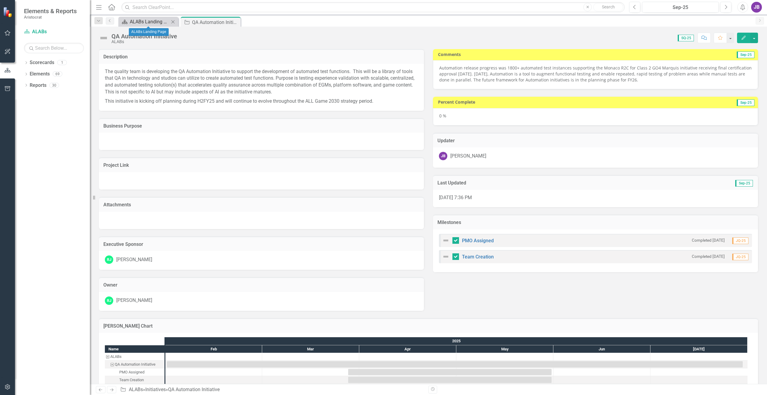
click at [160, 24] on div "ALABs Landing Page" at bounding box center [150, 21] width 40 height 7
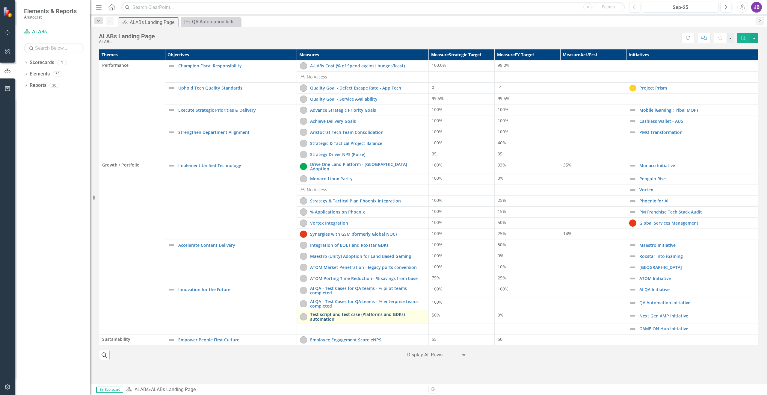
click at [334, 313] on link "Test script and test case (Platforms and GDKs) automation" at bounding box center [367, 316] width 115 height 9
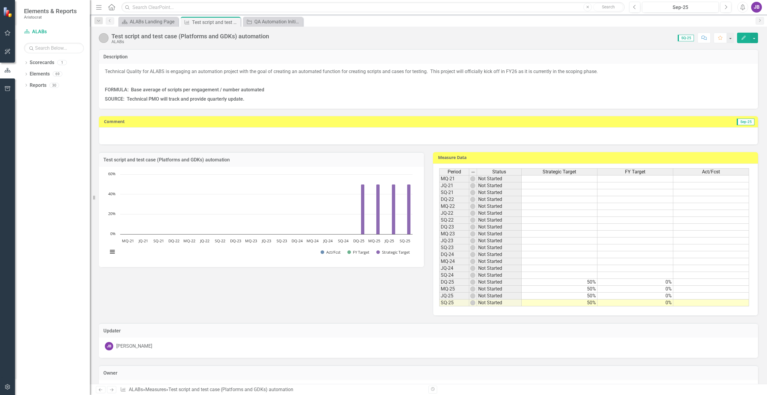
click at [147, 138] on div at bounding box center [428, 135] width 659 height 17
click at [147, 139] on div at bounding box center [428, 135] width 659 height 17
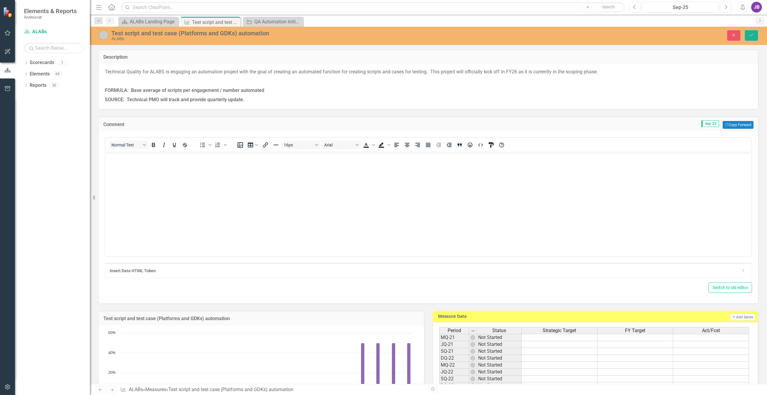
click at [135, 174] on body "Rich Text Area. Press ALT-0 for help." at bounding box center [428, 197] width 646 height 90
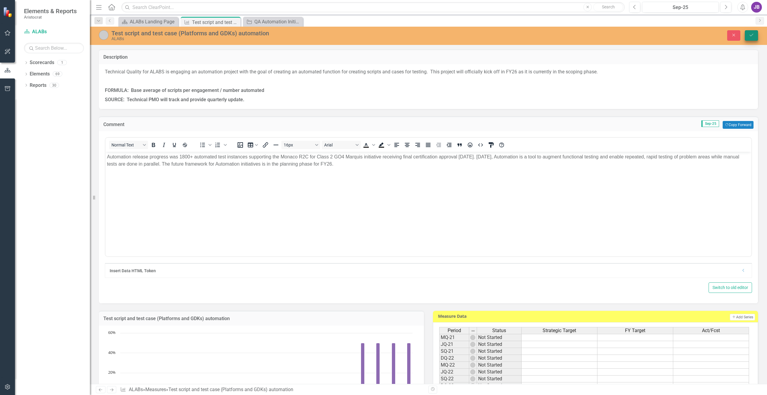
click at [751, 35] on icon "Save" at bounding box center [751, 35] width 5 height 4
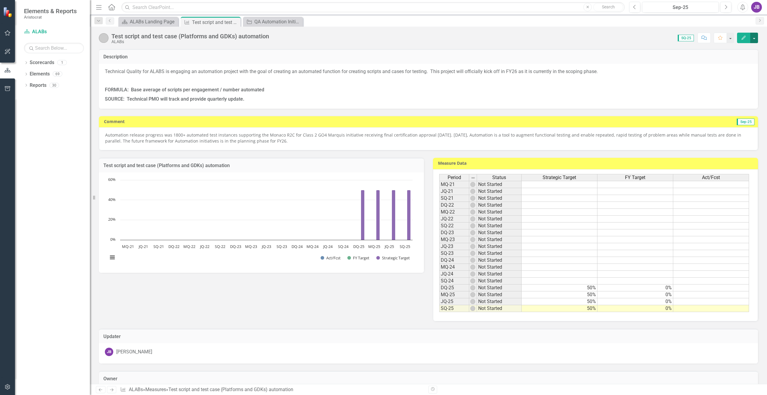
click at [755, 38] on button "button" at bounding box center [754, 38] width 8 height 10
click at [731, 50] on link "Edit Edit Measure" at bounding box center [728, 48] width 58 height 11
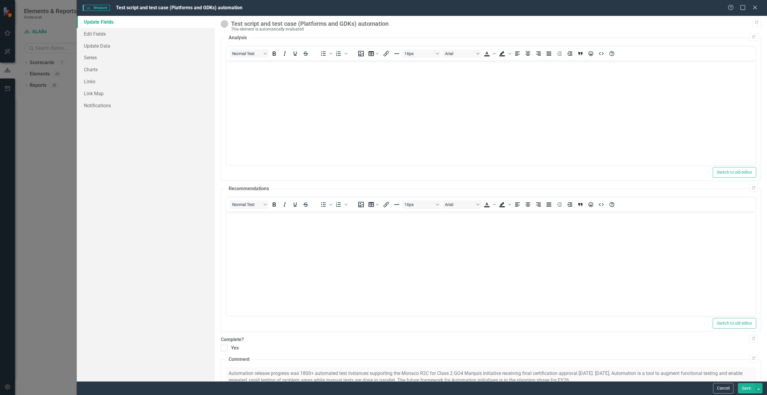
click at [226, 25] on img at bounding box center [224, 23] width 7 height 7
click at [226, 24] on img at bounding box center [224, 23] width 7 height 7
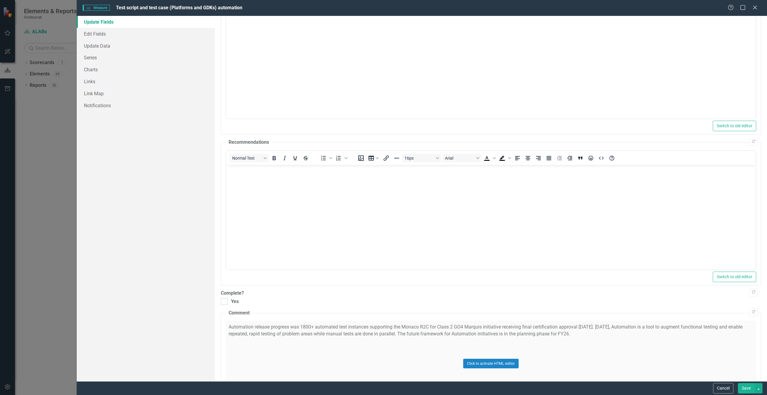
scroll to position [100, 0]
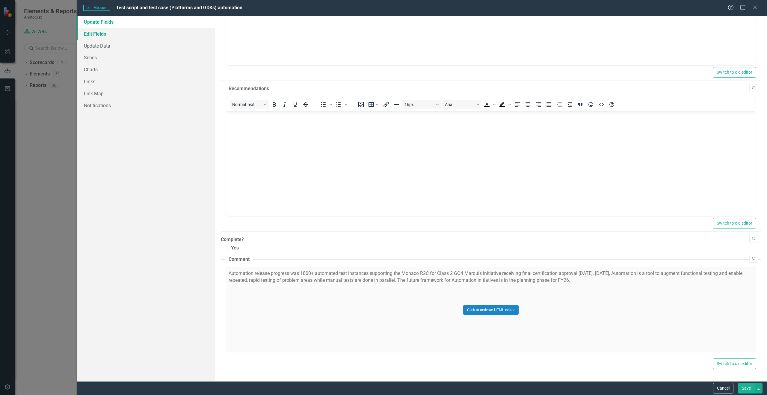
click at [108, 34] on link "Edit Fields" at bounding box center [146, 34] width 138 height 12
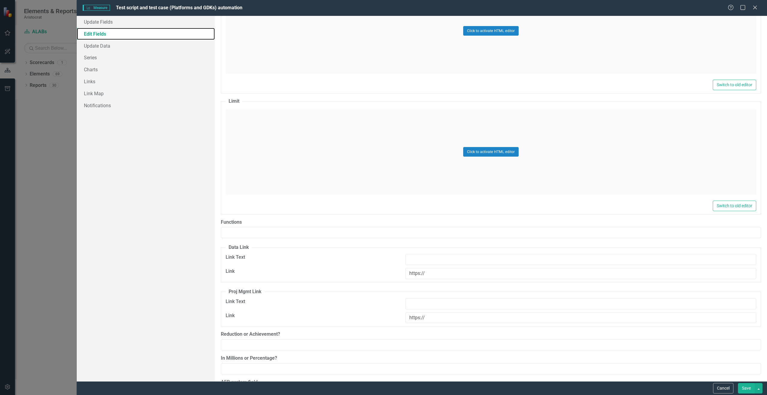
scroll to position [630, 0]
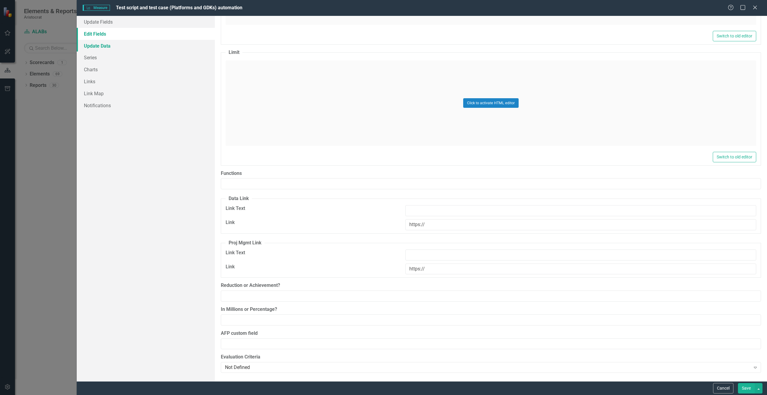
click at [105, 46] on link "Update Data" at bounding box center [146, 46] width 138 height 12
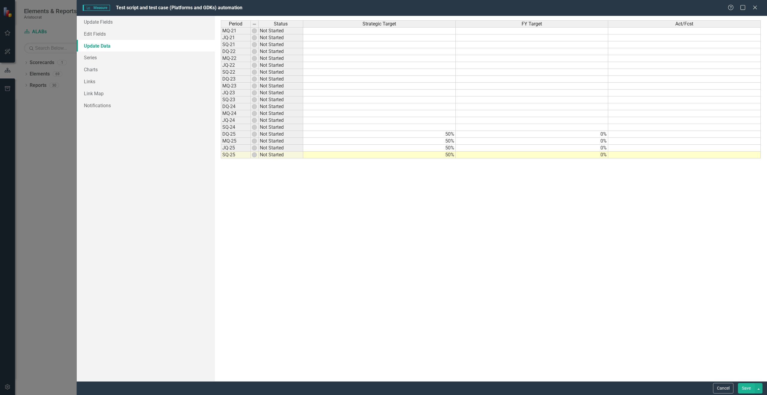
click at [280, 155] on td "Not Started" at bounding box center [281, 155] width 45 height 7
click at [108, 54] on link "Series" at bounding box center [146, 58] width 138 height 12
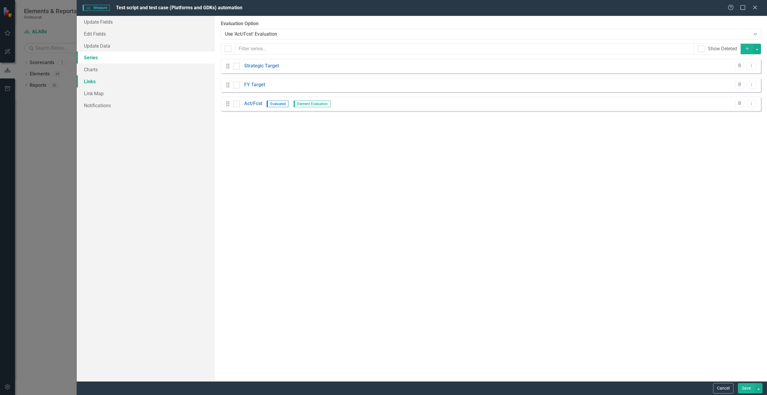
click at [112, 79] on link "Links" at bounding box center [146, 82] width 138 height 12
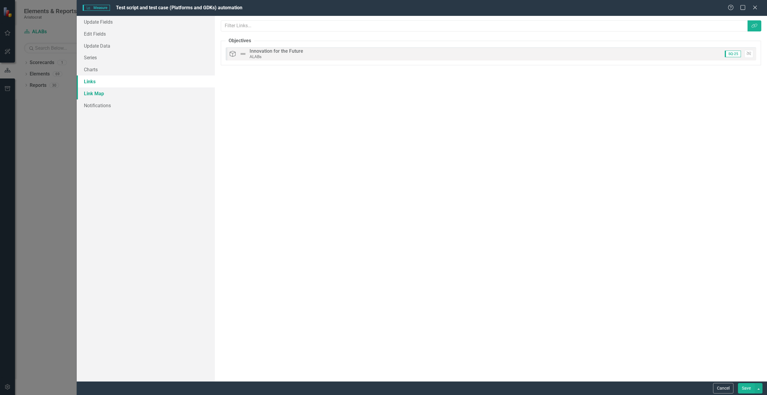
click at [110, 96] on link "Link Map" at bounding box center [146, 93] width 138 height 12
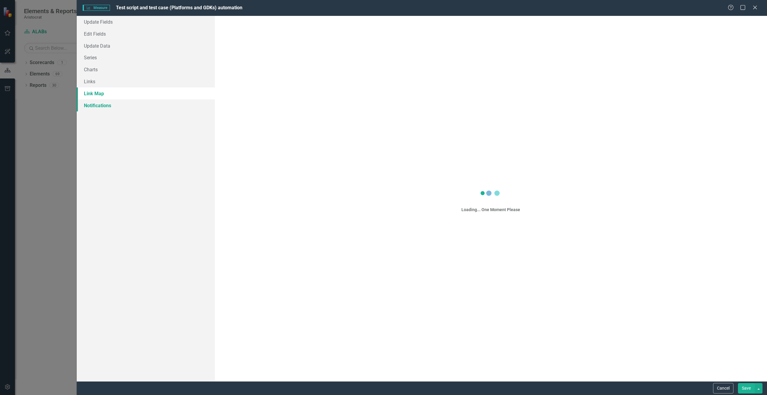
click at [110, 107] on link "Notifications" at bounding box center [146, 105] width 138 height 12
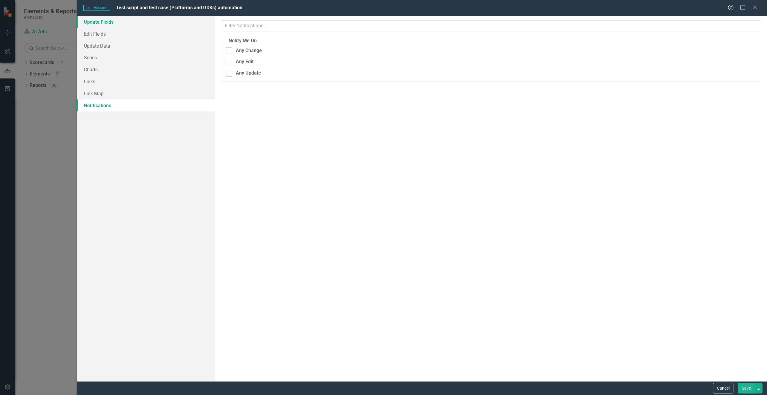
click at [109, 25] on link "Update Fields" at bounding box center [146, 22] width 138 height 12
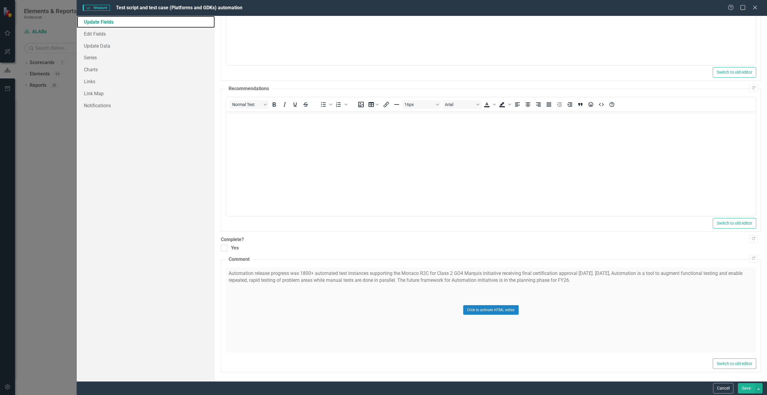
scroll to position [0, 0]
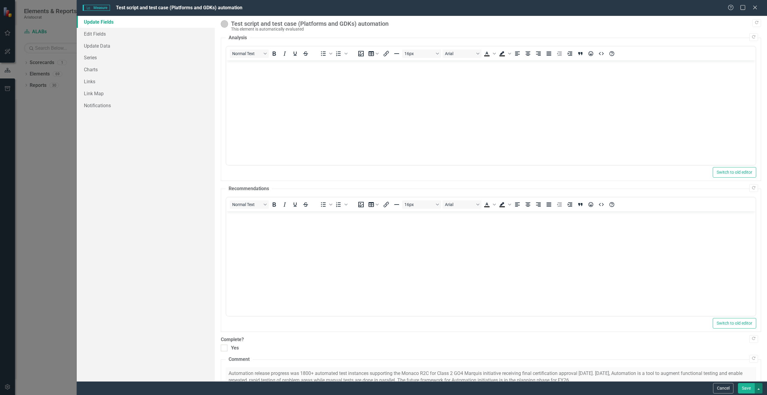
click at [759, 386] on button "button" at bounding box center [759, 388] width 8 height 10
click at [730, 368] on link "Save and Close" at bounding box center [738, 366] width 47 height 11
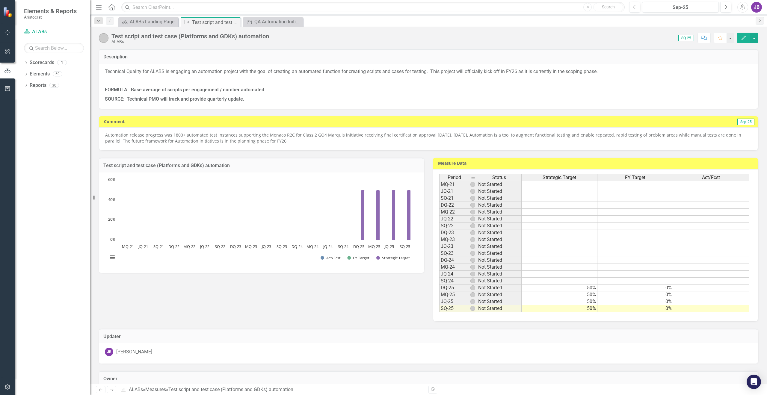
click at [106, 40] on img at bounding box center [104, 38] width 10 height 10
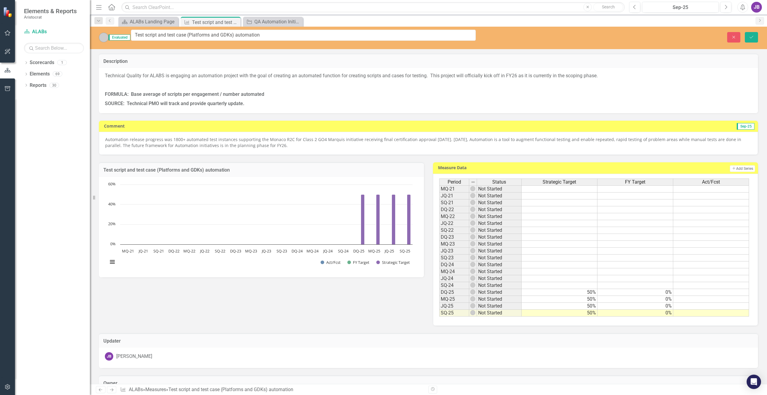
click at [104, 33] on img at bounding box center [104, 38] width 10 height 10
click at [117, 35] on span "Evaluated" at bounding box center [119, 37] width 22 height 6
click at [106, 36] on img at bounding box center [104, 38] width 10 height 10
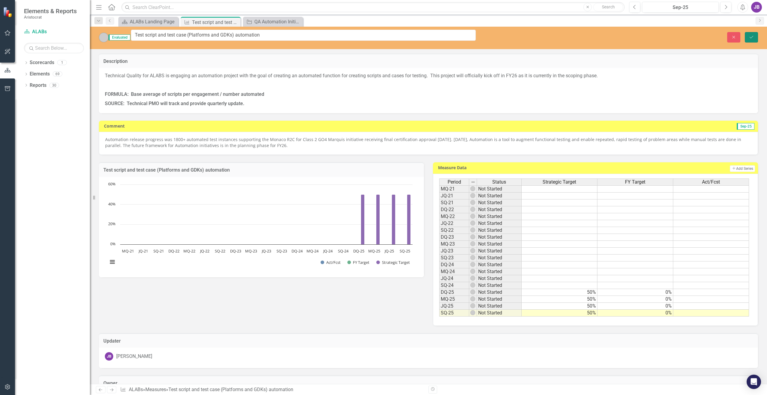
click at [749, 32] on button "Save" at bounding box center [751, 37] width 13 height 10
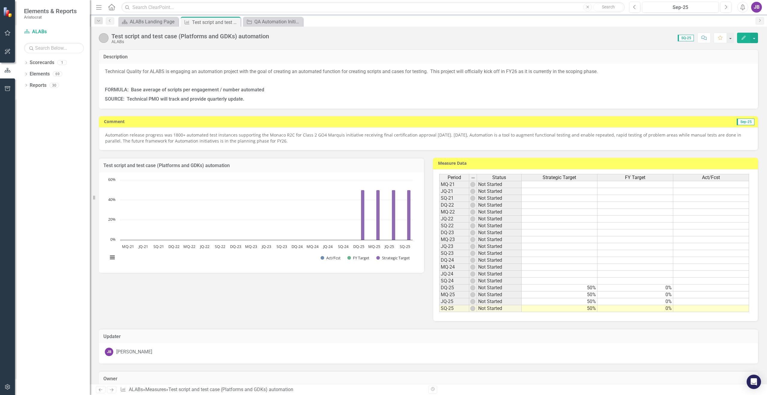
click at [102, 40] on img at bounding box center [104, 38] width 10 height 10
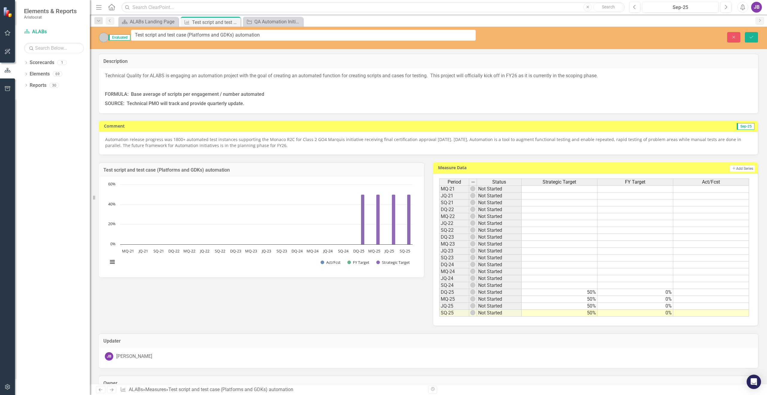
click at [102, 37] on img at bounding box center [104, 38] width 10 height 10
click at [753, 32] on button "Save" at bounding box center [751, 37] width 13 height 10
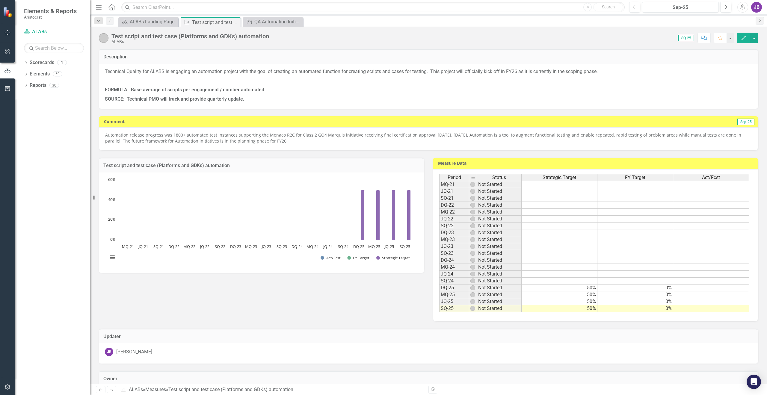
click at [102, 37] on img at bounding box center [104, 38] width 10 height 10
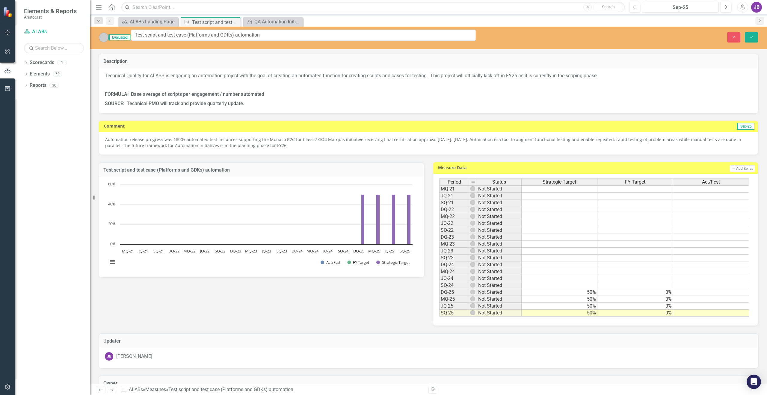
click at [108, 34] on div "Evaluated" at bounding box center [115, 38] width 32 height 10
click at [103, 35] on img at bounding box center [104, 38] width 10 height 10
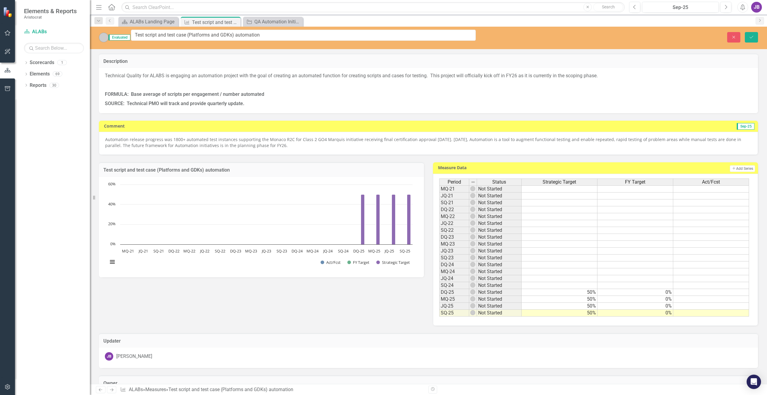
click at [103, 35] on img at bounding box center [104, 38] width 10 height 10
click at [123, 36] on span "Evaluated" at bounding box center [119, 37] width 22 height 6
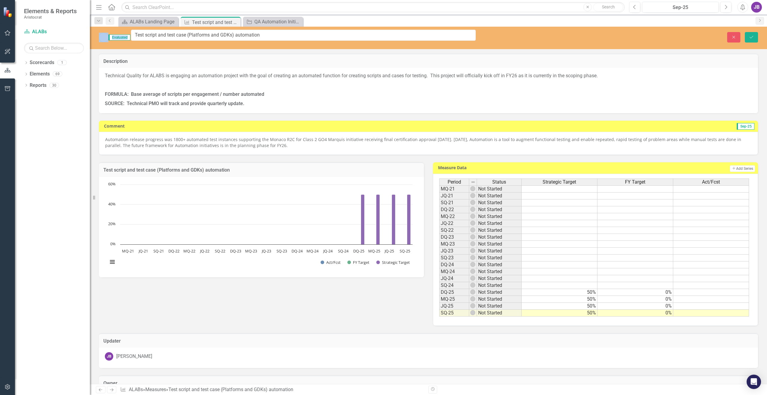
click at [123, 36] on span "Evaluated" at bounding box center [119, 37] width 22 height 6
click at [102, 37] on img at bounding box center [104, 38] width 10 height 10
click at [103, 37] on img at bounding box center [104, 38] width 10 height 10
click at [107, 59] on h3 "Description" at bounding box center [428, 61] width 650 height 5
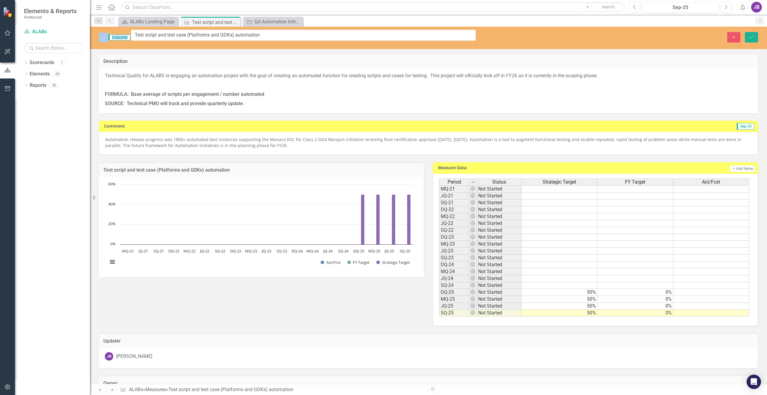
click at [103, 34] on img at bounding box center [104, 38] width 10 height 10
click at [288, 32] on input "Test script and test case (Platforms and GDKs) automation" at bounding box center [303, 35] width 345 height 11
click at [105, 35] on img at bounding box center [104, 38] width 10 height 10
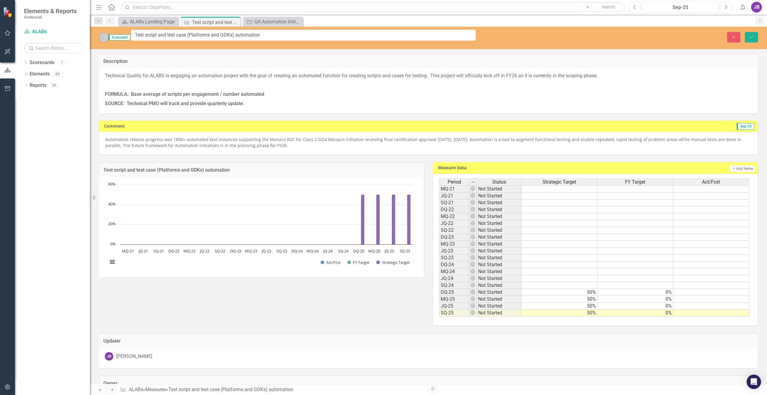
click at [106, 35] on img at bounding box center [104, 38] width 10 height 10
click at [752, 35] on icon "Save" at bounding box center [751, 37] width 5 height 4
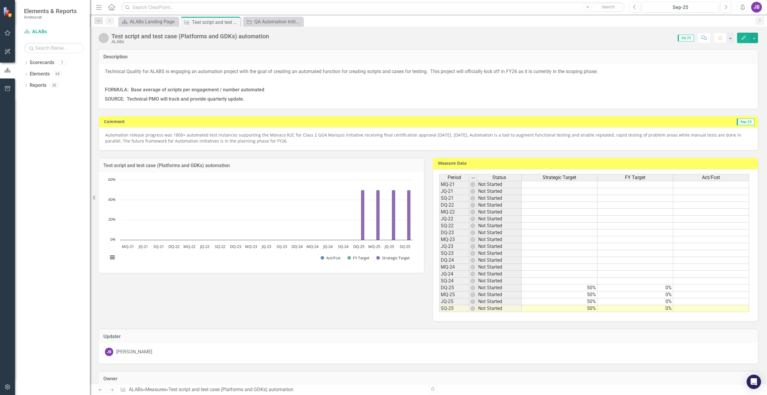
click at [102, 37] on img at bounding box center [104, 38] width 10 height 10
click at [746, 39] on icon "Edit" at bounding box center [743, 38] width 5 height 4
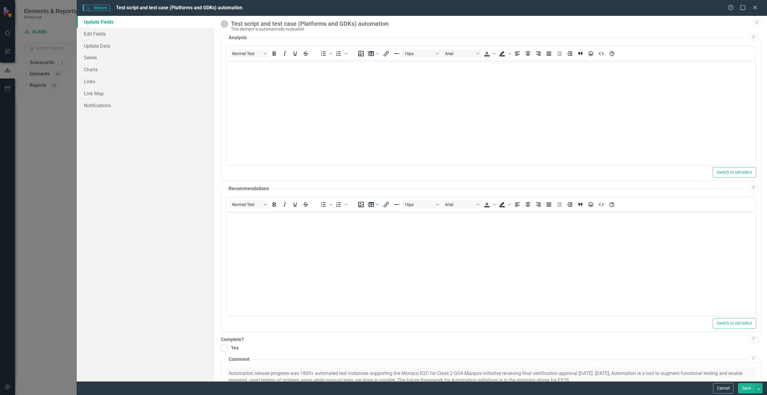
click at [227, 25] on img at bounding box center [224, 23] width 7 height 7
click at [225, 25] on img at bounding box center [224, 23] width 7 height 7
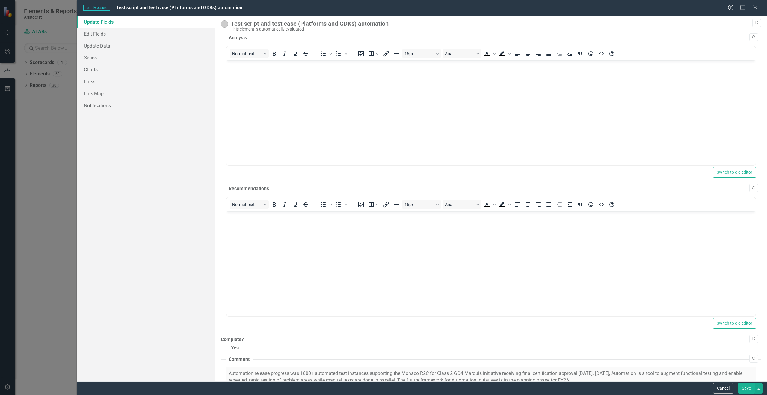
click at [225, 25] on img at bounding box center [224, 23] width 7 height 7
click at [246, 25] on div "Test script and test case (Platforms and GDKs) automation" at bounding box center [494, 23] width 527 height 7
click at [223, 21] on img at bounding box center [224, 23] width 7 height 7
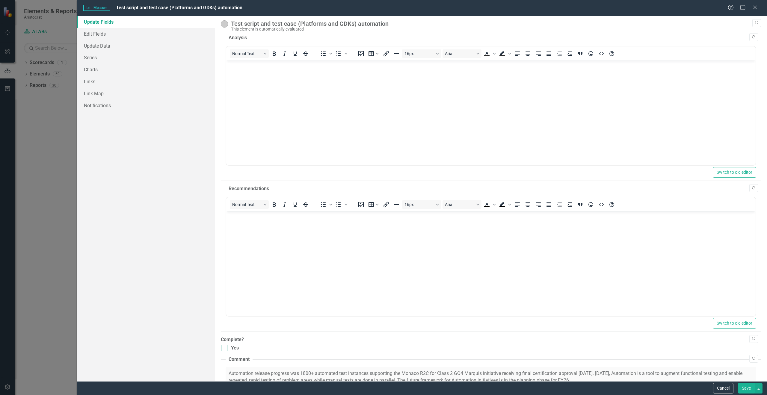
click at [225, 348] on div at bounding box center [224, 348] width 7 height 7
click at [225, 348] on input "Yes" at bounding box center [223, 347] width 4 height 4
click at [224, 349] on div at bounding box center [224, 348] width 7 height 7
click at [224, 349] on input "Yes" at bounding box center [223, 347] width 4 height 4
checkbox input "false"
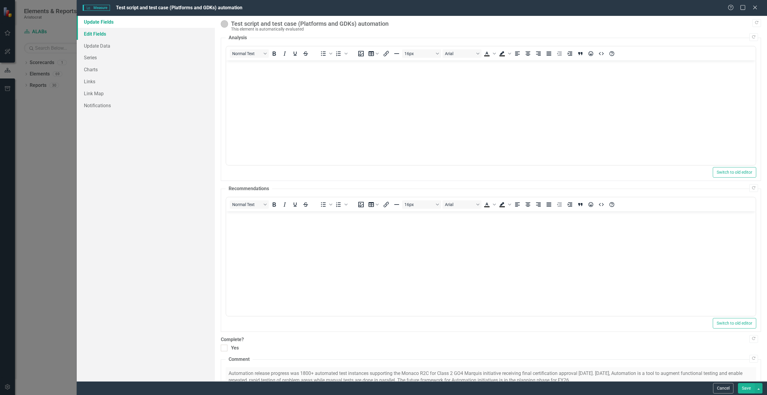
click at [97, 34] on link "Edit Fields" at bounding box center [146, 34] width 138 height 12
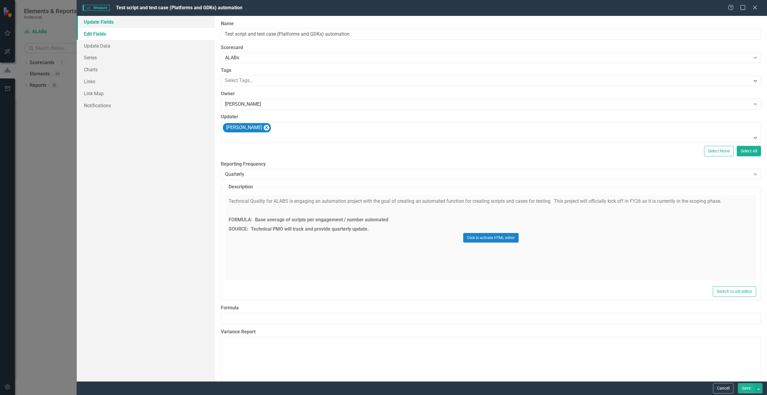
click at [98, 23] on link "Update Fields" at bounding box center [146, 22] width 138 height 12
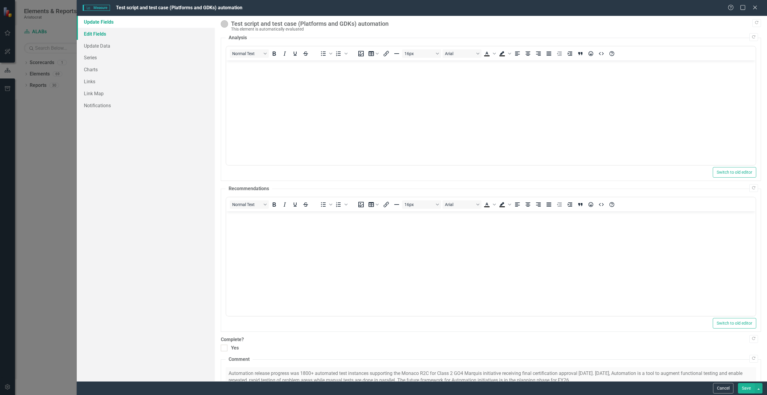
click at [120, 34] on link "Edit Fields" at bounding box center [146, 34] width 138 height 12
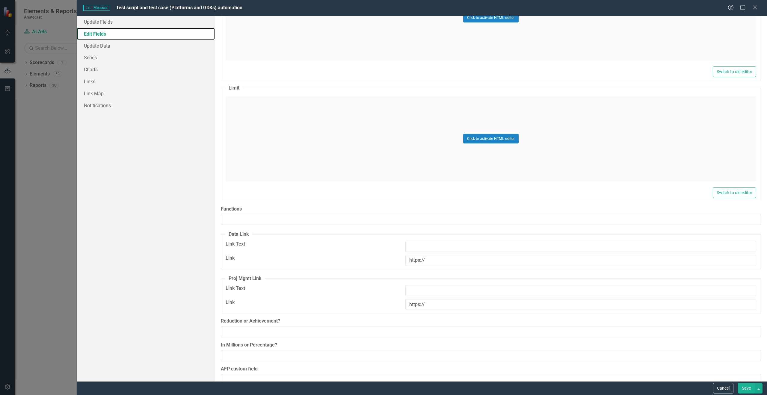
scroll to position [630, 0]
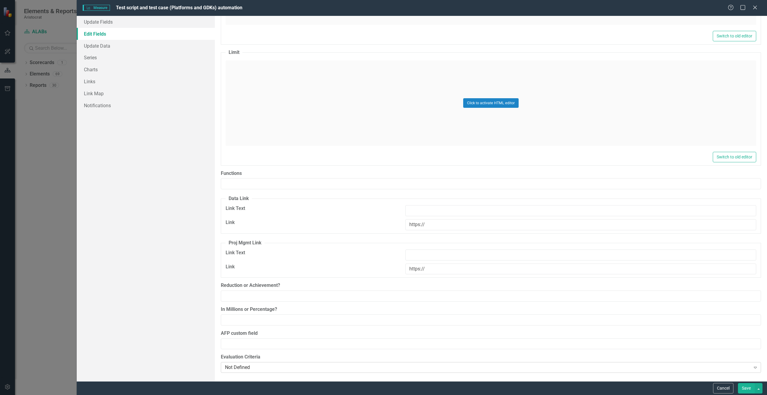
click at [231, 368] on div "Not Defined" at bounding box center [488, 367] width 526 height 7
click at [200, 308] on div "Update Fields Edit Fields Update Data Series Charts Links Link Map Notifications" at bounding box center [146, 199] width 138 height 366
drag, startPoint x: 101, startPoint y: 48, endPoint x: 127, endPoint y: 55, distance: 26.8
click at [101, 48] on link "Update Data" at bounding box center [146, 46] width 138 height 12
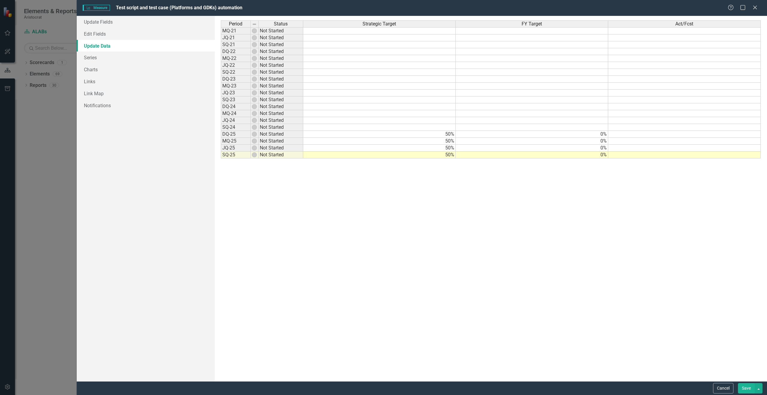
click at [267, 156] on td "Not Started" at bounding box center [281, 155] width 45 height 7
click at [624, 156] on td at bounding box center [684, 155] width 153 height 7
click at [92, 58] on link "Series" at bounding box center [146, 58] width 138 height 12
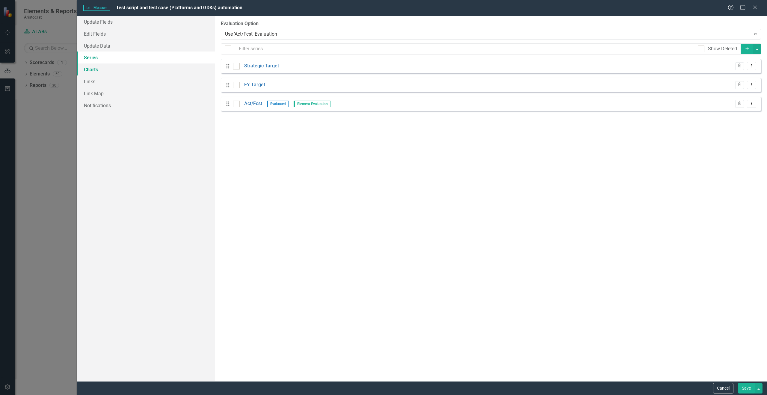
click at [129, 70] on link "Charts" at bounding box center [146, 70] width 138 height 12
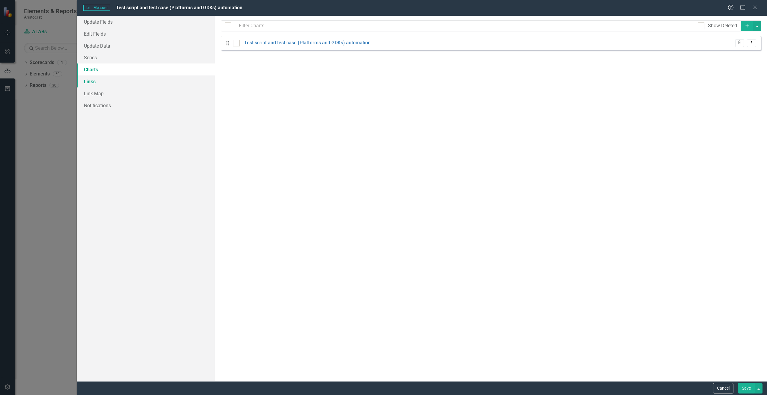
click at [93, 82] on link "Links" at bounding box center [146, 82] width 138 height 12
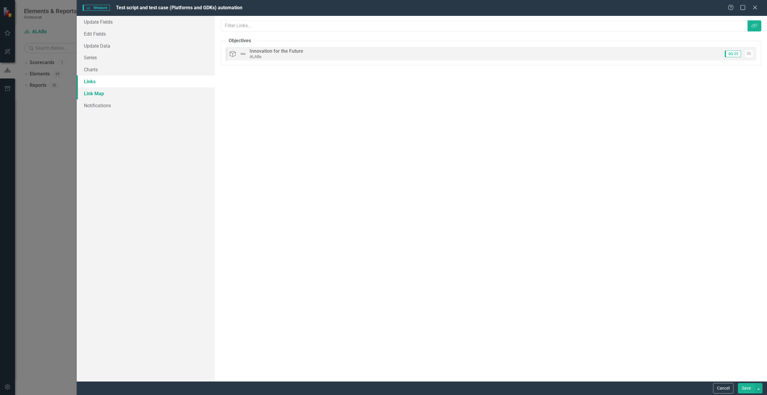
click at [97, 95] on link "Link Map" at bounding box center [146, 93] width 138 height 12
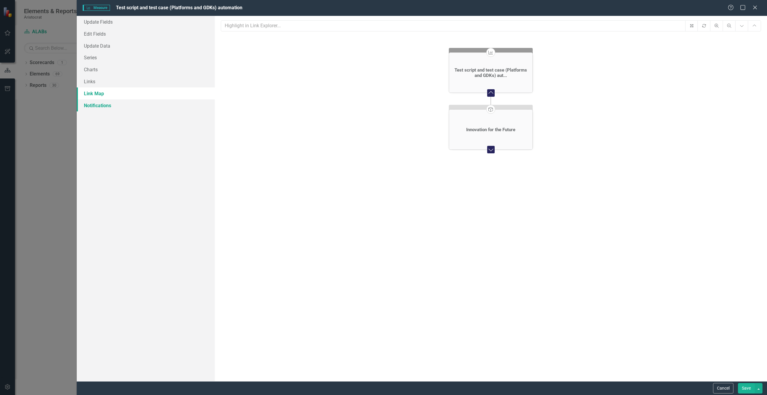
click at [98, 106] on link "Notifications" at bounding box center [146, 105] width 138 height 12
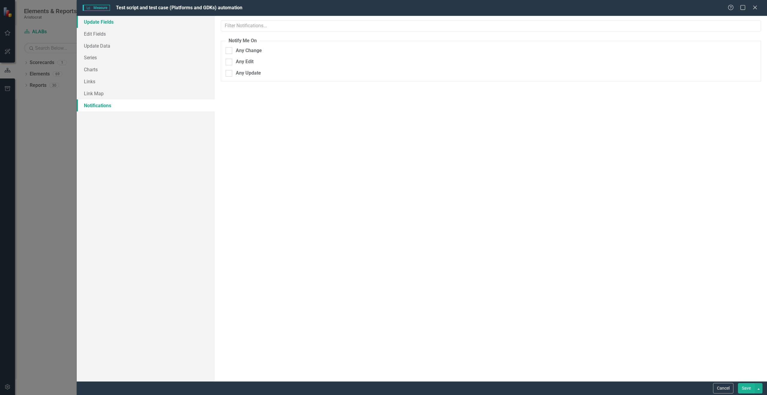
click at [115, 21] on link "Update Fields" at bounding box center [146, 22] width 138 height 12
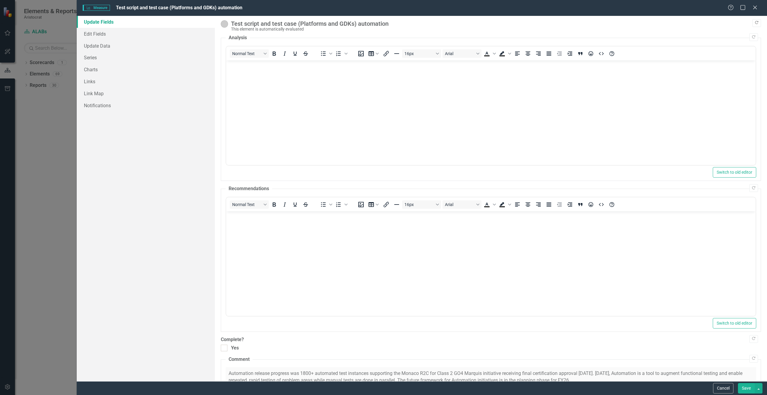
click at [754, 22] on icon "Copy Forward" at bounding box center [756, 23] width 4 height 4
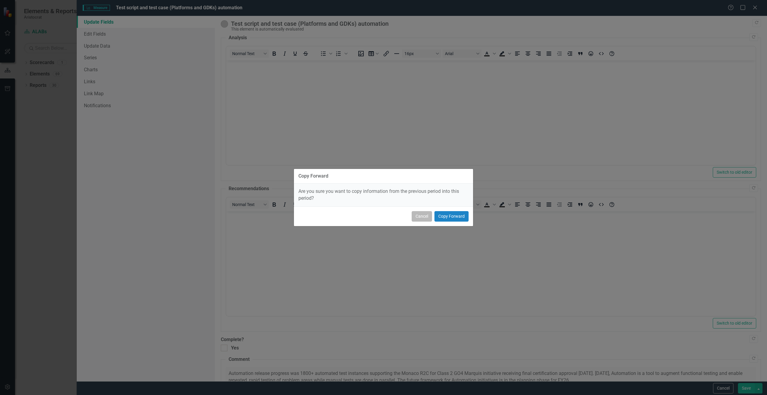
click at [429, 218] on button "Cancel" at bounding box center [422, 216] width 20 height 10
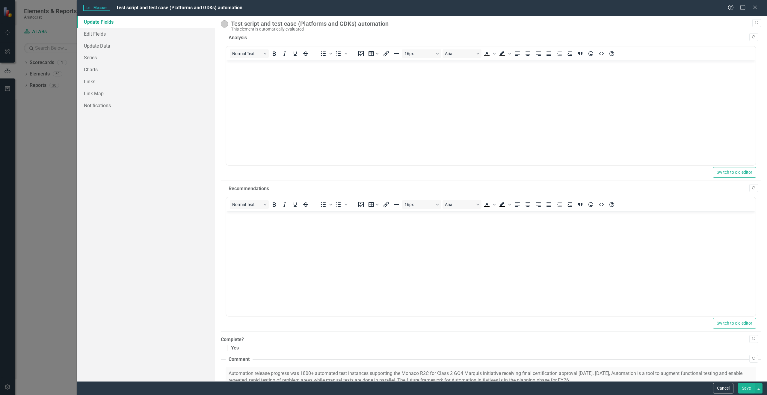
click at [745, 389] on button "Save" at bounding box center [746, 388] width 17 height 10
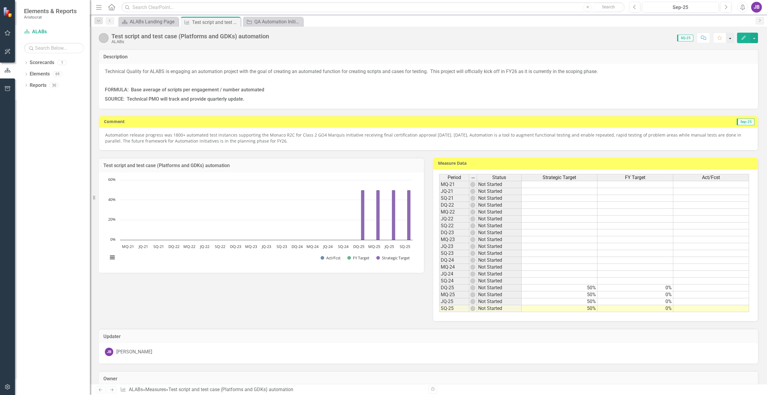
click at [730, 40] on button "button" at bounding box center [730, 38] width 8 height 10
click at [707, 37] on icon "Comment" at bounding box center [703, 38] width 5 height 4
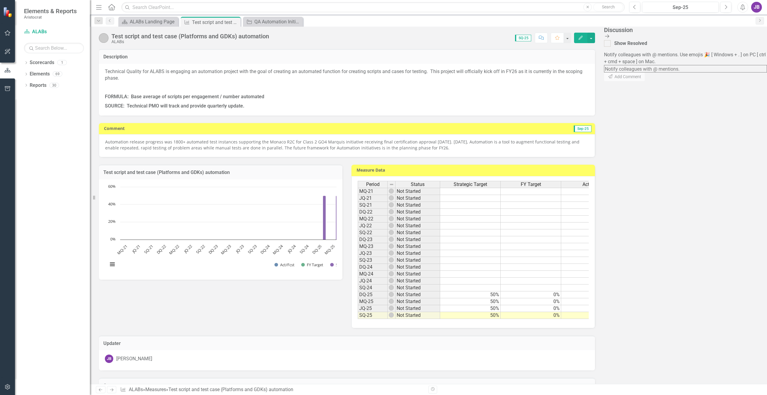
click at [610, 36] on icon "Close Discussion Bar" at bounding box center [607, 36] width 6 height 5
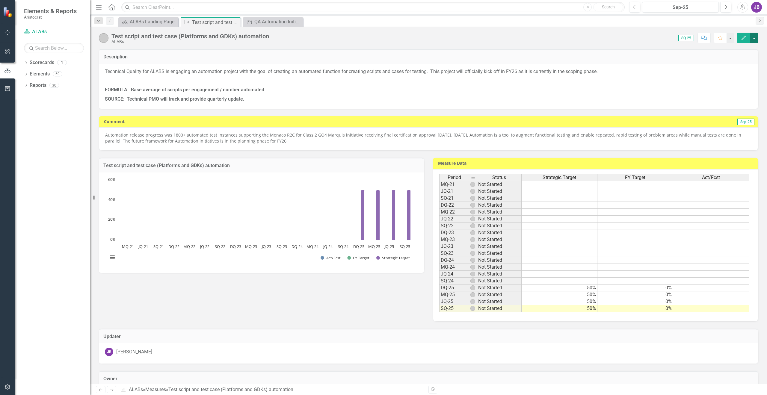
click at [754, 39] on button "button" at bounding box center [754, 38] width 8 height 10
click at [730, 56] on link "Edit Report Edit Layout" at bounding box center [728, 60] width 58 height 11
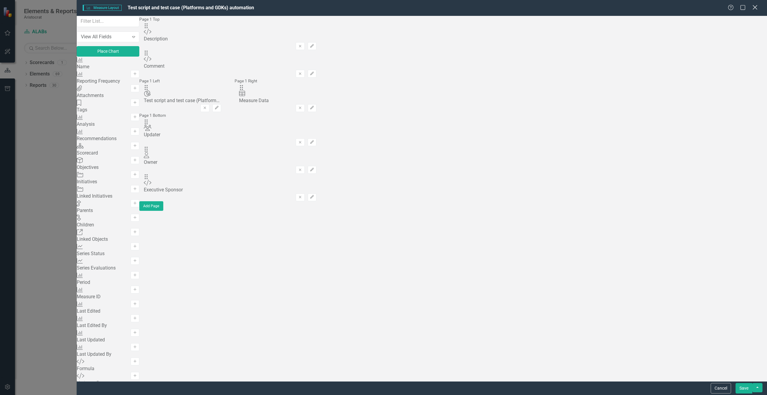
click at [756, 8] on icon "Close" at bounding box center [754, 7] width 7 height 6
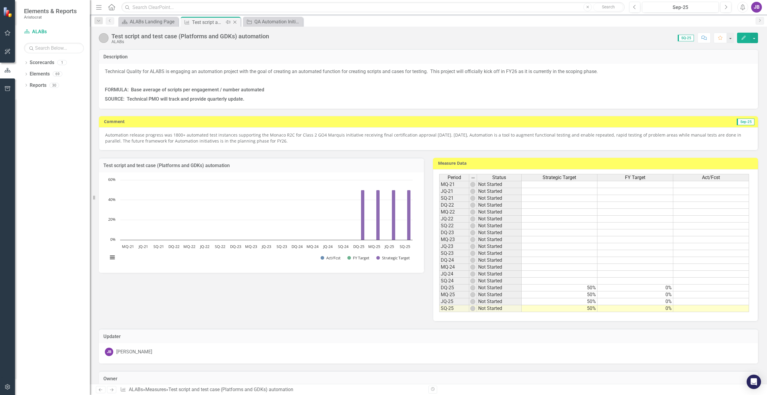
click at [235, 22] on icon "Close" at bounding box center [235, 22] width 6 height 5
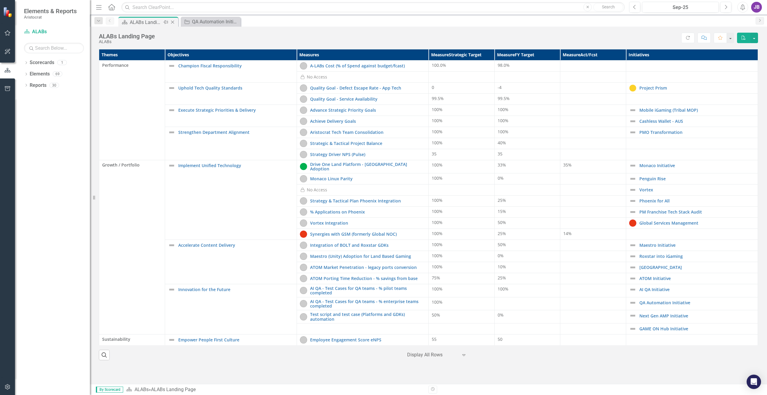
click at [152, 19] on div "ALABs Landing Page" at bounding box center [146, 22] width 32 height 7
click at [641, 163] on link "Monaco Initiative" at bounding box center [696, 165] width 115 height 4
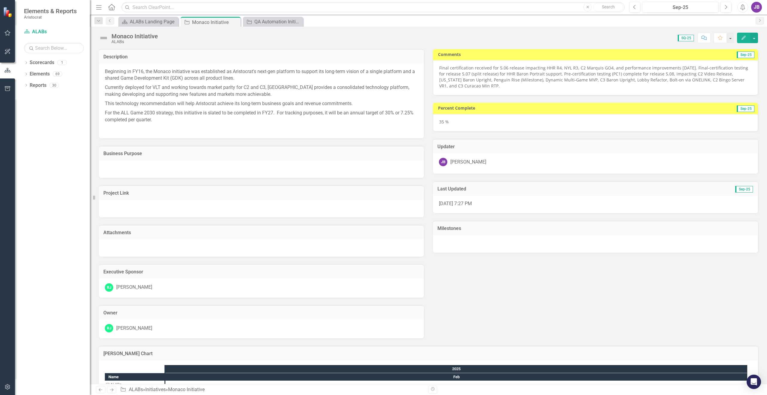
click at [104, 38] on img at bounding box center [104, 38] width 10 height 10
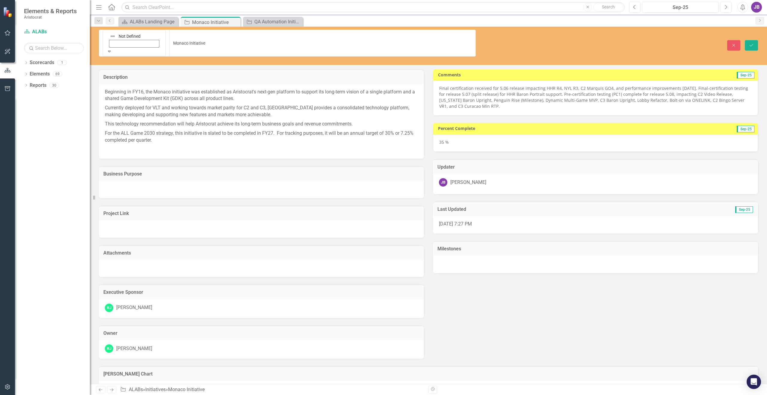
click at [110, 35] on img at bounding box center [113, 36] width 6 height 6
click at [753, 44] on icon "submit" at bounding box center [752, 45] width 4 height 2
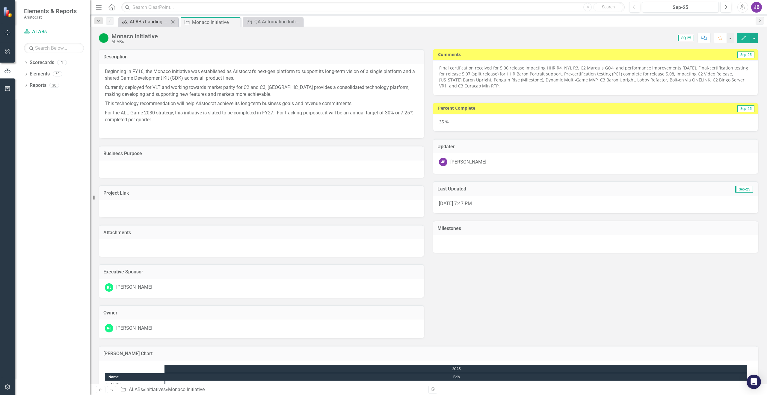
click at [136, 23] on div "ALABs Landing Page" at bounding box center [150, 21] width 40 height 7
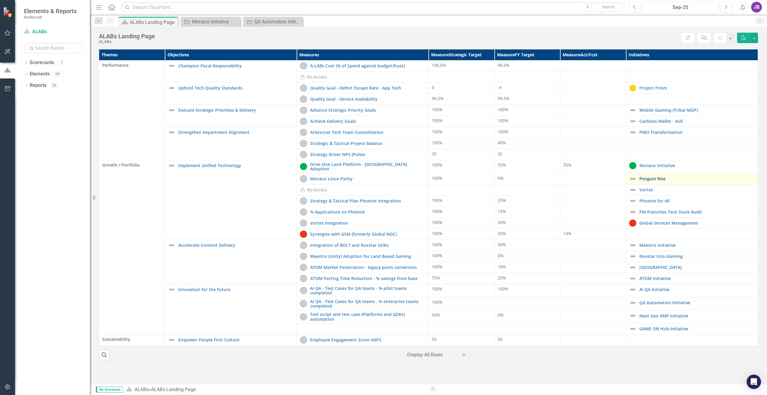
click at [643, 176] on link "Penguin Rise" at bounding box center [696, 178] width 115 height 4
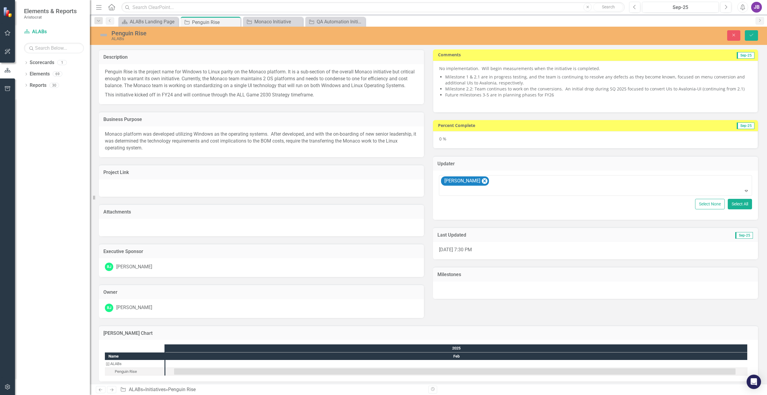
click at [96, 34] on div "Penguin Rise ALABs" at bounding box center [287, 35] width 386 height 11
click at [103, 34] on img at bounding box center [104, 35] width 10 height 10
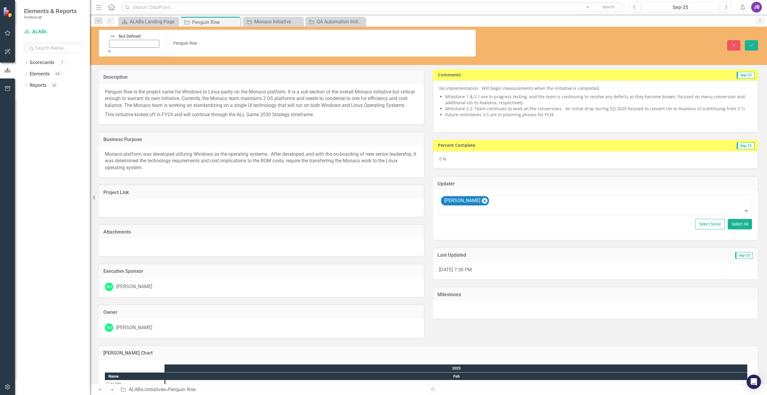
click at [111, 49] on icon "Expand" at bounding box center [109, 51] width 5 height 4
click at [753, 40] on button "Save" at bounding box center [751, 45] width 13 height 10
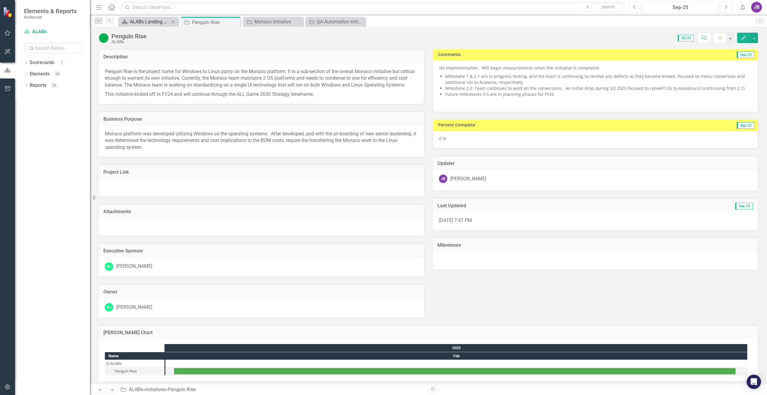
click at [154, 24] on div "ALABs Landing Page" at bounding box center [150, 21] width 40 height 7
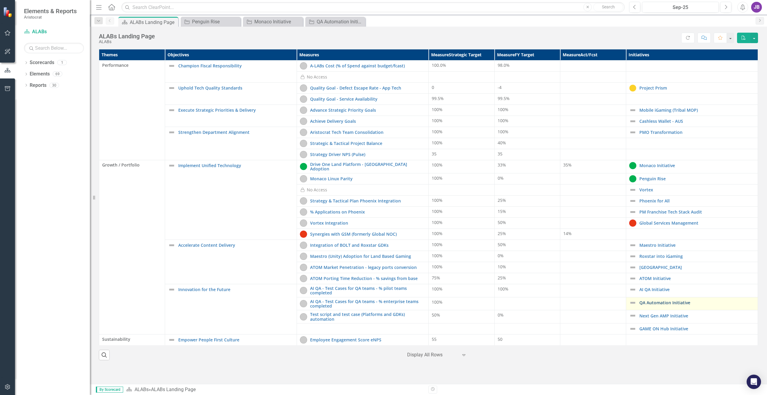
click at [639, 301] on link "QA Automation Initiative" at bounding box center [696, 303] width 115 height 4
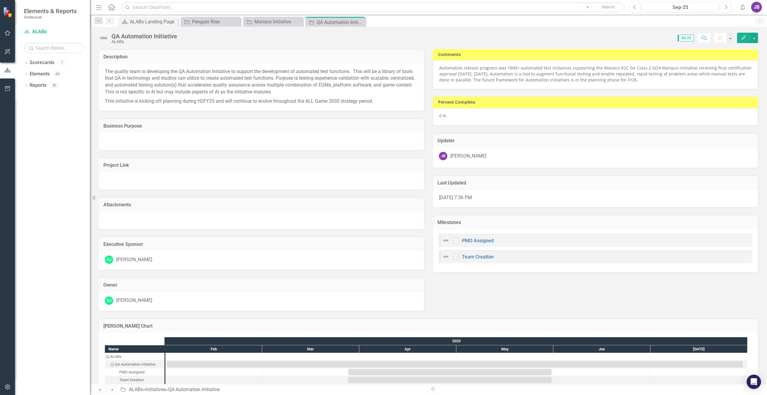
checkbox input "true"
click at [106, 37] on img at bounding box center [104, 38] width 10 height 10
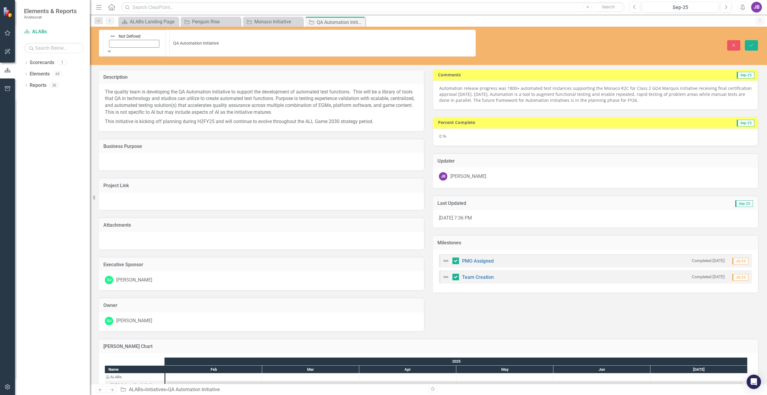
click at [110, 48] on div "Expand" at bounding box center [134, 51] width 55 height 6
click at [752, 43] on icon "Save" at bounding box center [751, 45] width 5 height 4
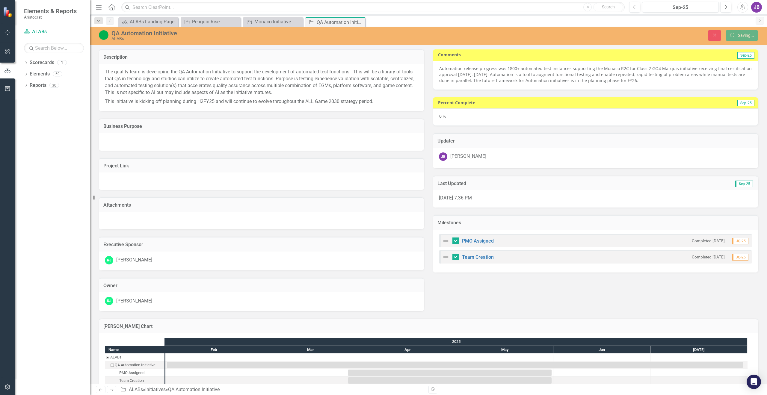
checkbox input "false"
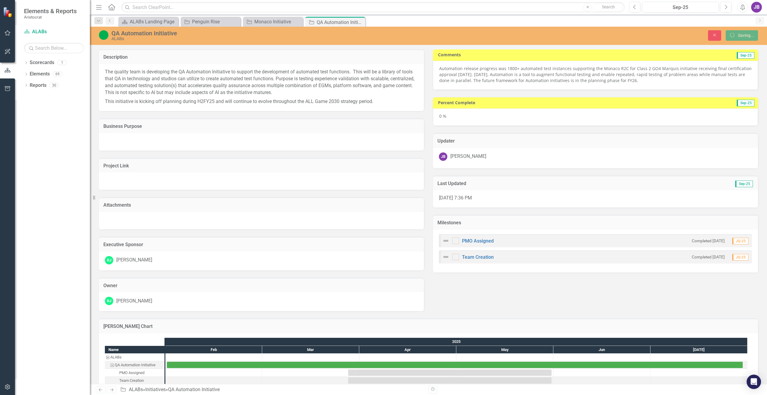
checkbox input "true"
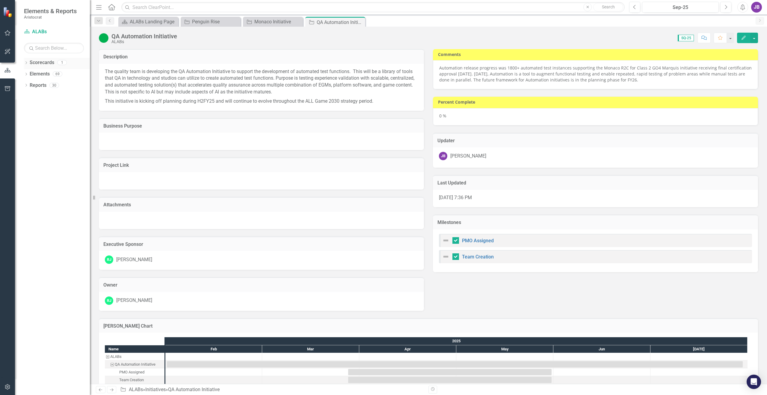
checkbox input "false"
checkbox input "true"
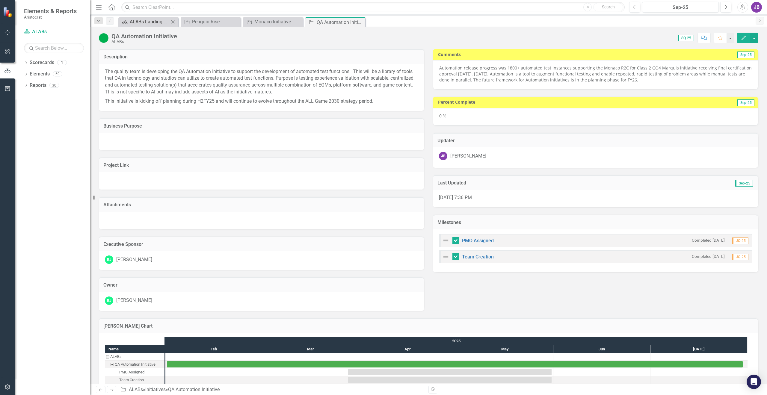
click at [138, 19] on div "ALABs Landing Page" at bounding box center [150, 21] width 40 height 7
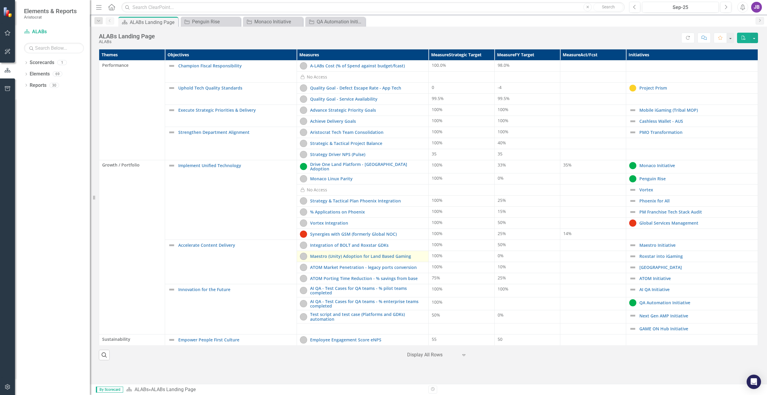
click at [300, 253] on img at bounding box center [303, 256] width 7 height 7
click at [301, 253] on img at bounding box center [303, 256] width 7 height 7
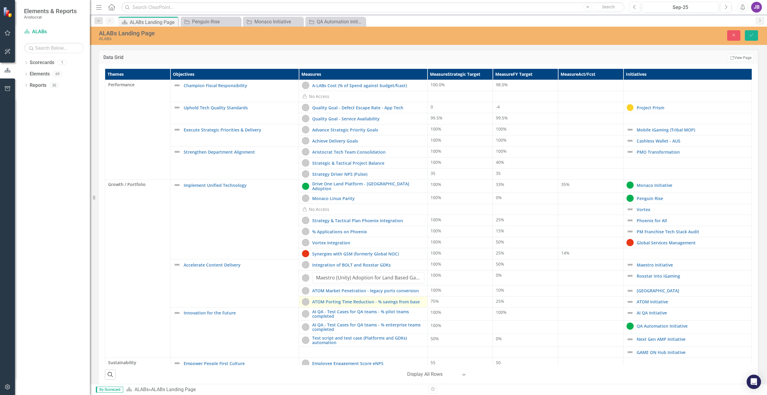
click at [327, 297] on td "ATOM Porting Time Reduction - % savings from base Edit Edit Measure Link Open E…" at bounding box center [363, 302] width 129 height 11
click at [308, 276] on img at bounding box center [305, 277] width 7 height 7
click at [363, 294] on td "ATOM Market Penetration - legacy ports conversion Edit Edit Measure Link Open E…" at bounding box center [363, 291] width 129 height 11
click at [363, 289] on link "ATOM Market Penetration - legacy ports conversion" at bounding box center [368, 291] width 112 height 4
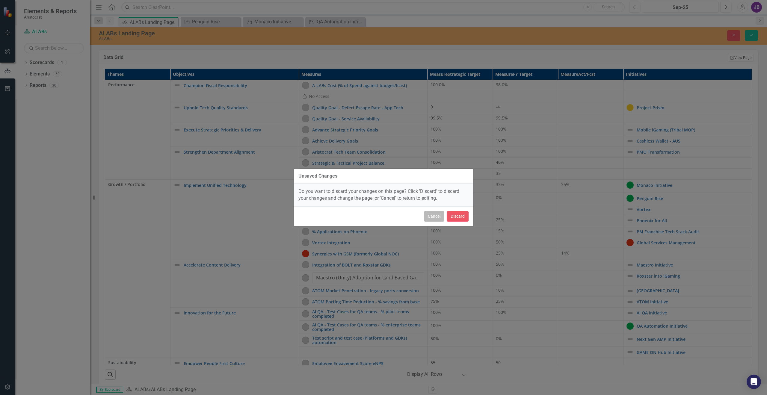
click at [436, 216] on button "Cancel" at bounding box center [434, 216] width 20 height 10
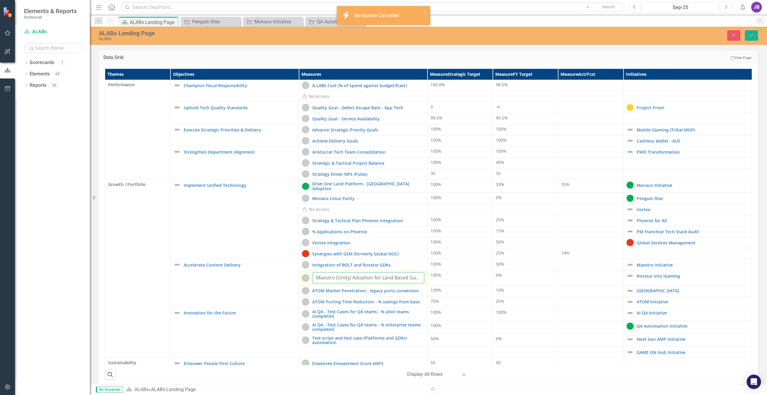
click at [407, 275] on input "Maestro (Unity) Adoption for Land Based Gaming" at bounding box center [368, 277] width 112 height 11
click at [418, 276] on input "Maestro (Unity) Adoption for Land Based Gaming" at bounding box center [368, 277] width 112 height 11
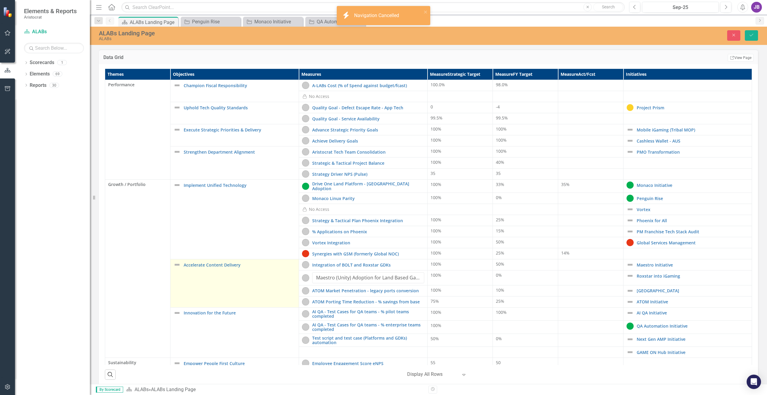
click at [294, 276] on td "Accelerate Content Delivery Edit Edit Objective Link Open Element" at bounding box center [234, 283] width 129 height 48
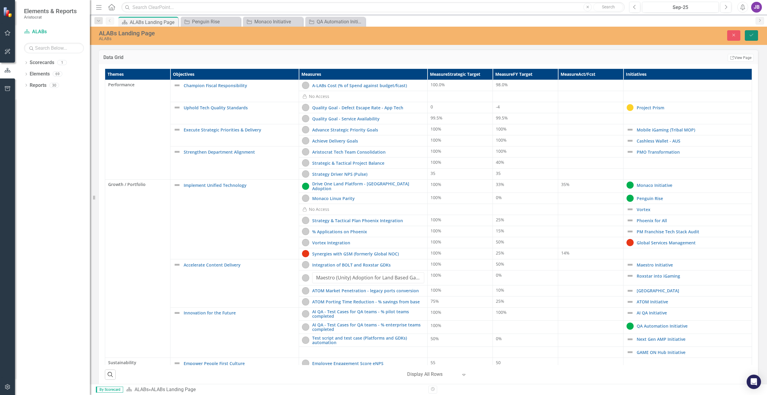
click at [750, 38] on button "Save" at bounding box center [751, 35] width 13 height 10
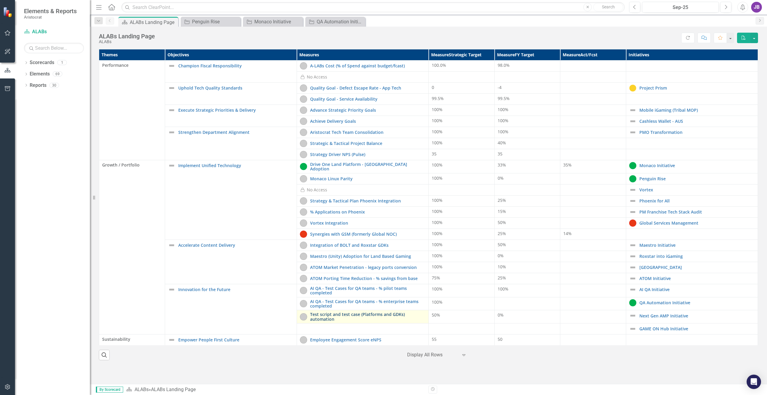
click at [325, 314] on link "Test script and test case (Platforms and GDKs) automation" at bounding box center [367, 316] width 115 height 9
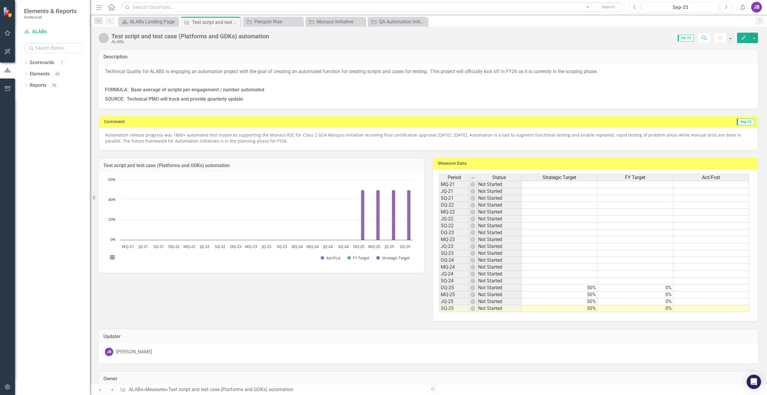
click at [103, 37] on img at bounding box center [104, 38] width 10 height 10
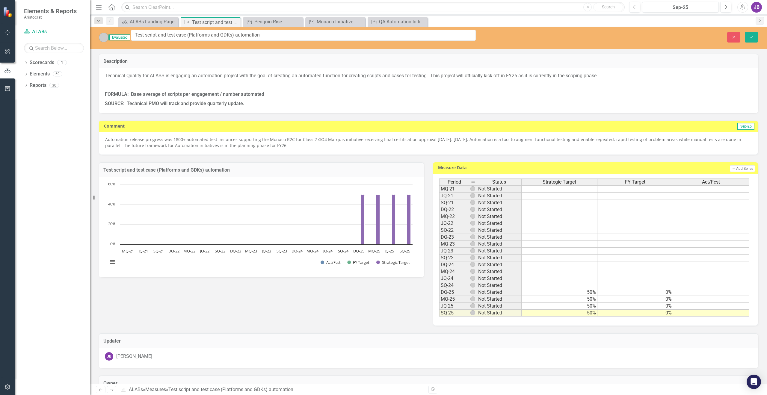
click at [103, 37] on img at bounding box center [104, 38] width 10 height 10
click at [102, 35] on img at bounding box center [104, 38] width 10 height 10
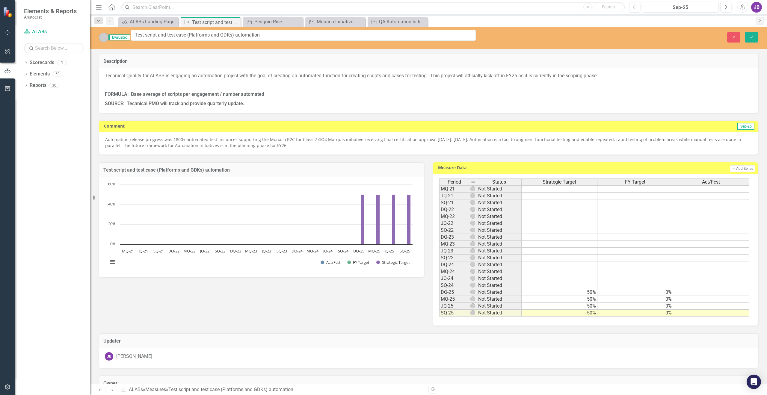
click at [102, 35] on img at bounding box center [104, 38] width 10 height 10
click at [751, 35] on icon "Save" at bounding box center [751, 37] width 5 height 4
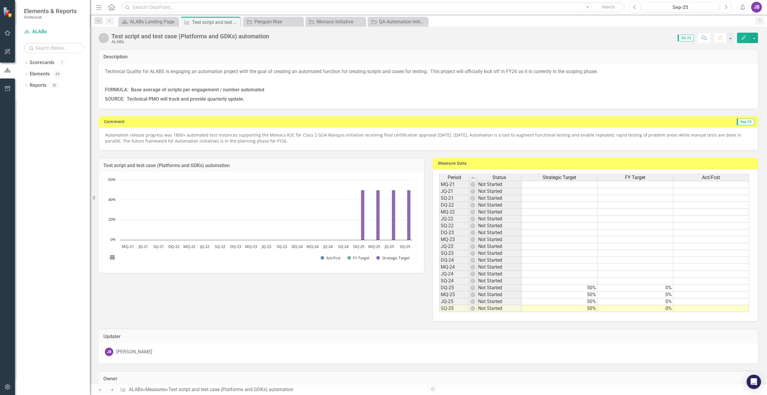
click at [702, 302] on td at bounding box center [711, 301] width 76 height 7
click at [668, 72] on p "Technical Quality for ALABS is engaging an automation project with the goal of …" at bounding box center [428, 72] width 647 height 8
click at [236, 22] on icon at bounding box center [234, 22] width 3 height 3
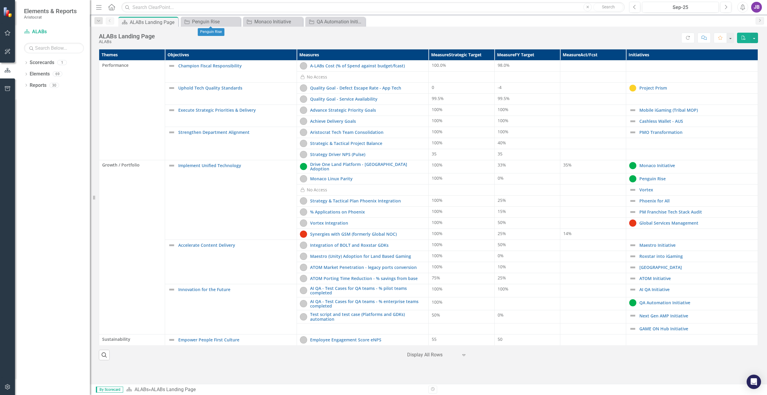
click at [0, 0] on icon at bounding box center [0, 0] width 0 height 0
click at [640, 244] on link "Maestro Initiative" at bounding box center [696, 245] width 115 height 4
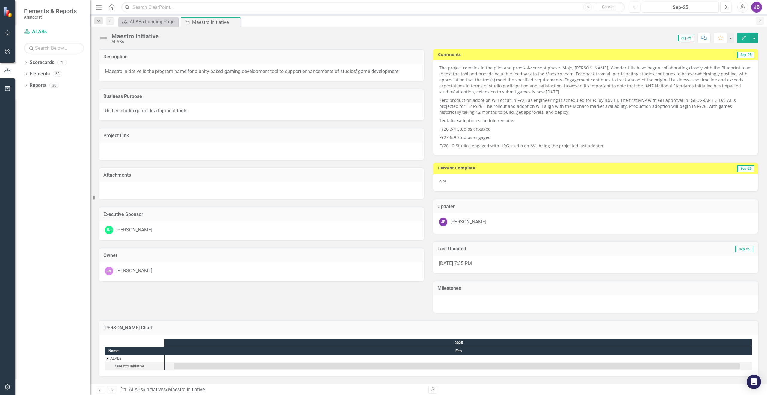
click at [102, 38] on img at bounding box center [104, 38] width 10 height 10
click at [105, 38] on img at bounding box center [104, 38] width 10 height 10
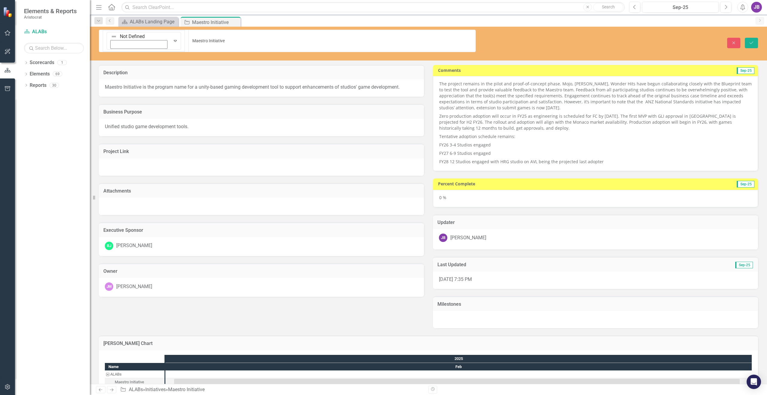
click at [111, 38] on img at bounding box center [114, 37] width 6 height 6
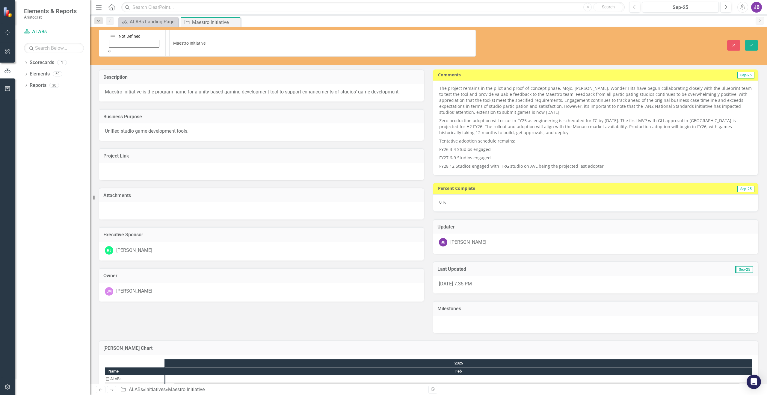
click at [751, 43] on icon "Save" at bounding box center [751, 45] width 5 height 4
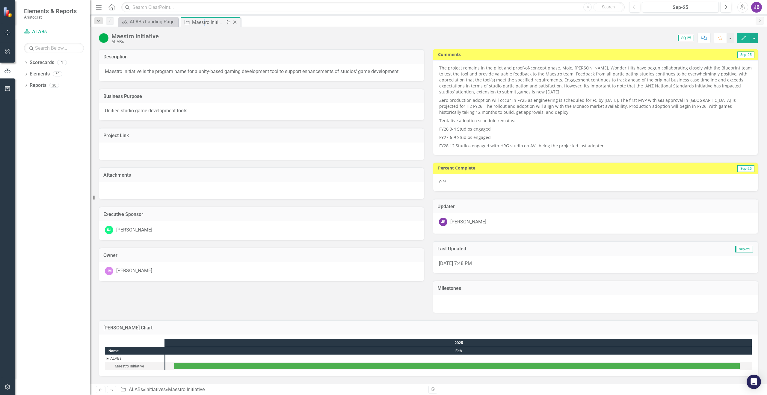
drag, startPoint x: 205, startPoint y: 20, endPoint x: 181, endPoint y: 19, distance: 23.4
click at [204, 20] on div "Maestro Initiative" at bounding box center [208, 22] width 32 height 7
click at [148, 24] on div "ALABs Landing Page" at bounding box center [150, 21] width 40 height 7
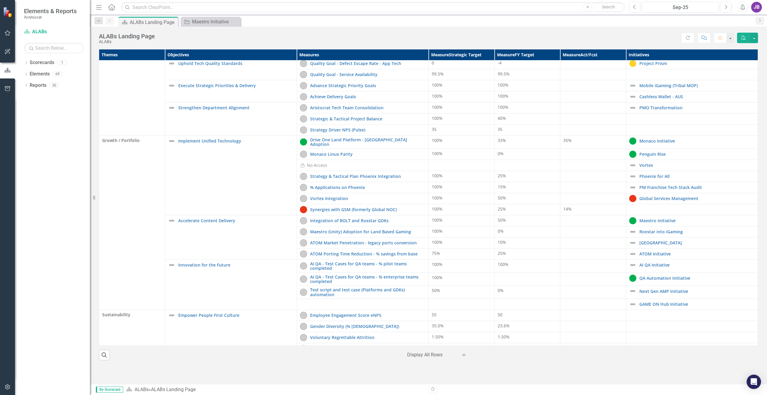
scroll to position [90, 0]
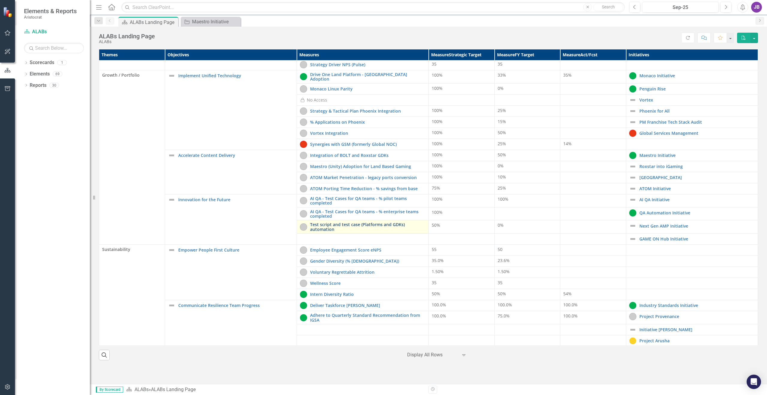
click at [324, 226] on link "Test script and test case (Platforms and GDKs) automation" at bounding box center [367, 226] width 115 height 9
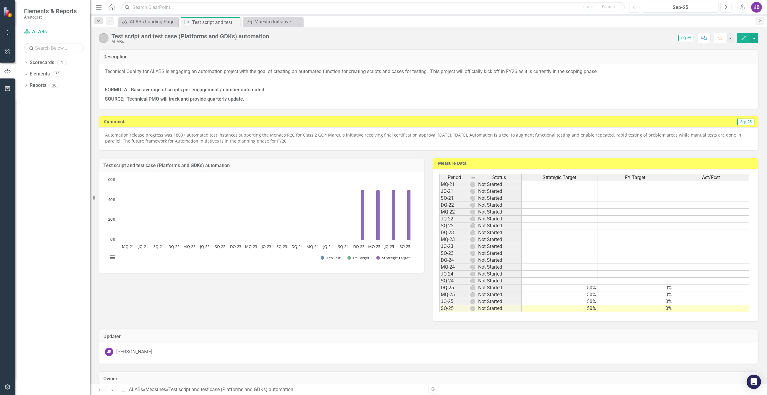
click at [636, 7] on icon "Previous" at bounding box center [634, 6] width 3 height 5
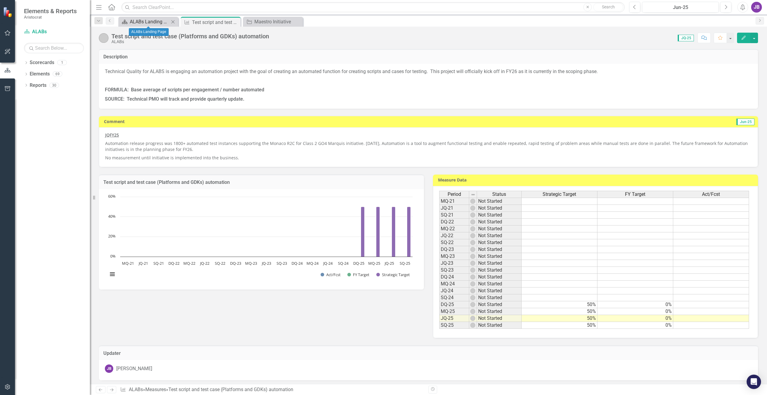
click at [129, 20] on link "Scorecard ALABs Landing Page" at bounding box center [144, 21] width 49 height 7
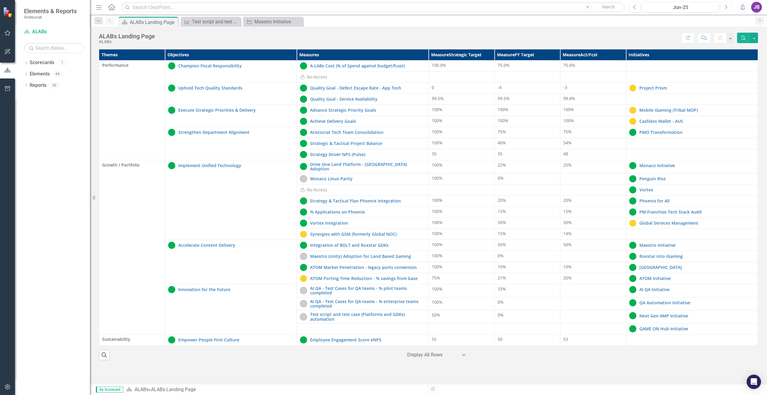
click at [726, 7] on icon "Next" at bounding box center [725, 6] width 3 height 5
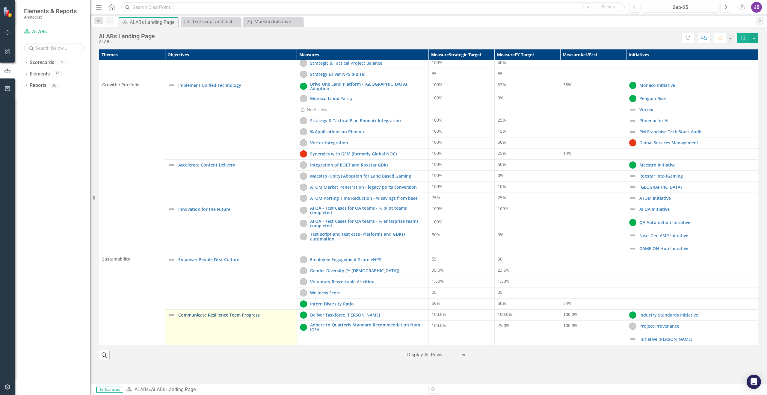
scroll to position [69, 0]
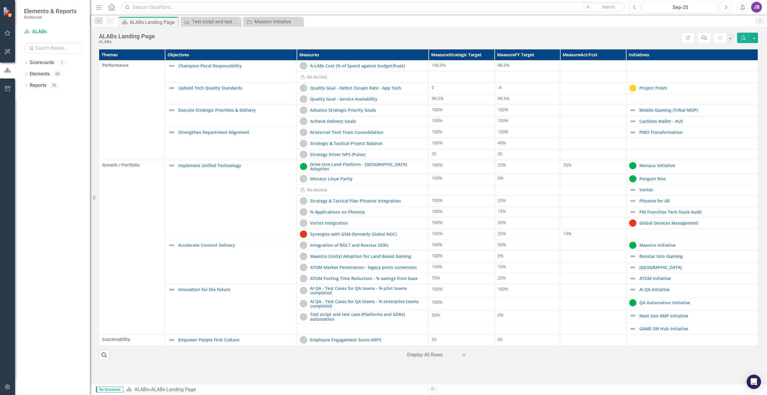
scroll to position [40, 0]
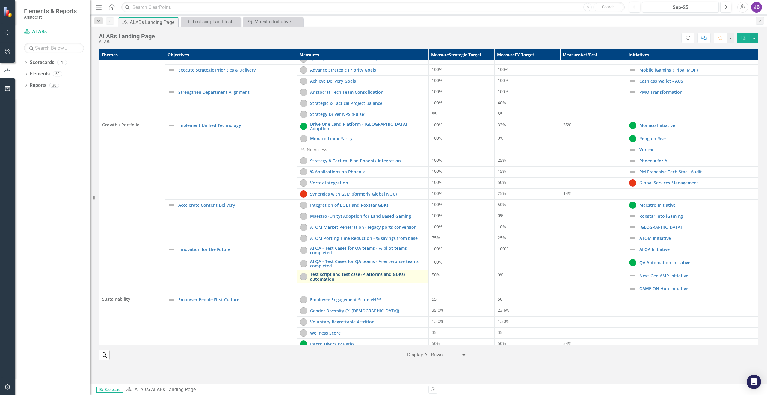
click at [326, 274] on link "Test script and test case (Platforms and GDKs) automation" at bounding box center [367, 276] width 115 height 9
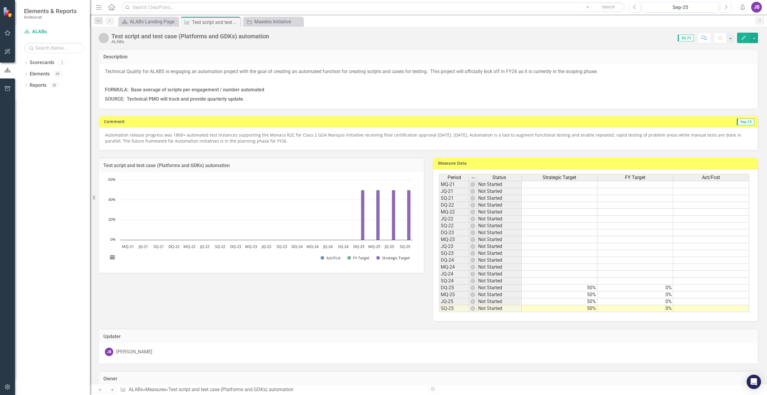
click at [106, 39] on img at bounding box center [104, 38] width 10 height 10
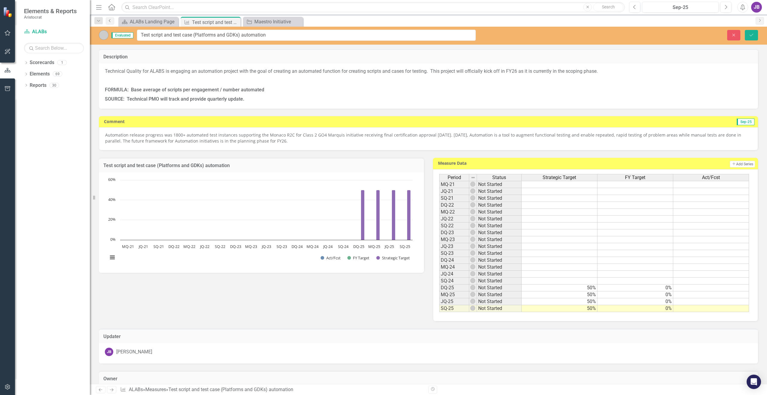
click at [111, 21] on icon "Previous" at bounding box center [110, 21] width 5 height 4
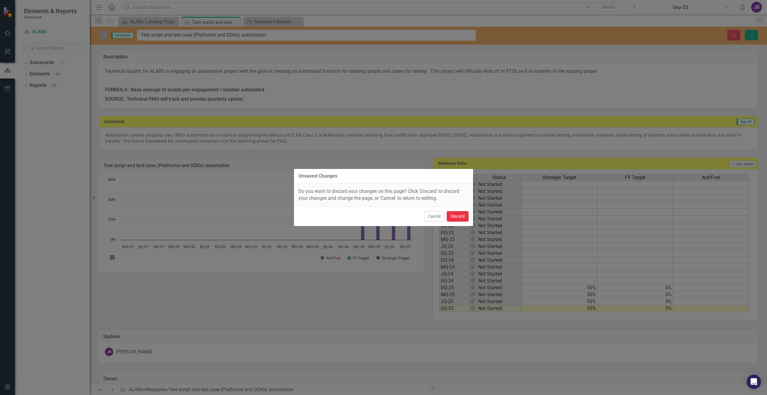
click at [455, 216] on button "Discard" at bounding box center [458, 216] width 22 height 10
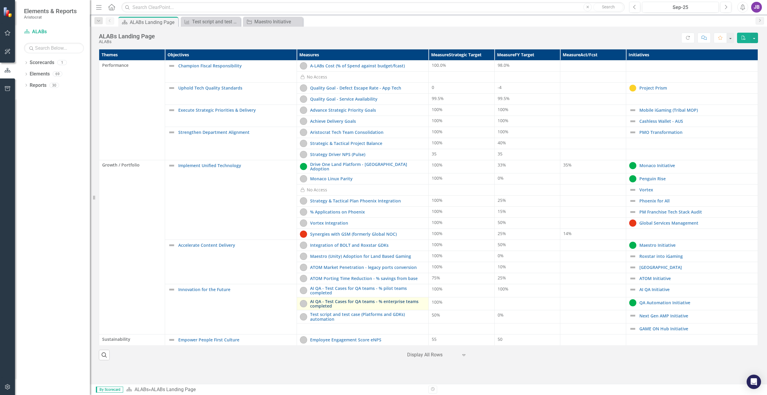
click at [316, 299] on link "AI QA - Test Cases for QA teams - % enterprise teams completed" at bounding box center [367, 303] width 115 height 9
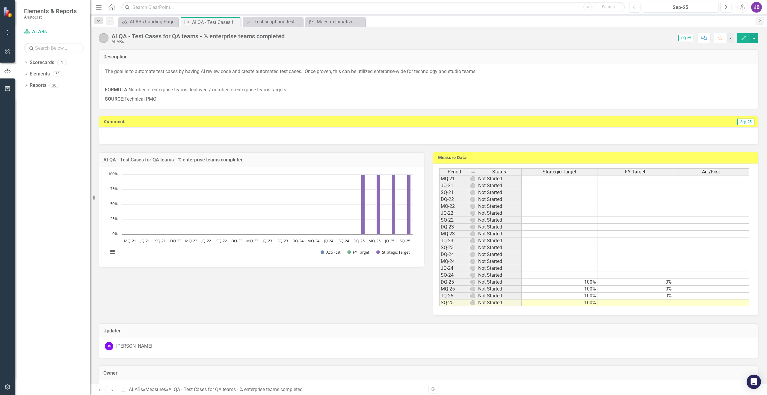
click at [661, 303] on td at bounding box center [635, 303] width 76 height 7
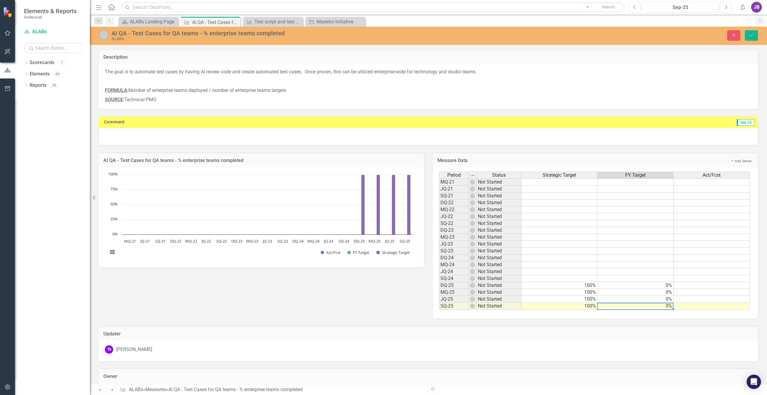
type textarea "0"
click at [592, 138] on div at bounding box center [428, 136] width 659 height 17
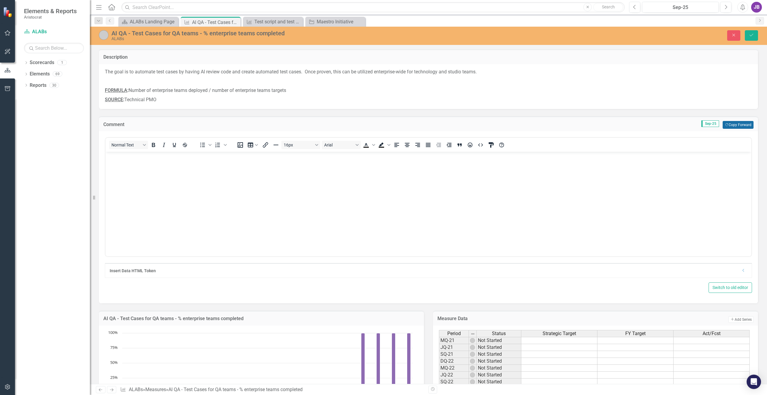
click at [729, 126] on button "Copy Forward Copy Forward" at bounding box center [738, 125] width 31 height 8
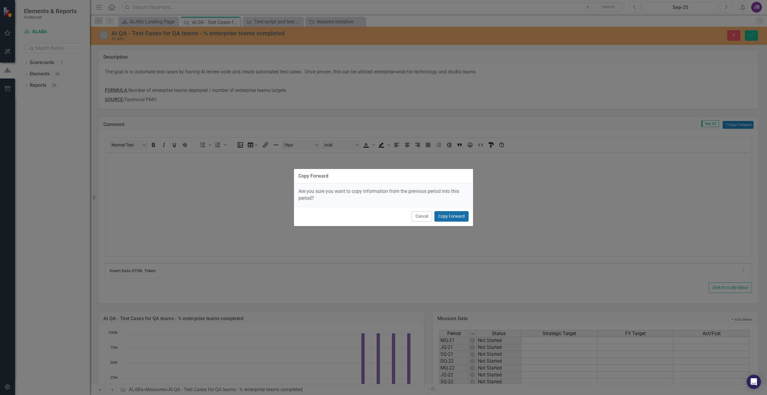
click at [462, 217] on button "Copy Forward" at bounding box center [451, 216] width 34 height 10
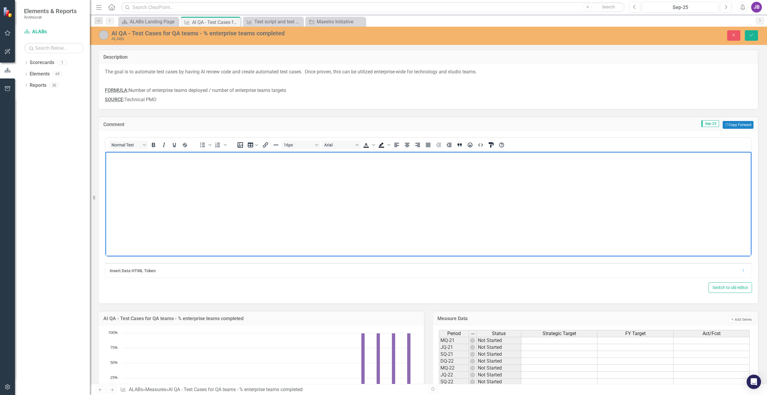
click at [160, 177] on body "Rich Text Area. Press ALT-0 for help." at bounding box center [428, 197] width 646 height 90
click at [754, 34] on button "Save" at bounding box center [751, 35] width 13 height 10
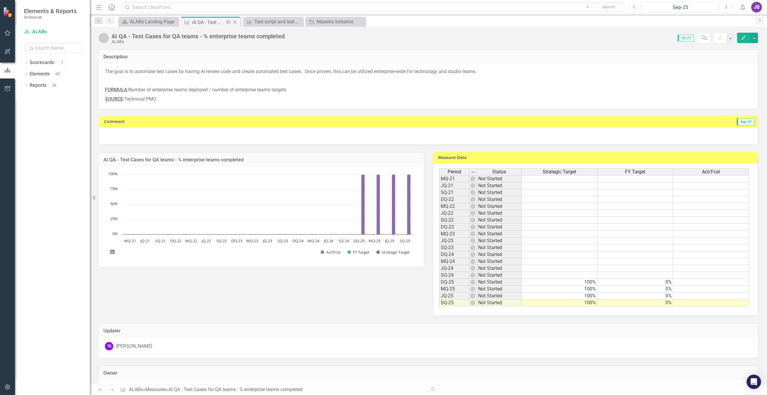
click at [234, 23] on icon "Close" at bounding box center [235, 22] width 6 height 5
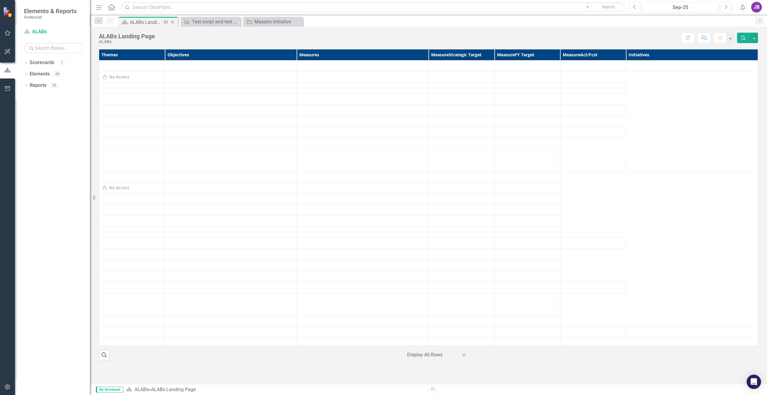
click at [133, 21] on div "ALABs Landing Page" at bounding box center [146, 22] width 32 height 7
